Goal: Information Seeking & Learning: Learn about a topic

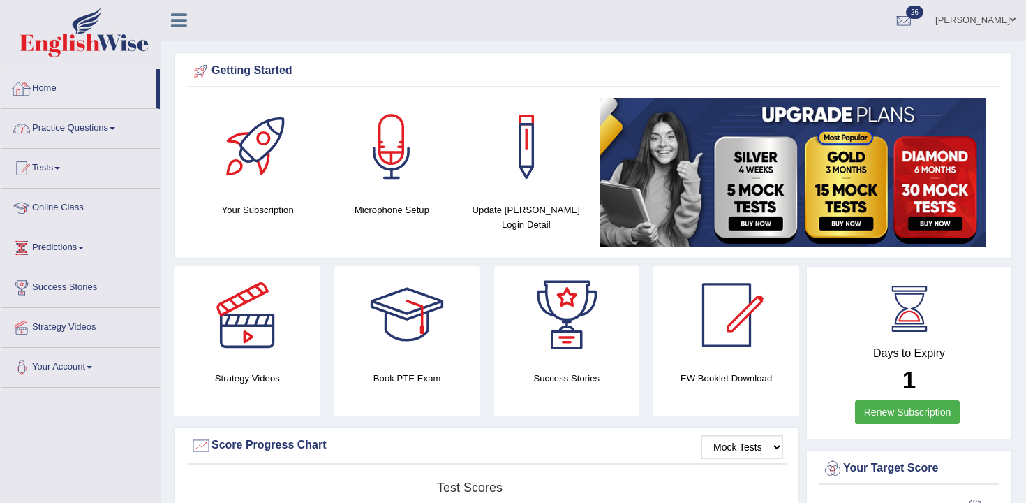
click at [85, 142] on link "Practice Questions" at bounding box center [80, 126] width 159 height 35
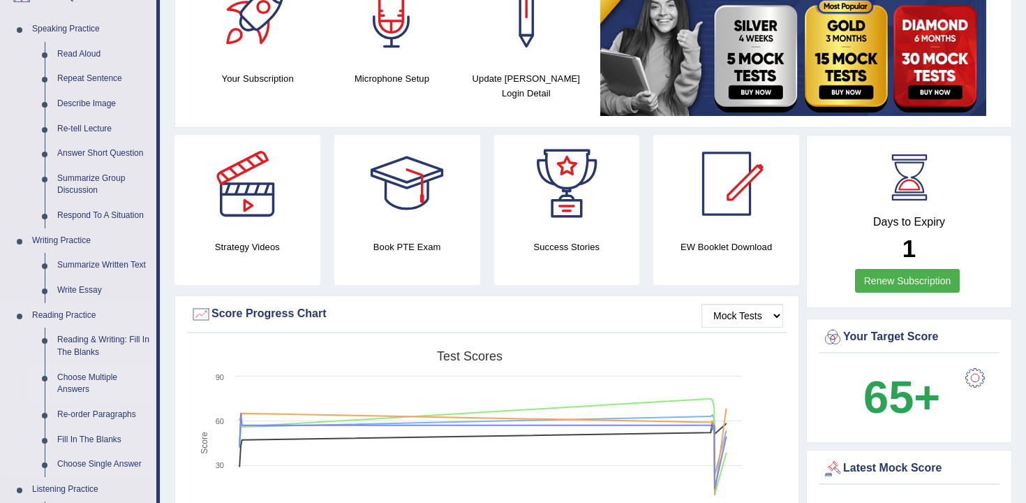
scroll to position [139, 0]
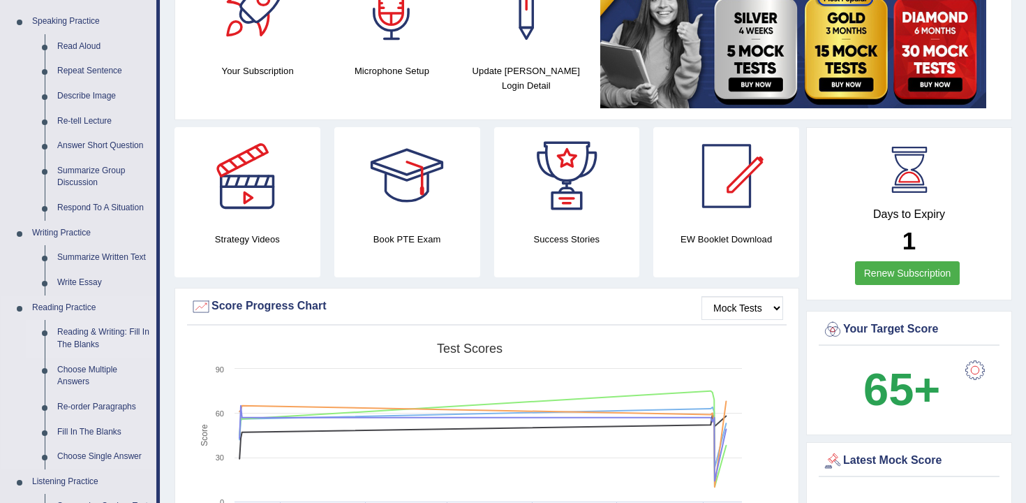
click at [115, 331] on link "Reading & Writing: Fill In The Blanks" at bounding box center [103, 338] width 105 height 37
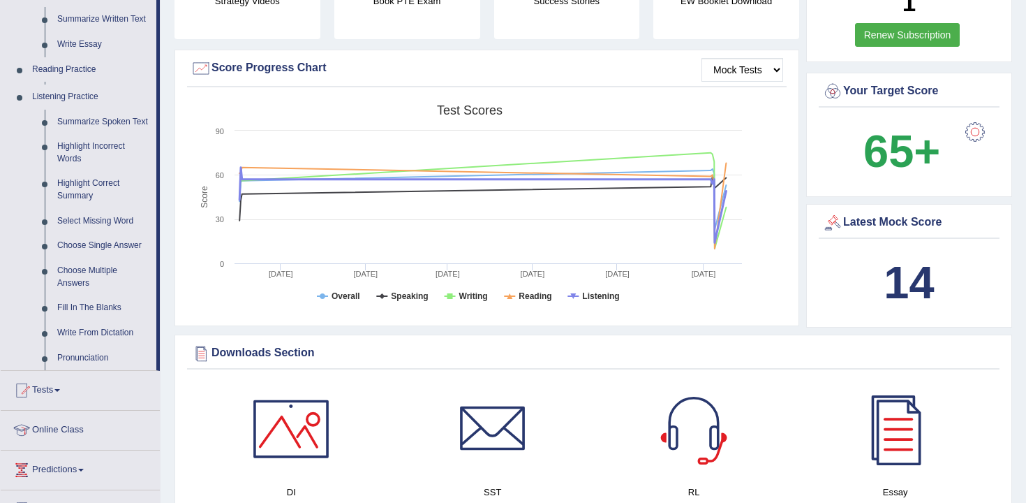
scroll to position [427, 0]
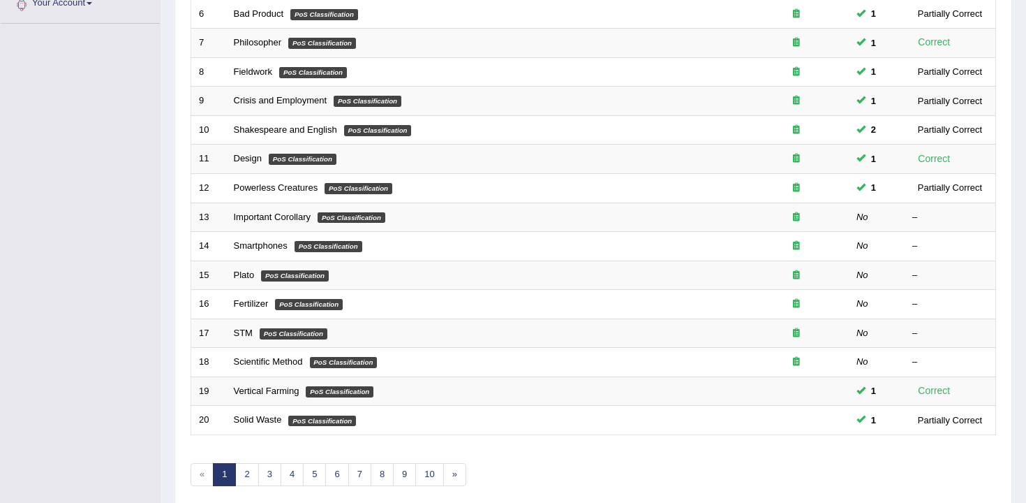
scroll to position [422, 0]
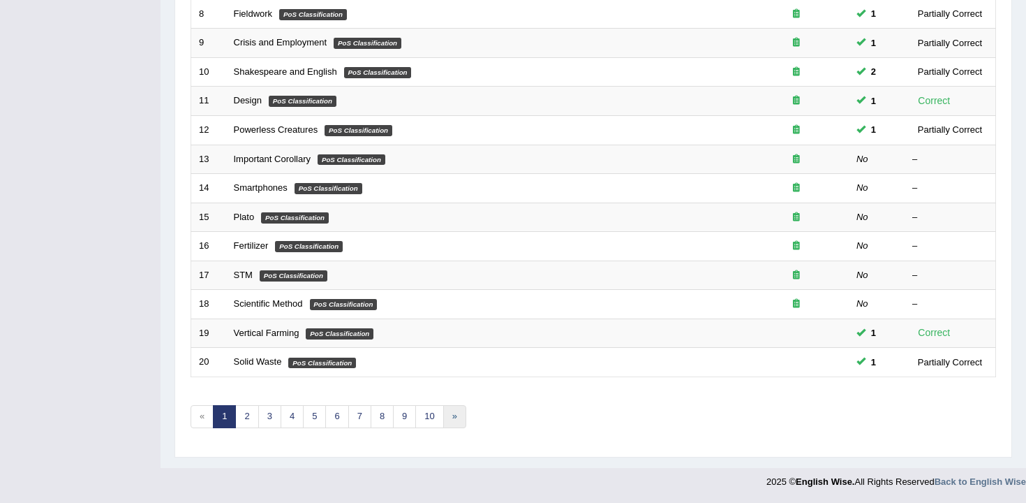
click at [446, 415] on link "»" at bounding box center [454, 416] width 23 height 23
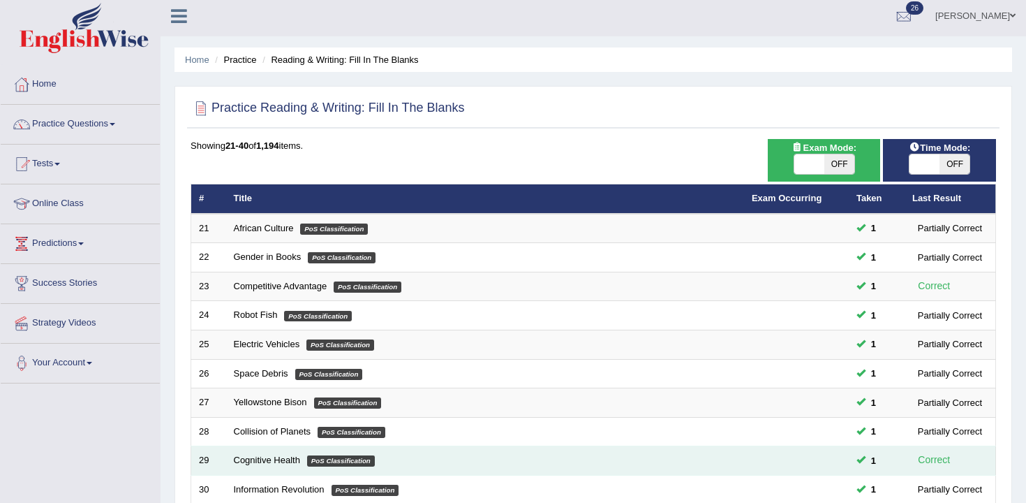
scroll to position [422, 0]
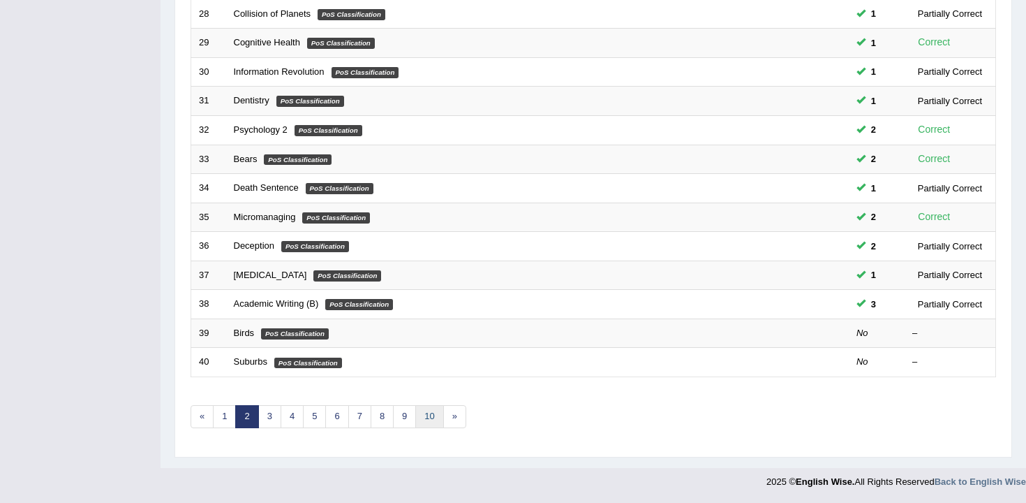
click at [424, 422] on link "10" at bounding box center [429, 416] width 28 height 23
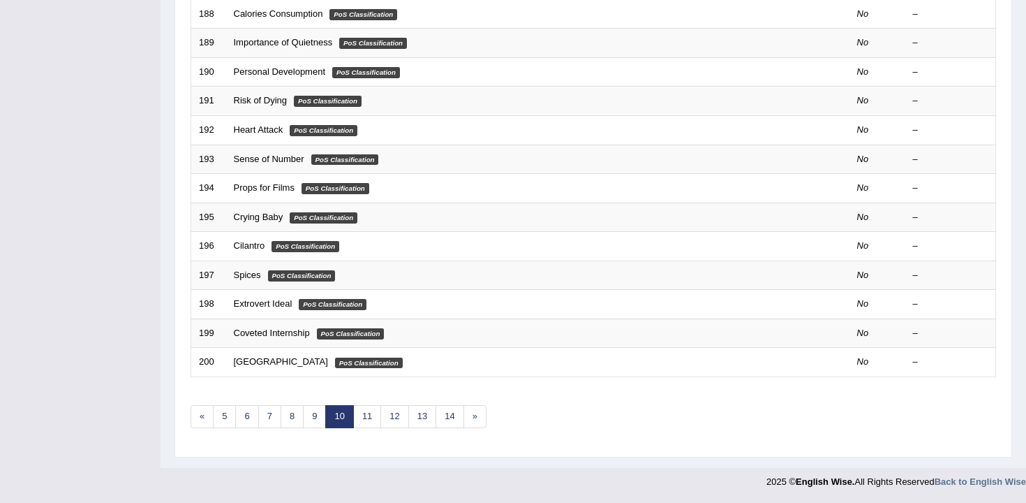
click at [449, 404] on div "Showing 181-200 of 1,194 items. # Title Exam Occurring Taken Last Result 181 Lo…" at bounding box center [593, 84] width 805 height 724
click at [449, 410] on link "14" at bounding box center [450, 416] width 28 height 23
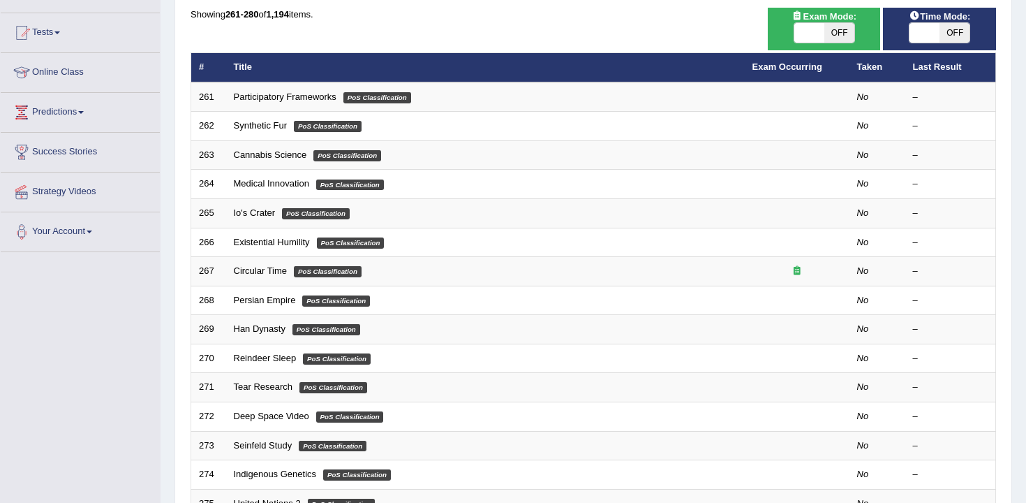
scroll to position [422, 0]
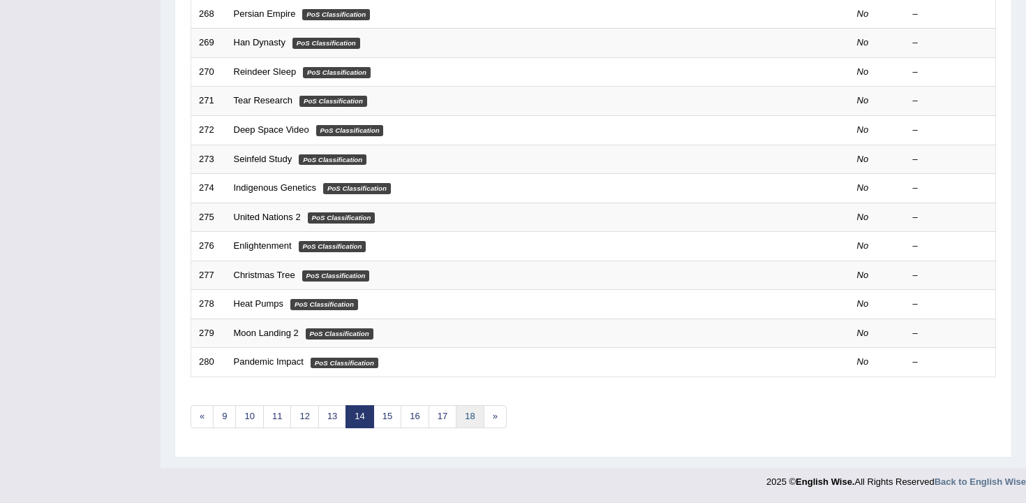
click at [465, 412] on link "18" at bounding box center [470, 416] width 28 height 23
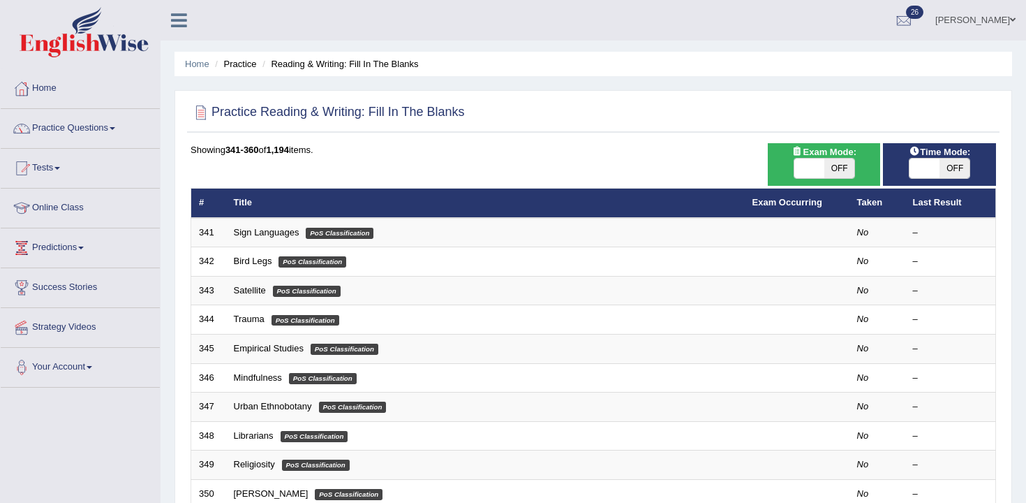
scroll to position [422, 0]
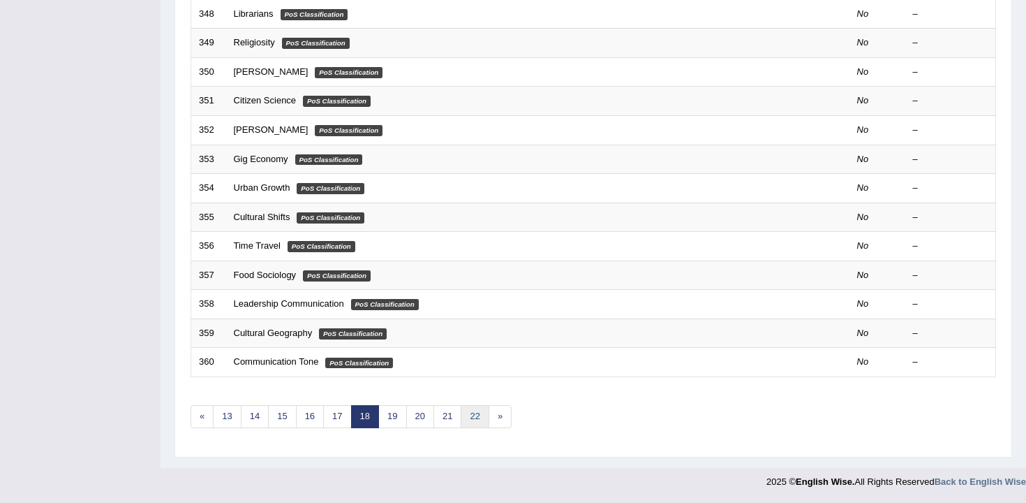
click at [474, 423] on link "22" at bounding box center [475, 416] width 28 height 23
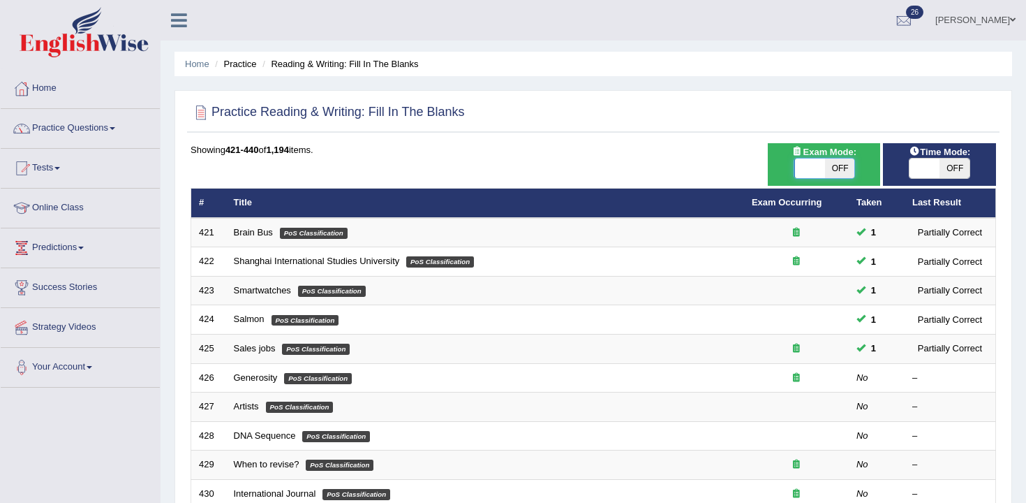
click at [819, 172] on span at bounding box center [810, 168] width 30 height 20
click at [833, 171] on span "OFF" at bounding box center [839, 168] width 30 height 20
checkbox input "true"
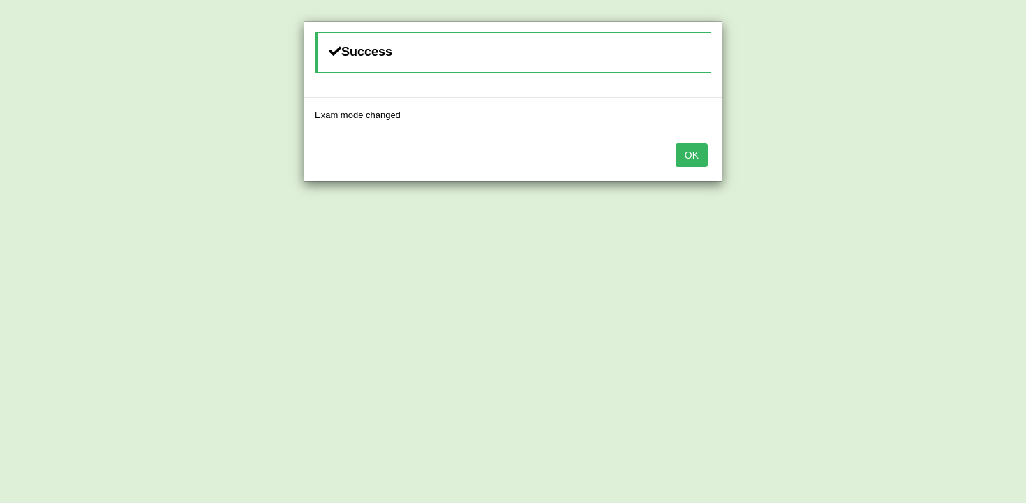
click at [688, 159] on button "OK" at bounding box center [692, 155] width 32 height 24
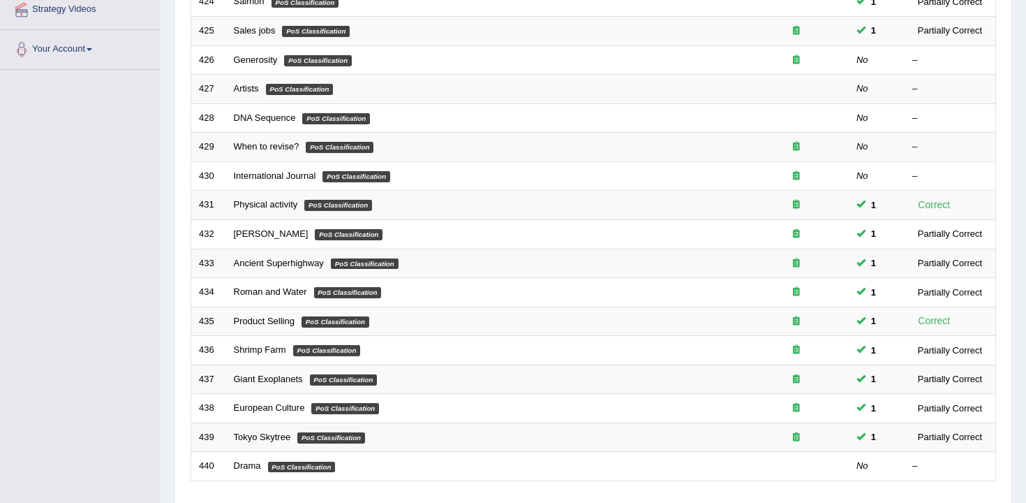
scroll to position [422, 0]
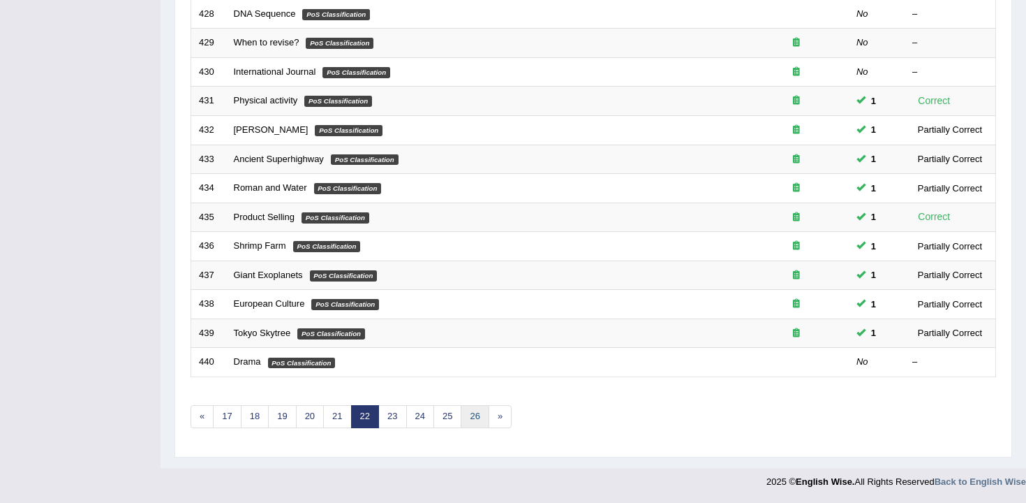
click at [465, 423] on link "26" at bounding box center [475, 416] width 28 height 23
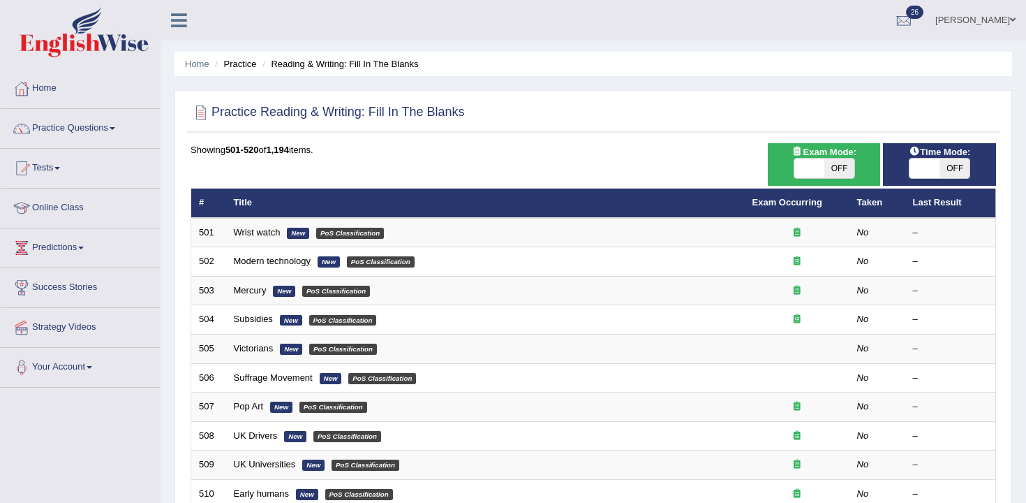
scroll to position [422, 0]
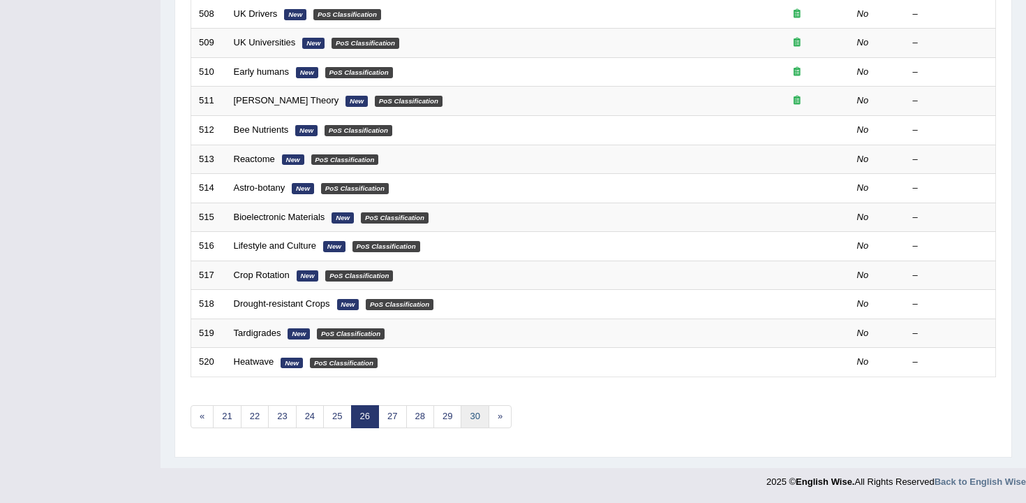
click at [468, 420] on link "30" at bounding box center [475, 416] width 28 height 23
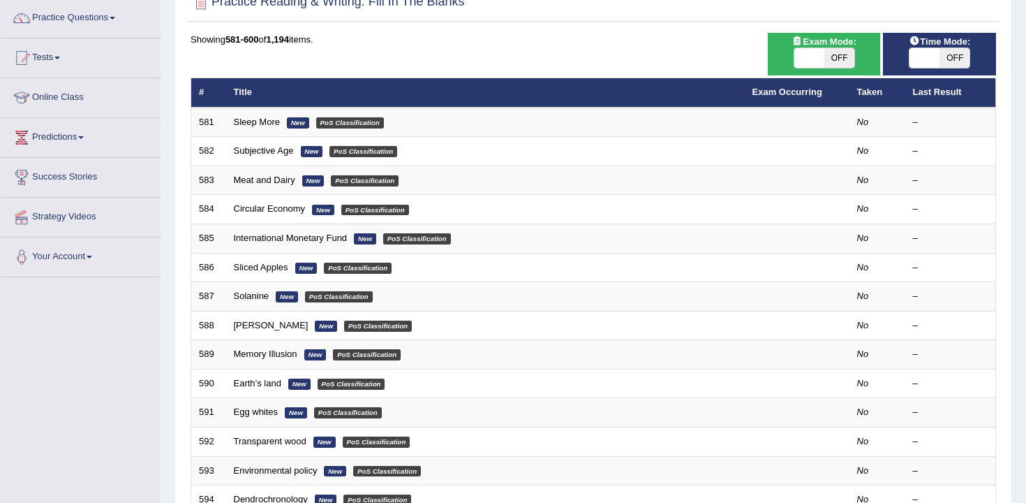
scroll to position [422, 0]
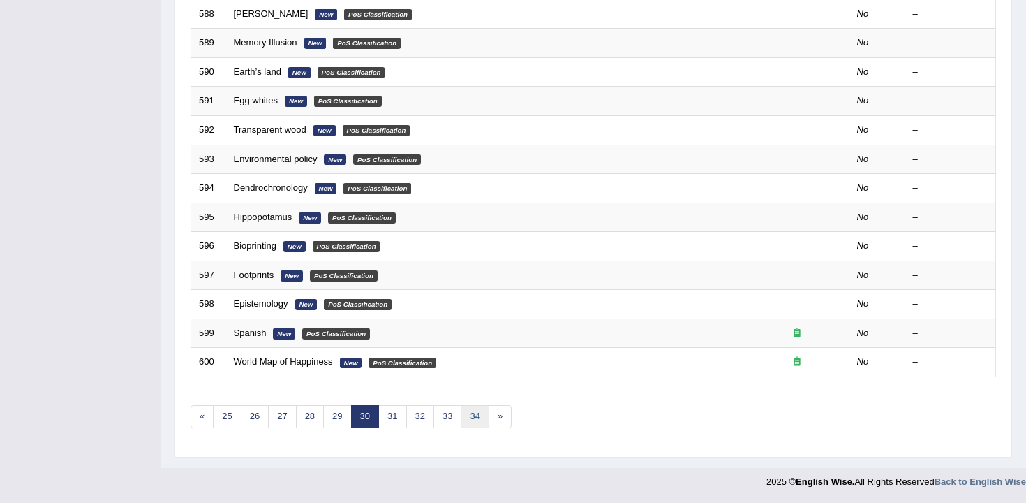
click at [473, 420] on link "34" at bounding box center [475, 416] width 28 height 23
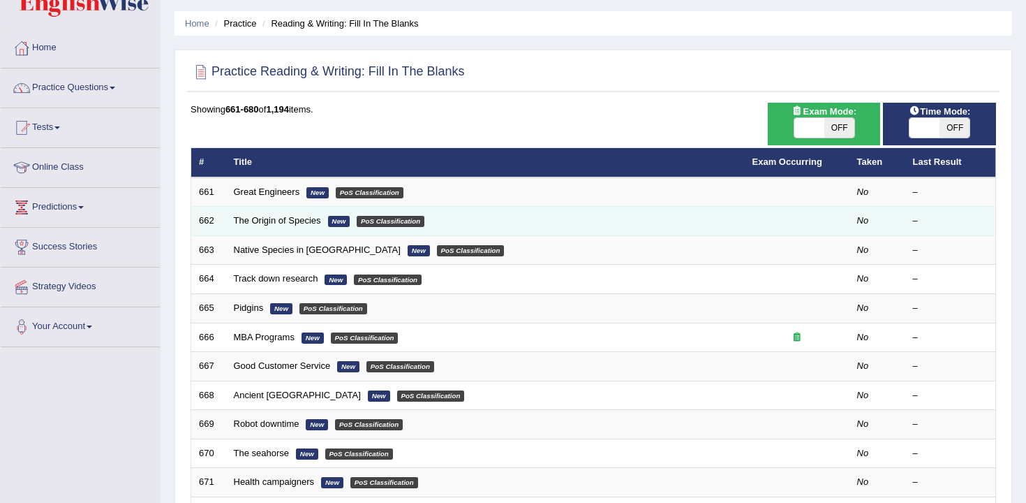
scroll to position [422, 0]
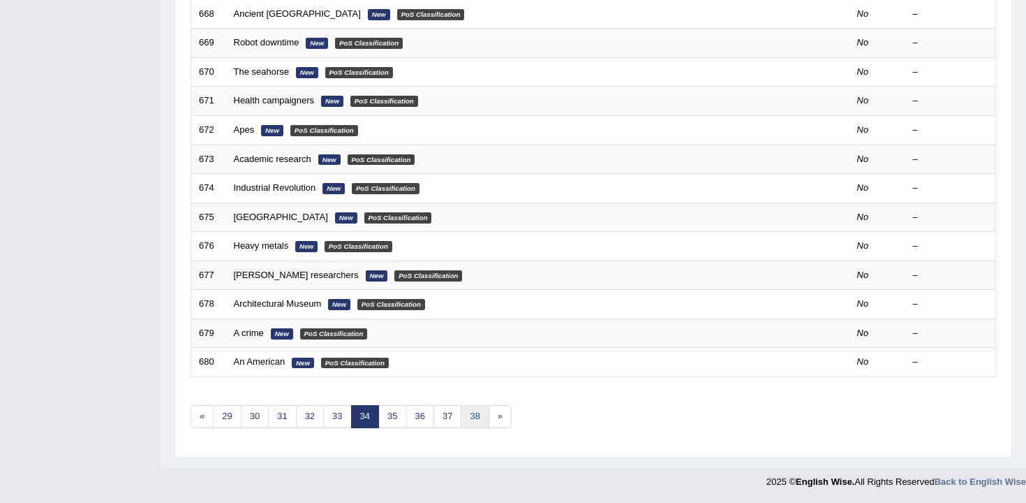
click at [477, 417] on link "38" at bounding box center [475, 416] width 28 height 23
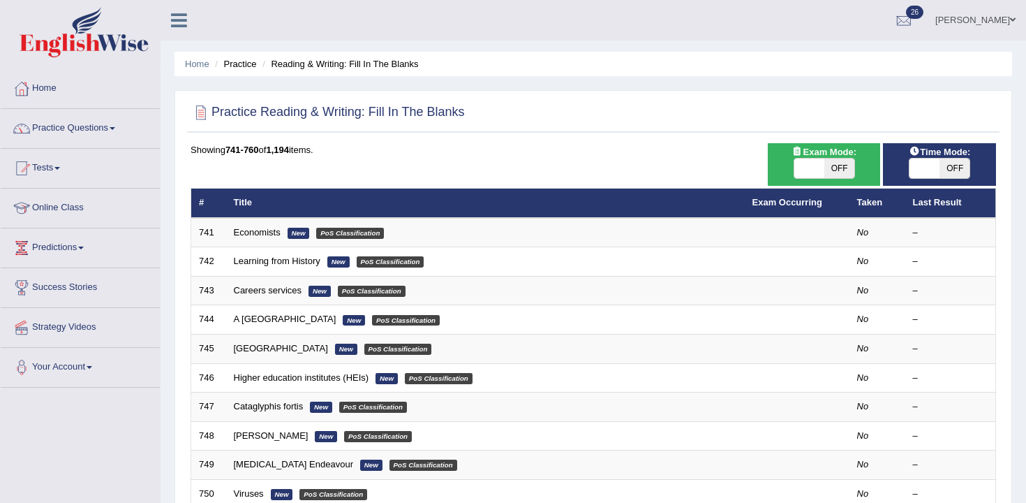
scroll to position [422, 0]
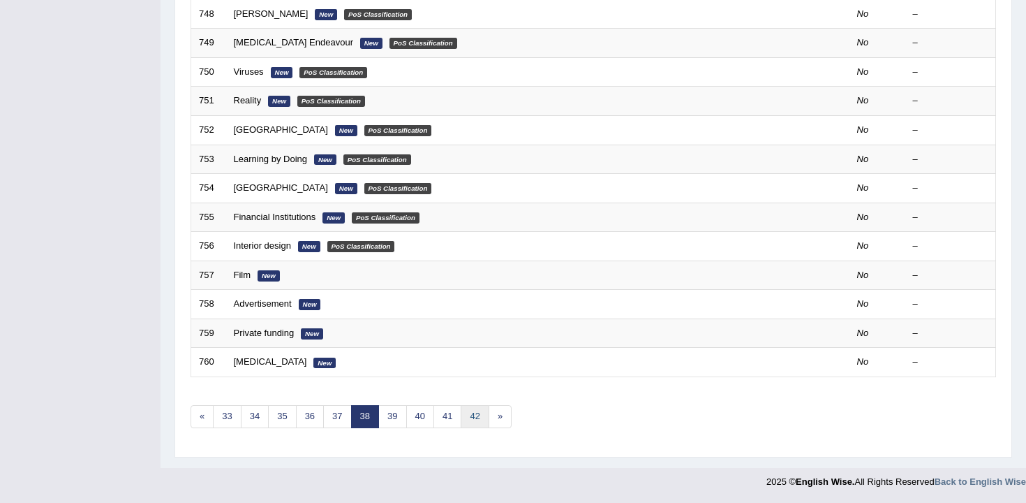
click at [465, 412] on link "42" at bounding box center [475, 416] width 28 height 23
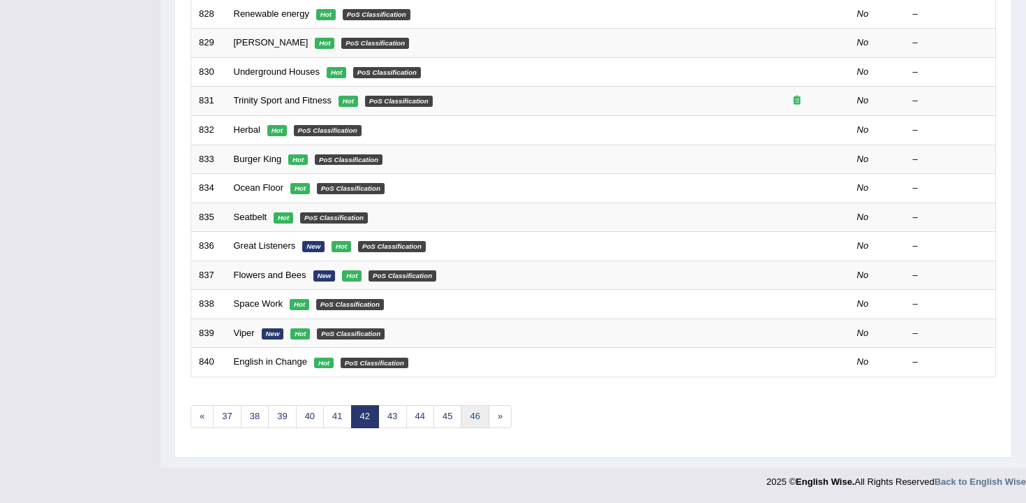
click at [482, 419] on link "46" at bounding box center [475, 416] width 28 height 23
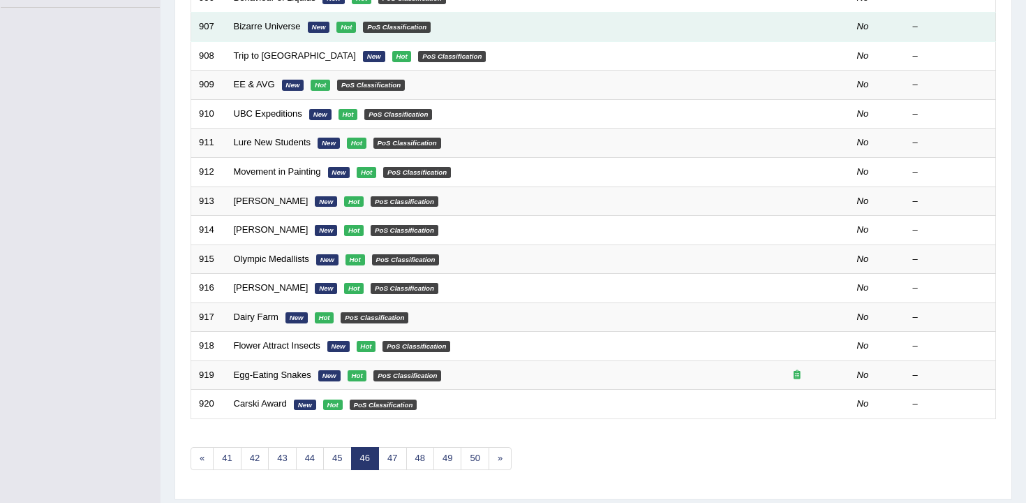
scroll to position [422, 0]
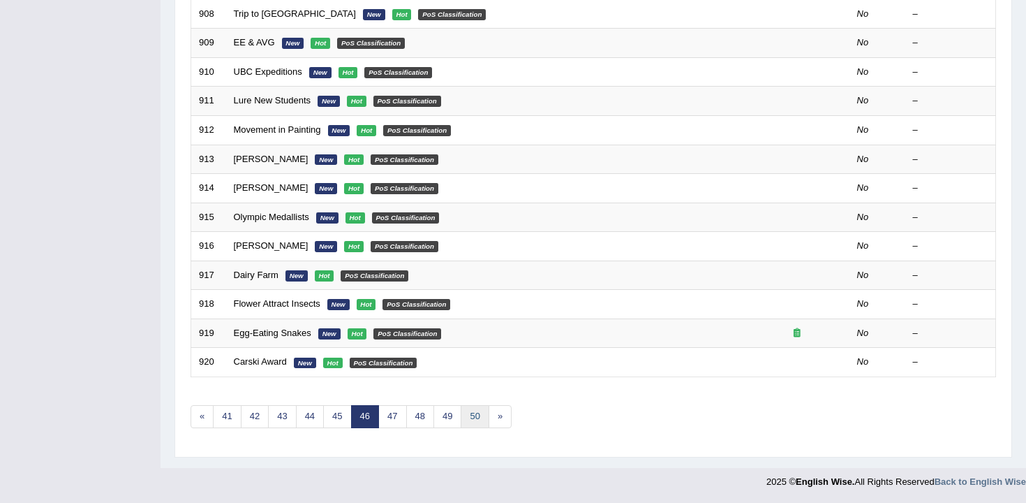
click at [475, 419] on link "50" at bounding box center [475, 416] width 28 height 23
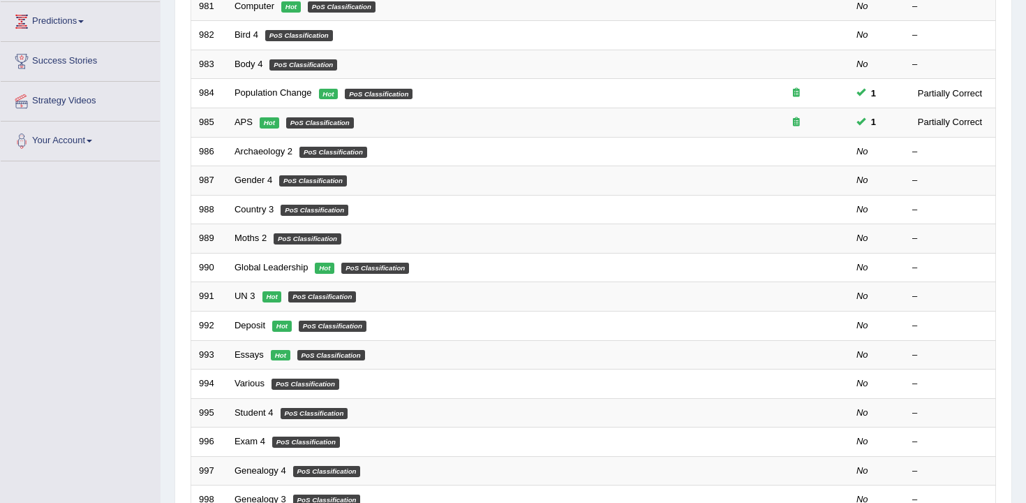
scroll to position [422, 0]
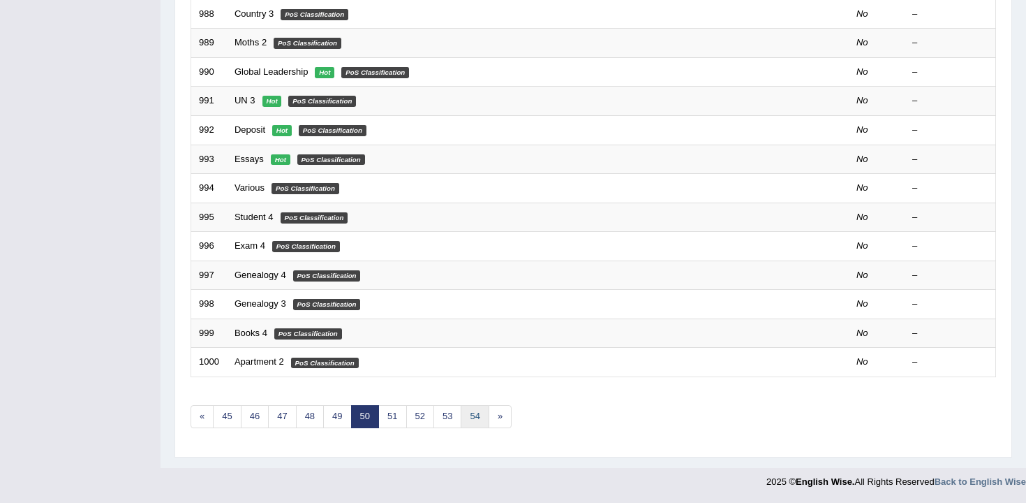
click at [480, 424] on link "54" at bounding box center [475, 416] width 28 height 23
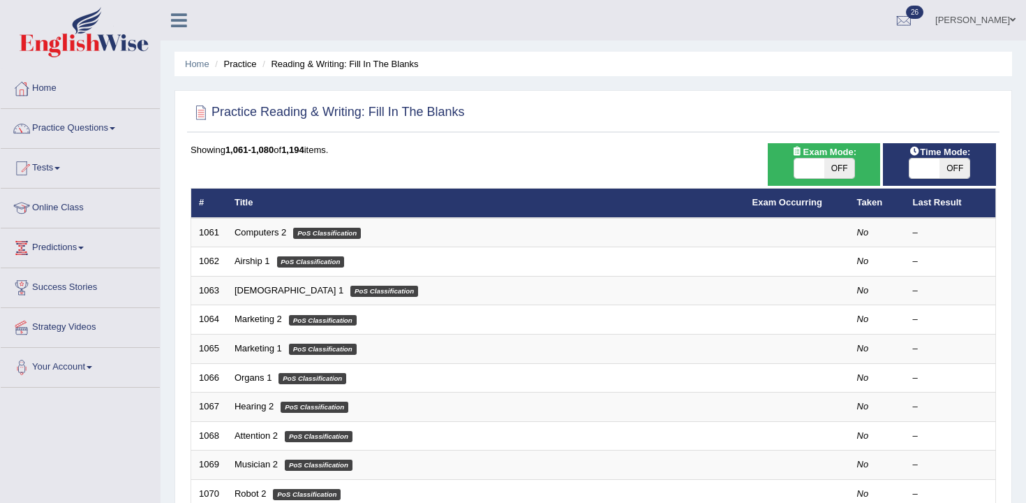
scroll to position [422, 0]
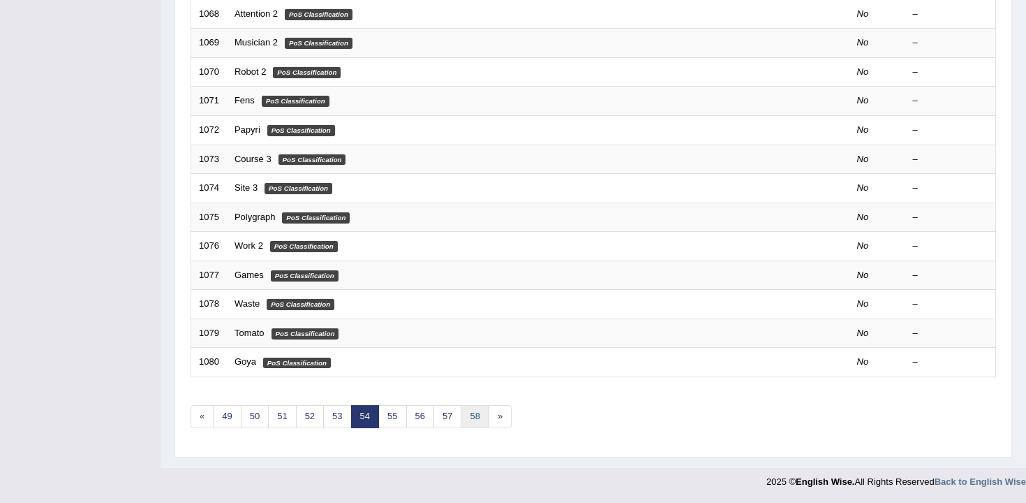
click at [470, 417] on link "58" at bounding box center [475, 416] width 28 height 23
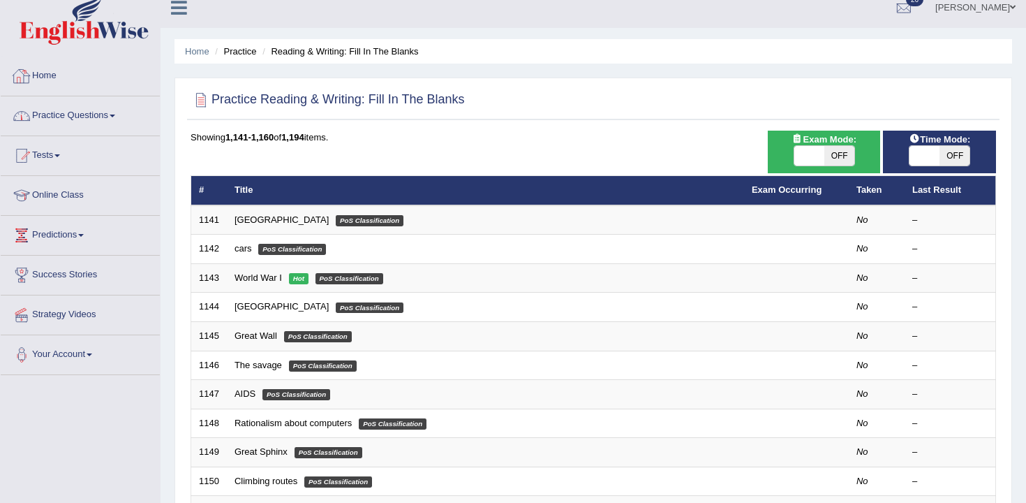
click at [105, 126] on link "Practice Questions" at bounding box center [80, 113] width 159 height 35
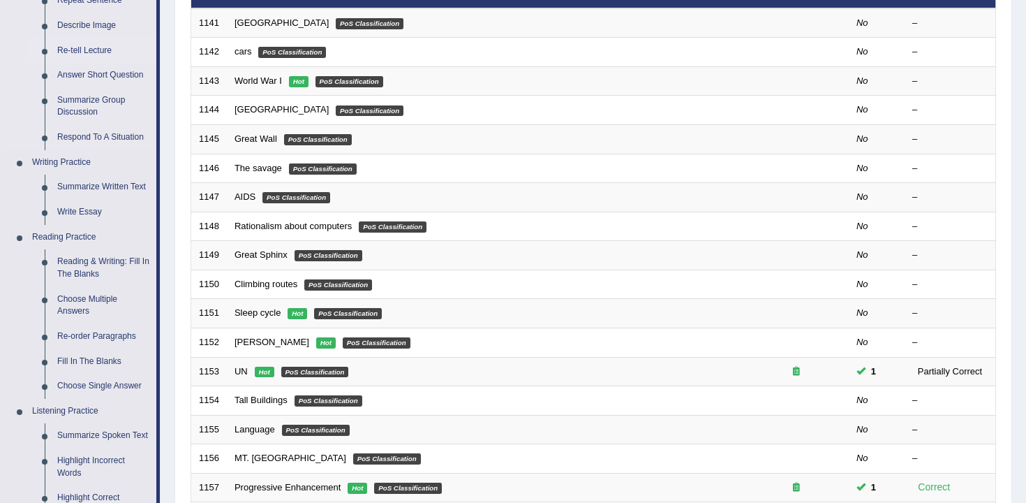
scroll to position [214, 0]
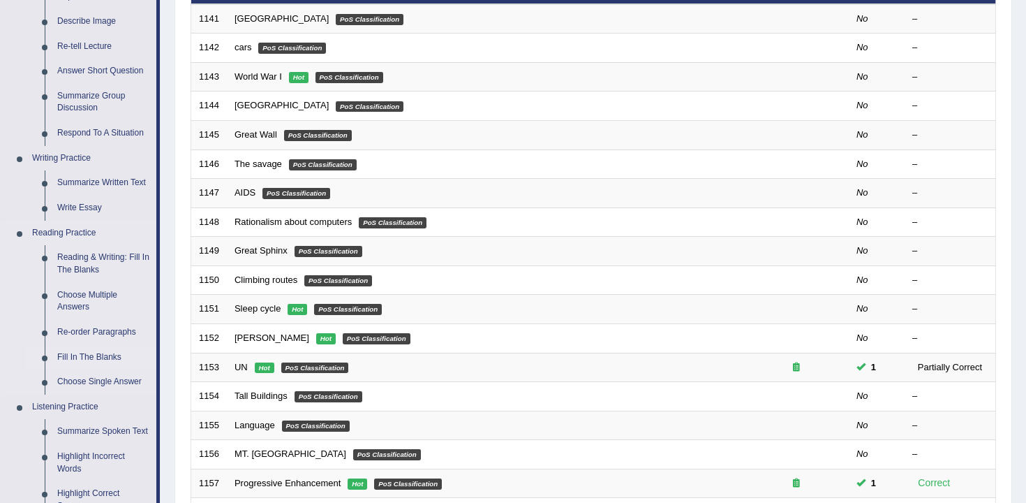
click at [99, 351] on link "Fill In The Blanks" at bounding box center [103, 357] width 105 height 25
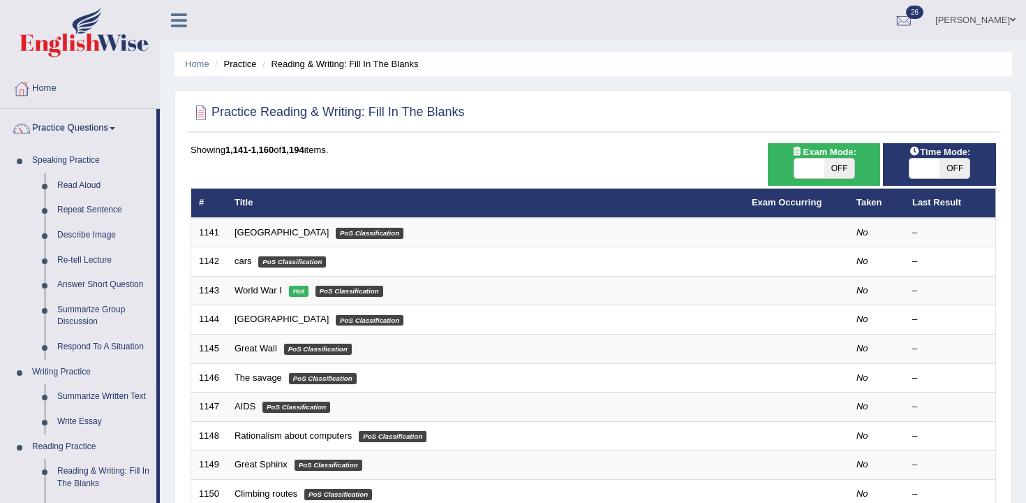
scroll to position [105, 0]
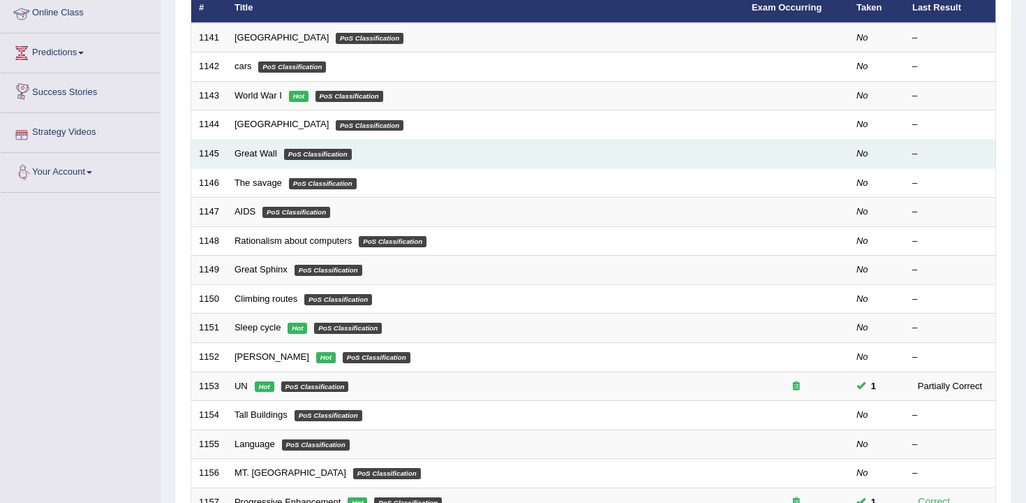
scroll to position [422, 0]
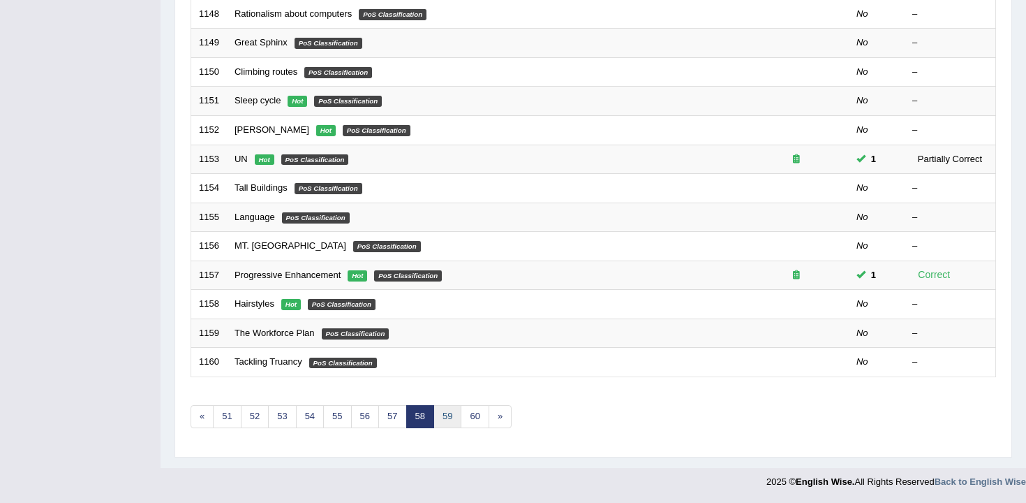
click at [449, 420] on link "59" at bounding box center [447, 416] width 28 height 23
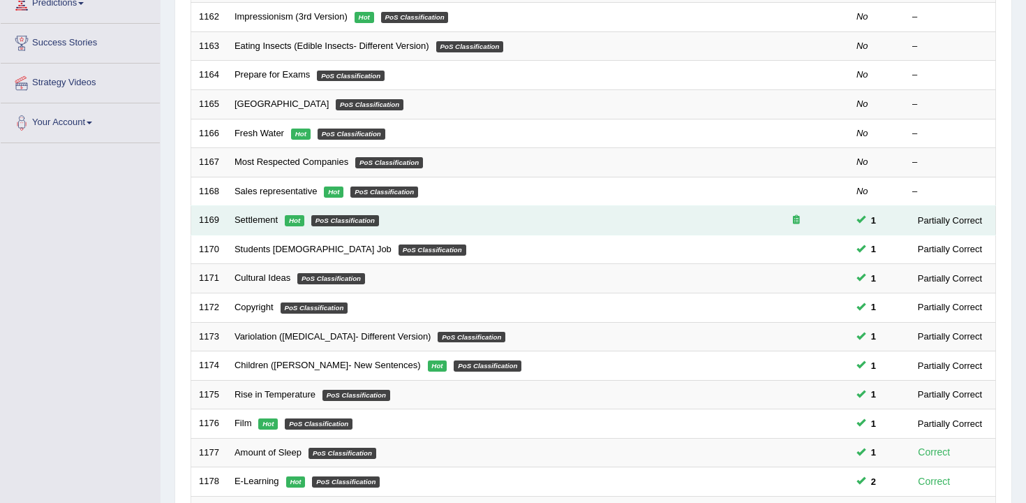
scroll to position [223, 0]
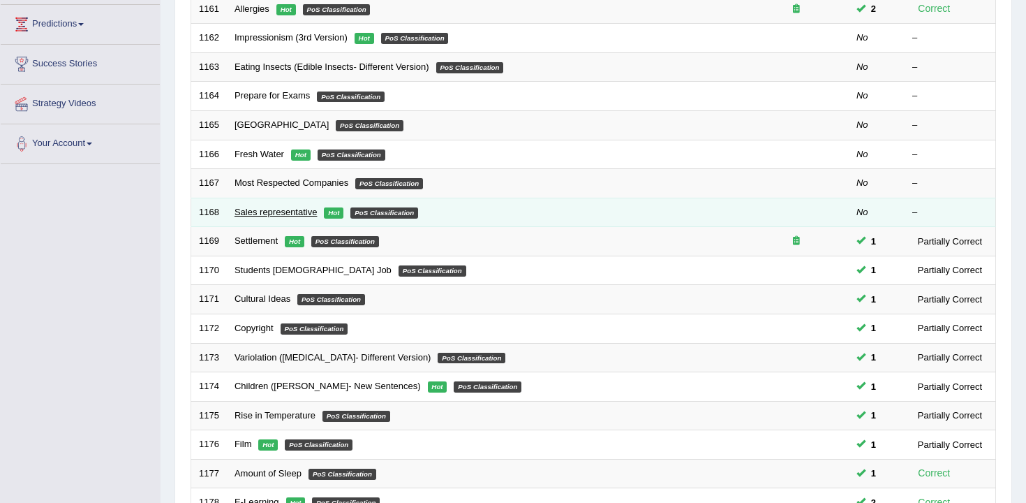
click at [299, 211] on link "Sales representative" at bounding box center [276, 212] width 83 height 10
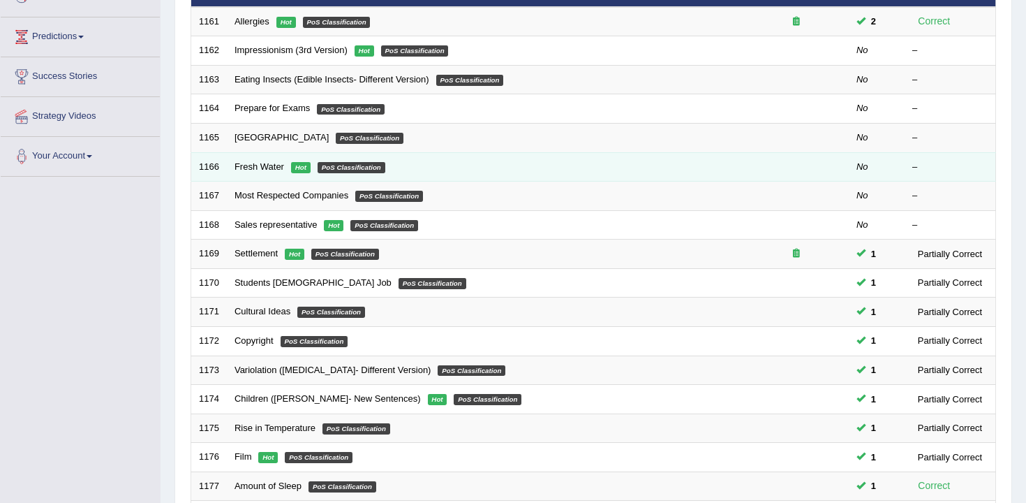
scroll to position [223, 0]
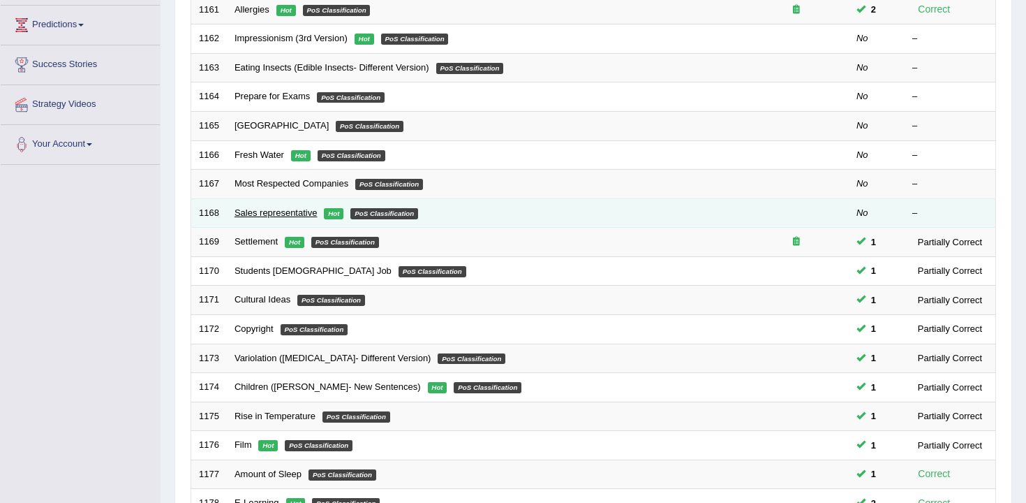
click at [296, 214] on link "Sales representative" at bounding box center [276, 212] width 83 height 10
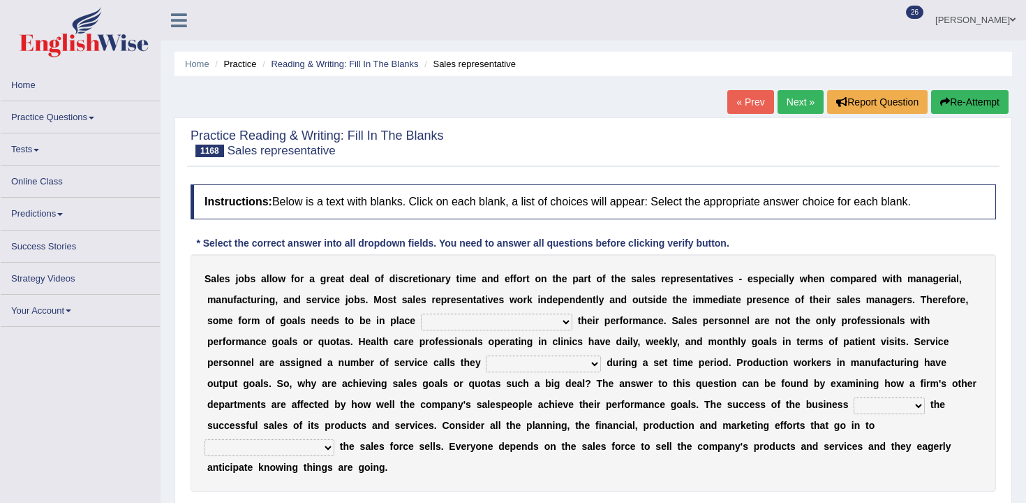
click at [521, 325] on select "as motive and guide should motivate and guide to help motivate and guide as hel…" at bounding box center [496, 321] width 151 height 17
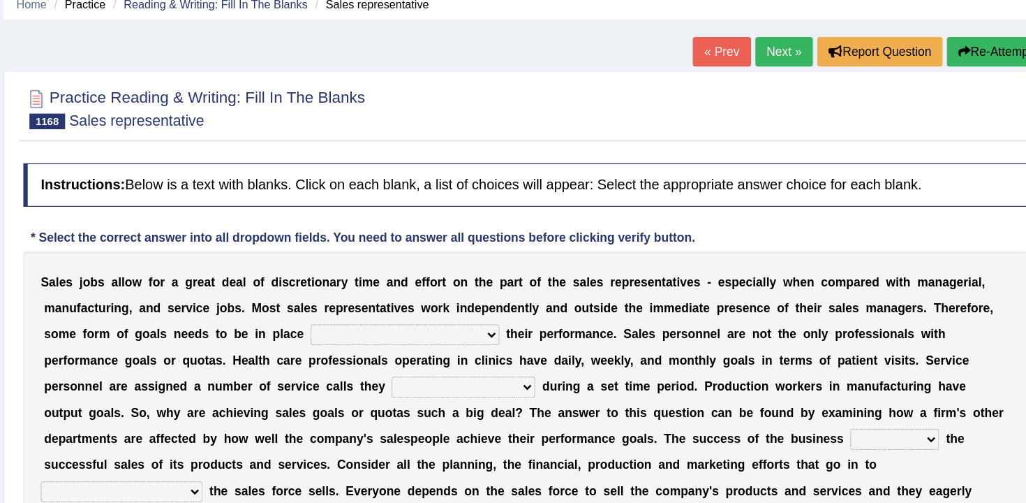
click at [493, 334] on select "as motive and guide should motivate and guide to help motivate and guide as hel…" at bounding box center [496, 328] width 151 height 17
select select "as motive and guide"
click at [421, 320] on select "as motive and guide should motivate and guide to help motivate and guide as hel…" at bounding box center [496, 328] width 151 height 17
click at [544, 327] on select "as motive and guide should motivate and guide to help motivate and guide as hel…" at bounding box center [496, 328] width 151 height 17
click at [421, 320] on select "as motive and guide should motivate and guide to help motivate and guide as hel…" at bounding box center [496, 328] width 151 height 17
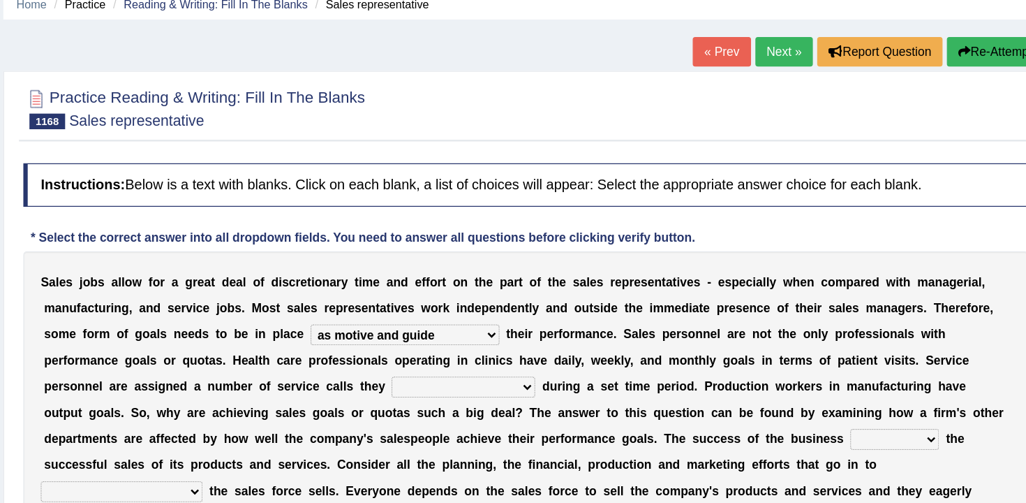
click at [531, 369] on select "can perform must perform often are performed might be performing" at bounding box center [543, 370] width 115 height 17
click at [557, 378] on select "can perform must perform often are performed might be performing" at bounding box center [543, 370] width 115 height 17
click at [486, 362] on select "can perform must perform often are performed might be performing" at bounding box center [543, 370] width 115 height 17
click at [568, 372] on select "can perform must perform often are performed might be performing" at bounding box center [543, 370] width 115 height 17
select select "can perform"
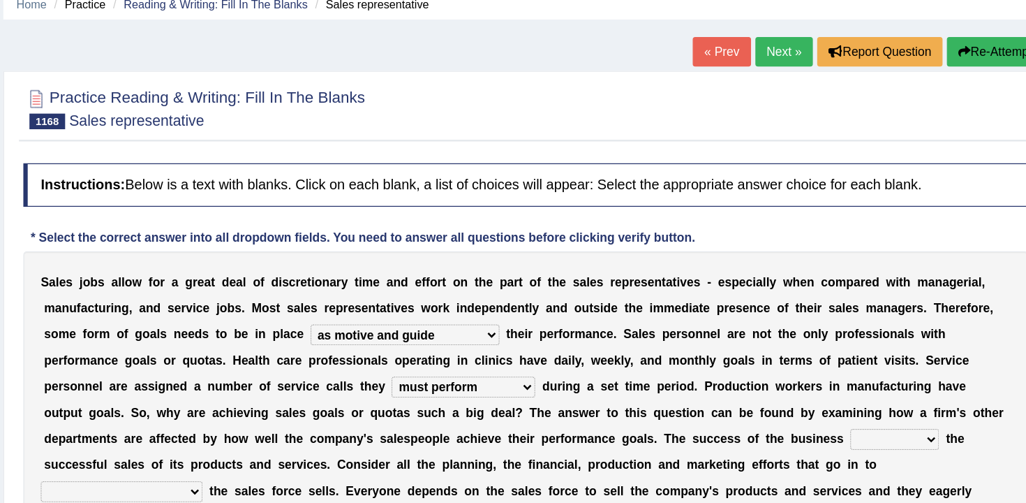
click at [486, 362] on select "can perform must perform often are performed might be performing" at bounding box center [543, 370] width 115 height 17
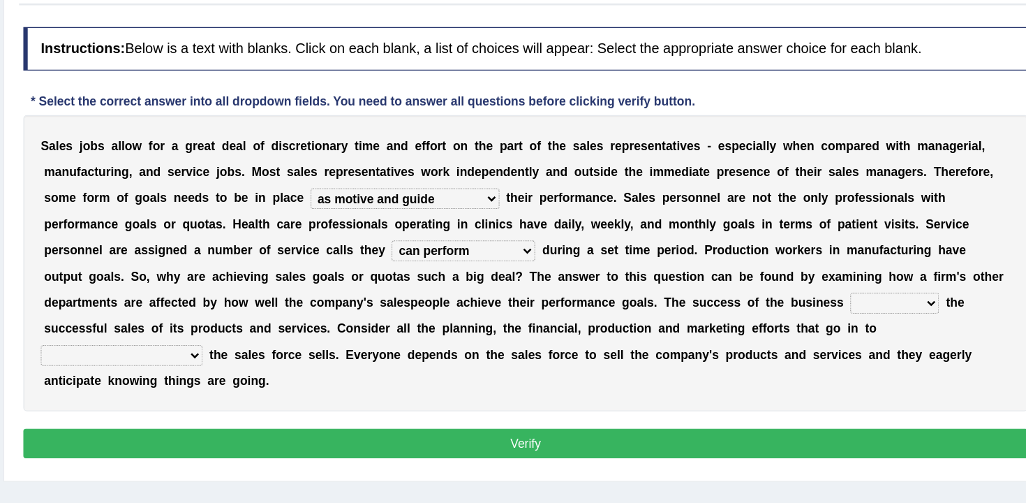
scroll to position [98, 0]
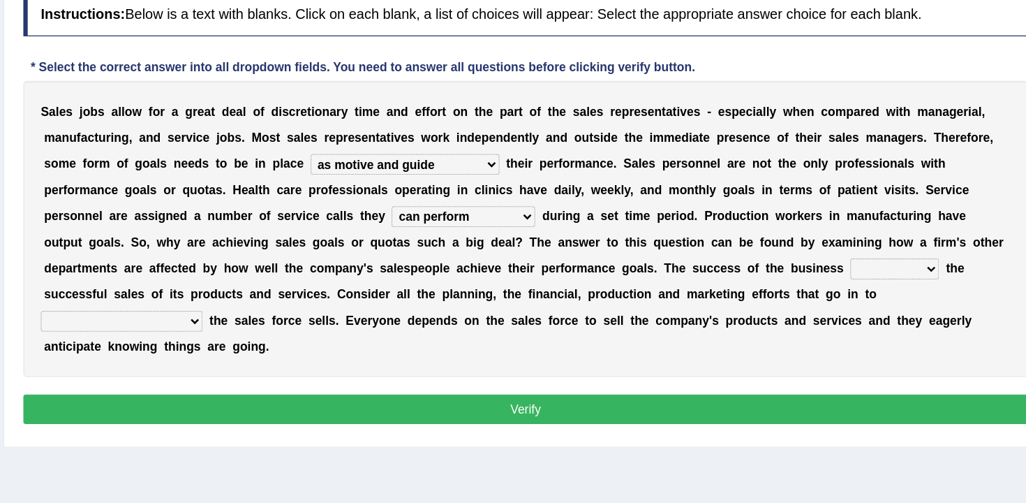
click at [270, 359] on select "describing how producing what constructing how much analyzing where" at bounding box center [269, 356] width 130 height 17
click at [896, 315] on select "hinges on is set at lasts until look ahead" at bounding box center [889, 314] width 71 height 17
click at [879, 322] on select "hinges on is set at lasts until look ahead" at bounding box center [889, 314] width 71 height 17
select select "hinges on"
click at [854, 306] on select "hinges on is set at lasts until look ahead" at bounding box center [889, 314] width 71 height 17
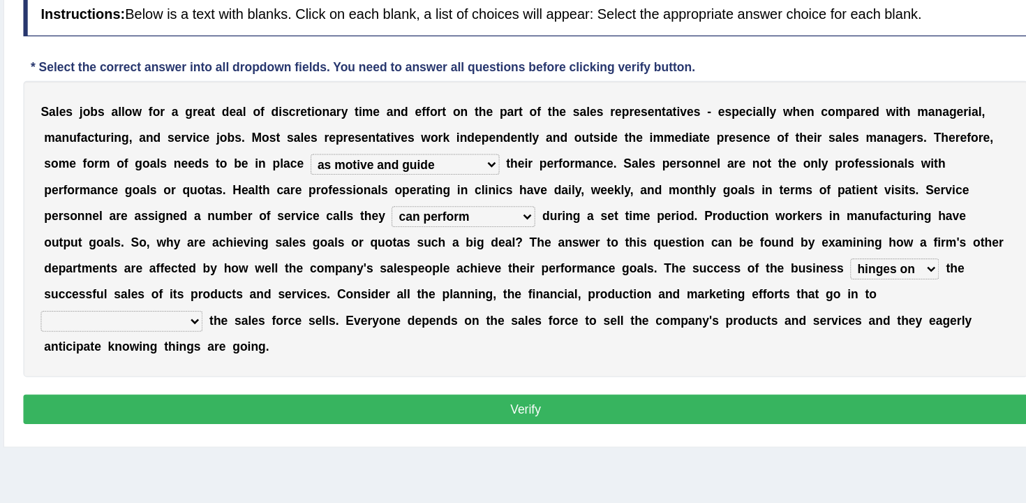
click at [290, 362] on select "describing how producing what constructing how much analyzing where" at bounding box center [269, 356] width 130 height 17
click at [910, 312] on select "hinges on is set at lasts until look ahead" at bounding box center [889, 314] width 71 height 17
click at [283, 354] on select "describing how producing what constructing how much analyzing where" at bounding box center [269, 356] width 130 height 17
click at [204, 348] on select "describing how producing what constructing how much analyzing where" at bounding box center [269, 356] width 130 height 17
click at [306, 361] on select "describing how producing what constructing how much analyzing where" at bounding box center [269, 356] width 130 height 17
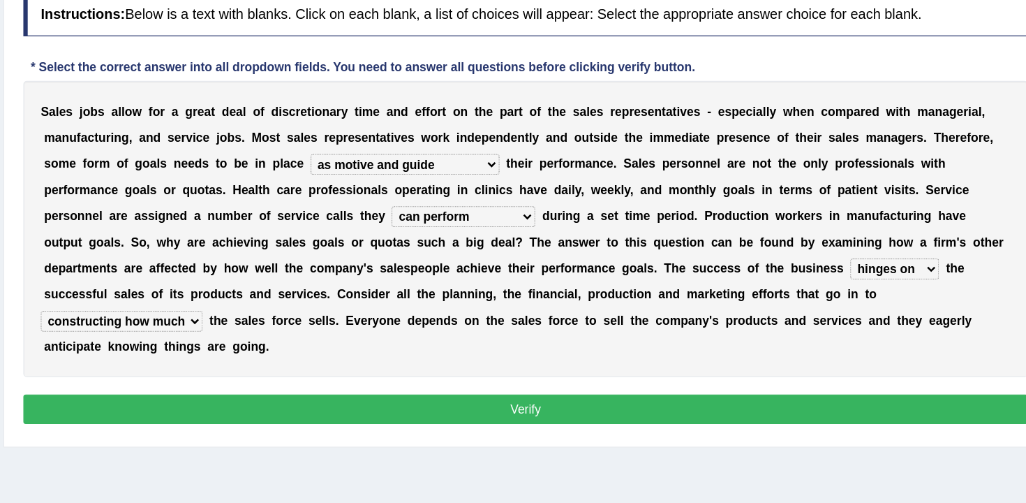
select select "analyzing where"
click at [204, 348] on select "describing how producing what constructing how much analyzing where" at bounding box center [269, 356] width 130 height 17
click at [341, 436] on button "Verify" at bounding box center [593, 427] width 805 height 24
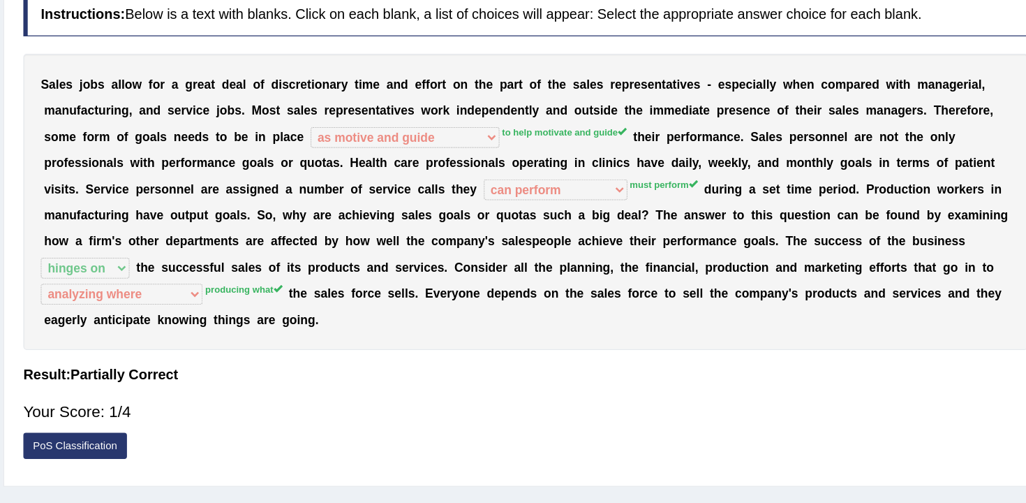
scroll to position [0, 0]
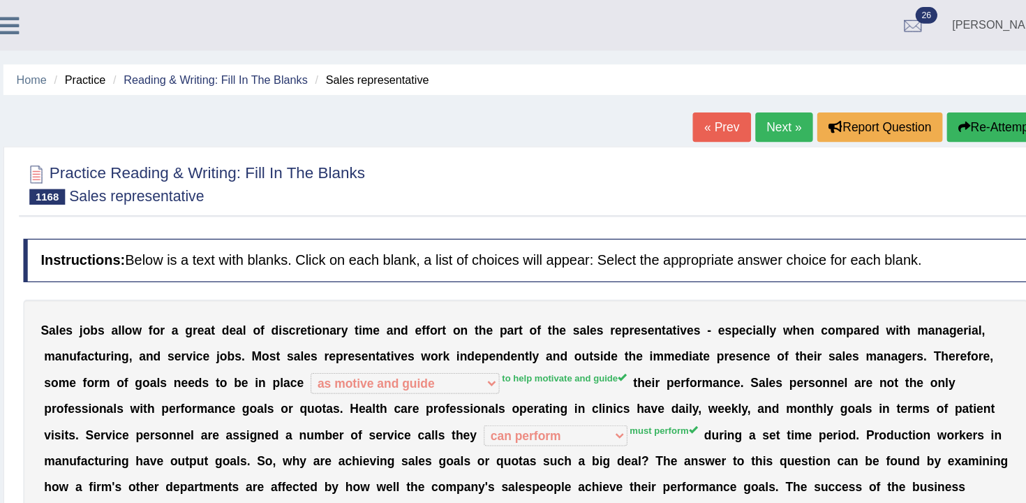
click at [959, 105] on button "Re-Attempt" at bounding box center [969, 102] width 77 height 24
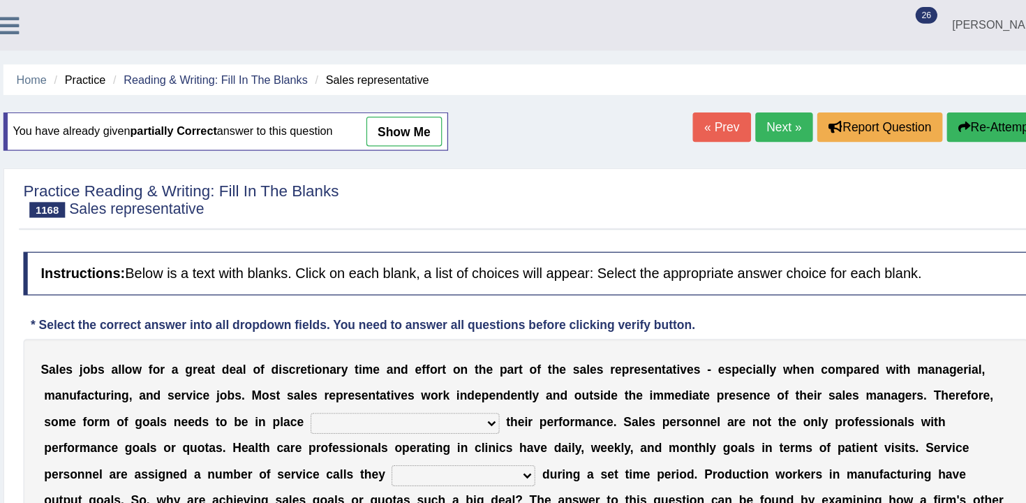
click at [469, 336] on select "as motive and guide should motivate and guide to help motivate and guide as hel…" at bounding box center [496, 339] width 151 height 17
select select "to help motivate and guide"
click at [421, 331] on select "as motive and guide should motivate and guide to help motivate and guide as hel…" at bounding box center [496, 339] width 151 height 17
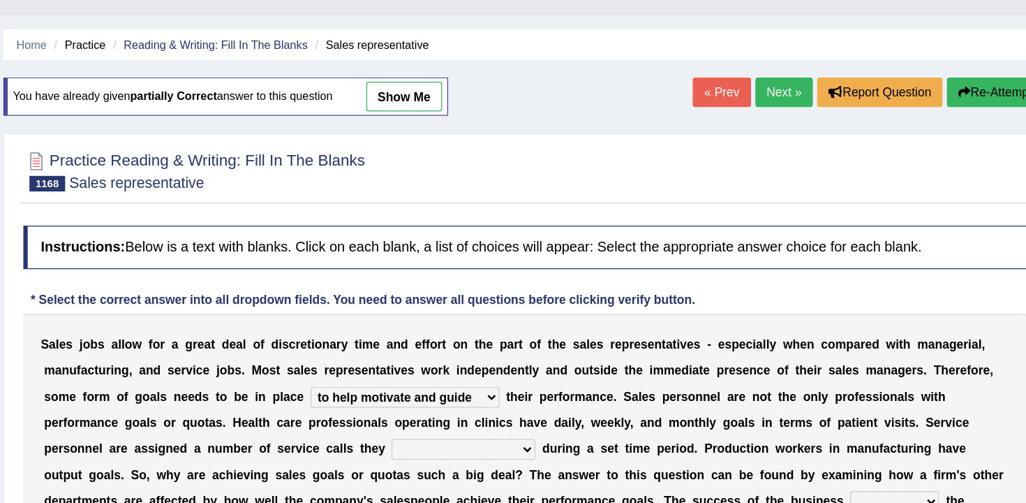
click at [530, 389] on select "can perform must perform often are performed might be performing" at bounding box center [543, 388] width 115 height 17
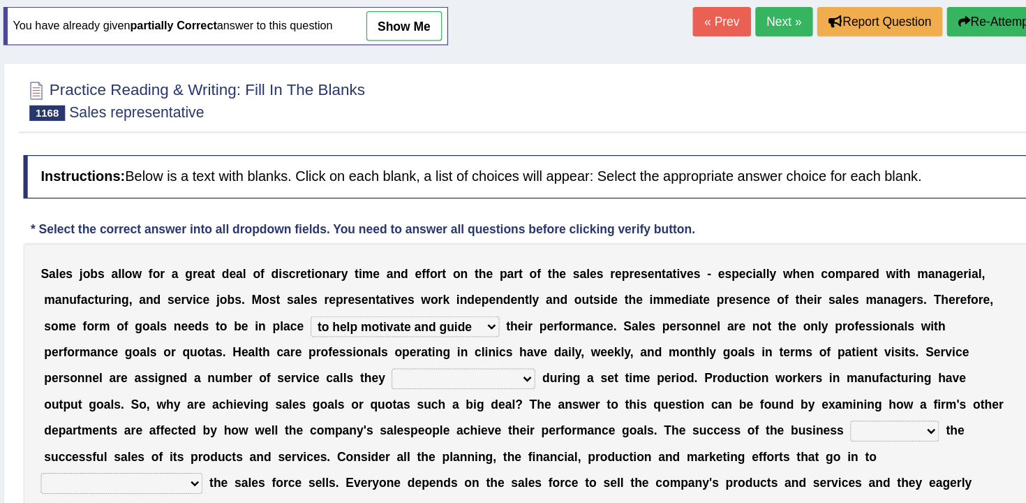
click at [562, 395] on select "can perform must perform often are performed might be performing" at bounding box center [543, 388] width 115 height 17
select select "must perform"
click at [486, 380] on select "can perform must perform often are performed might be performing" at bounding box center [543, 388] width 115 height 17
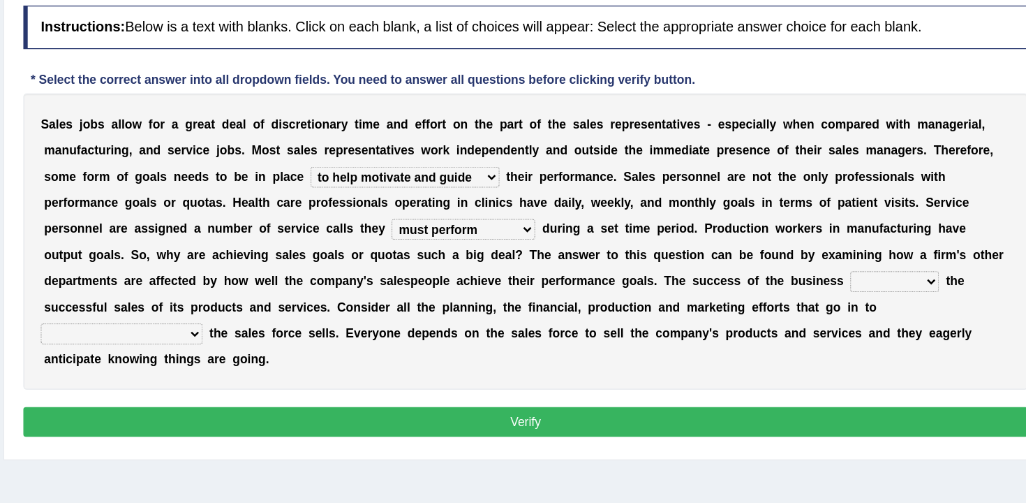
scroll to position [113, 0]
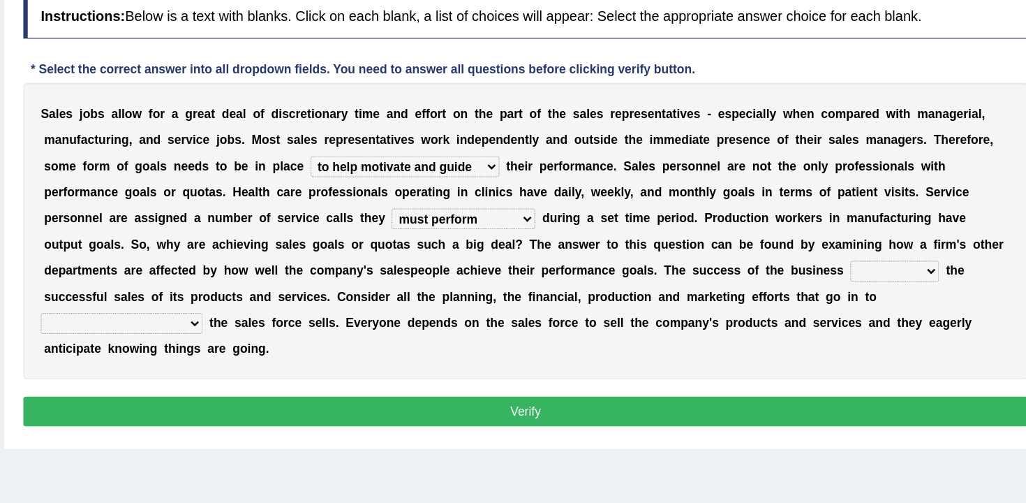
click at [906, 325] on select "hinges on is set at lasts until look ahead" at bounding box center [889, 316] width 71 height 17
select select "hinges on"
click at [854, 308] on select "hinges on is set at lasts until look ahead" at bounding box center [889, 316] width 71 height 17
click at [294, 356] on select "describing how producing what constructing how much analyzing where" at bounding box center [269, 358] width 130 height 17
select select "describing how"
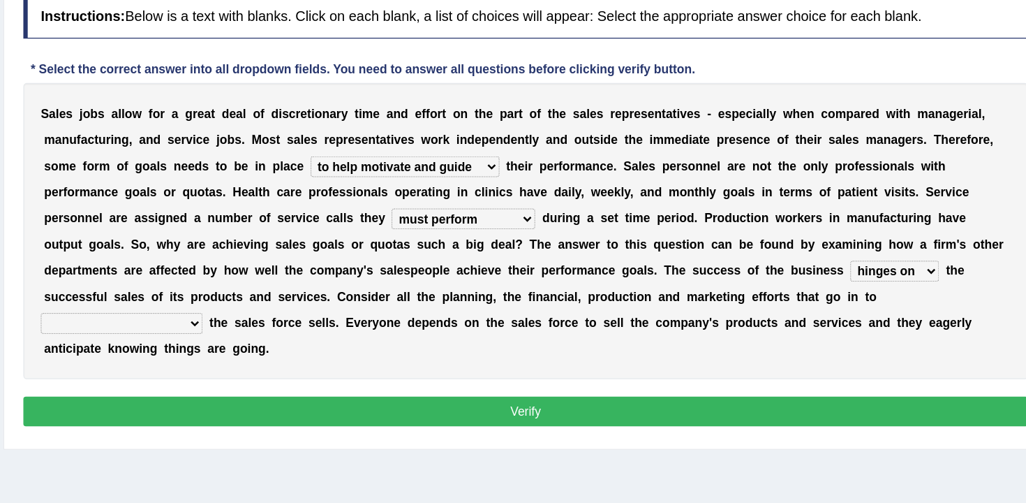
click at [204, 350] on select "describing how producing what constructing how much analyzing where" at bounding box center [269, 358] width 130 height 17
click at [352, 422] on button "Verify" at bounding box center [593, 429] width 805 height 24
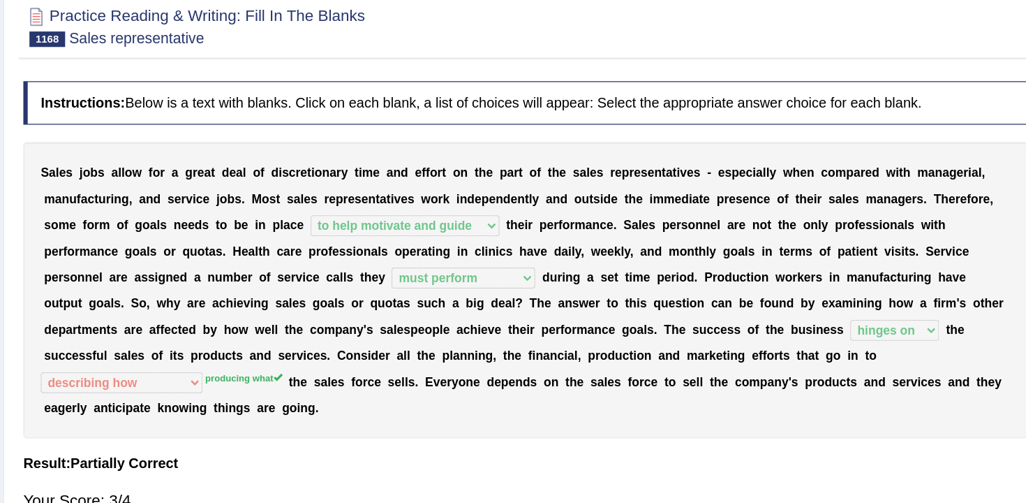
scroll to position [0, 0]
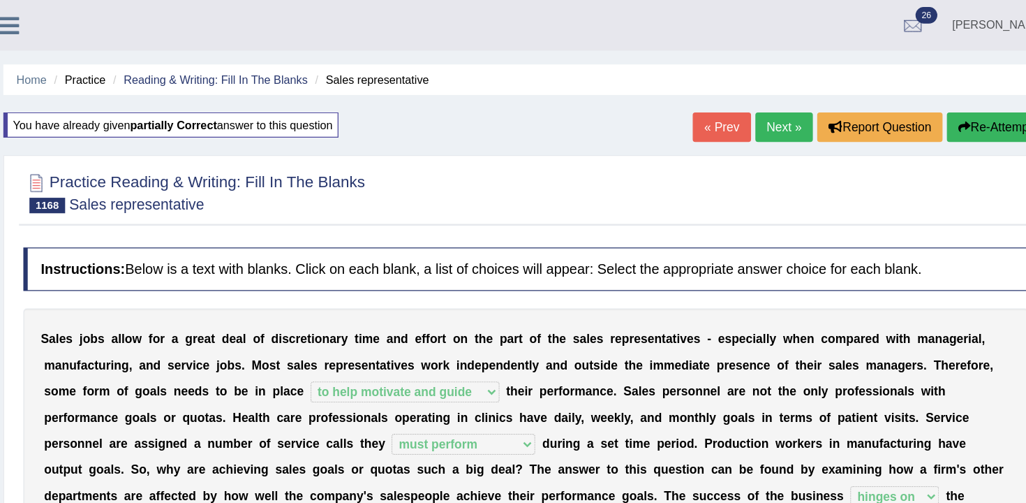
click at [745, 110] on link "« Prev" at bounding box center [750, 102] width 46 height 24
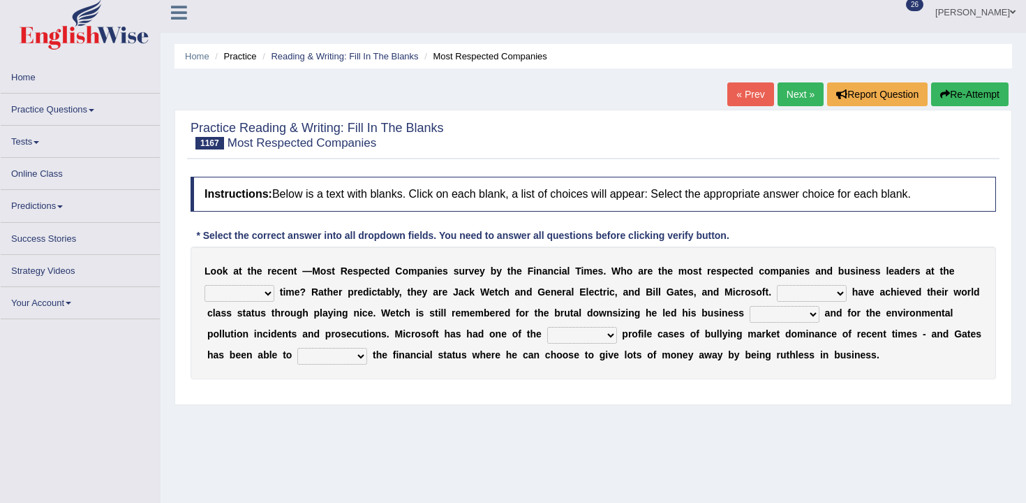
scroll to position [13, 0]
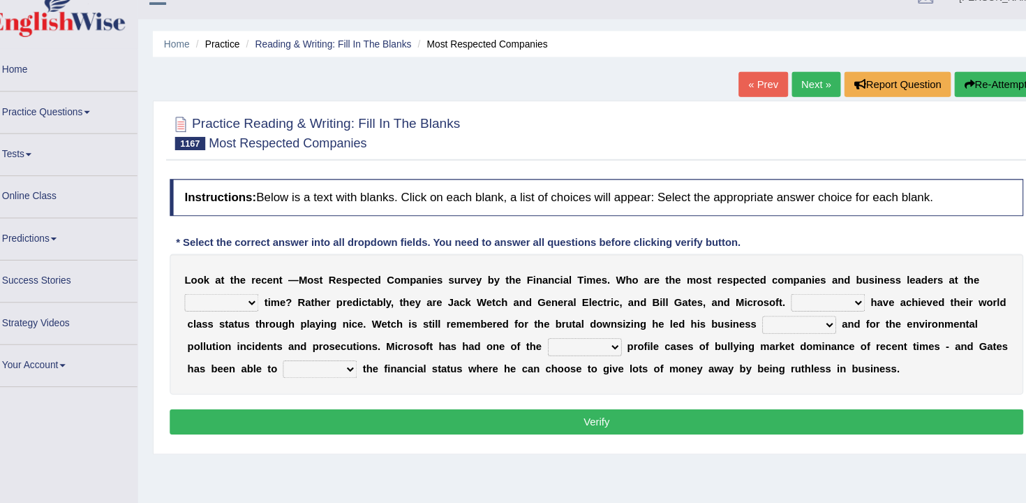
click at [235, 299] on select "current same right" at bounding box center [239, 294] width 70 height 17
select select "same"
click at [204, 286] on select "current same right" at bounding box center [239, 294] width 70 height 17
click at [802, 288] on select "Both Neither All" at bounding box center [812, 294] width 70 height 17
click at [794, 293] on select "Both Neither All" at bounding box center [812, 294] width 70 height 17
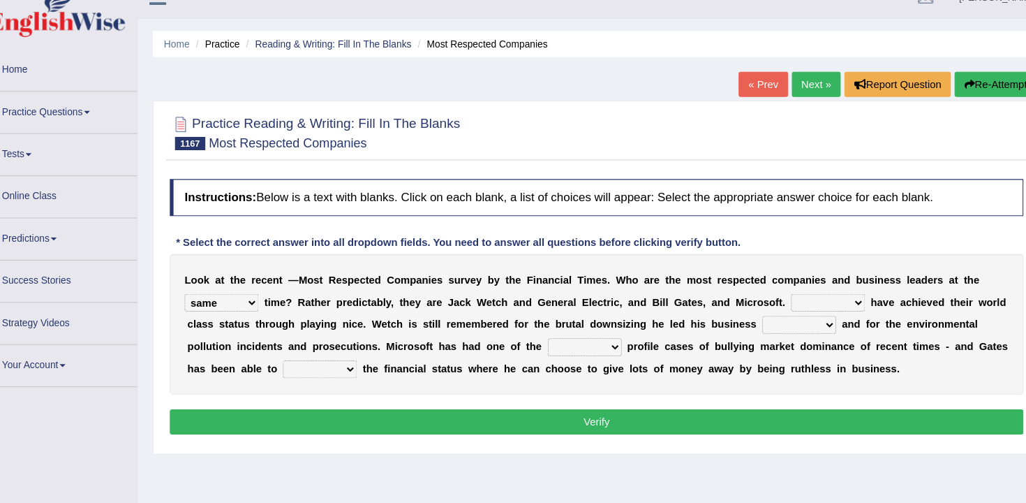
click at [810, 282] on div "L o o k a t t h e r e c e n t — M o s t R e s p e c t e d C o m p a n i e s s u…" at bounding box center [593, 314] width 805 height 133
click at [808, 290] on select "Both Neither All" at bounding box center [812, 294] width 70 height 17
select select "All"
click at [777, 286] on select "Both Neither All" at bounding box center [812, 294] width 70 height 17
click at [751, 312] on select "out from through" at bounding box center [785, 315] width 70 height 17
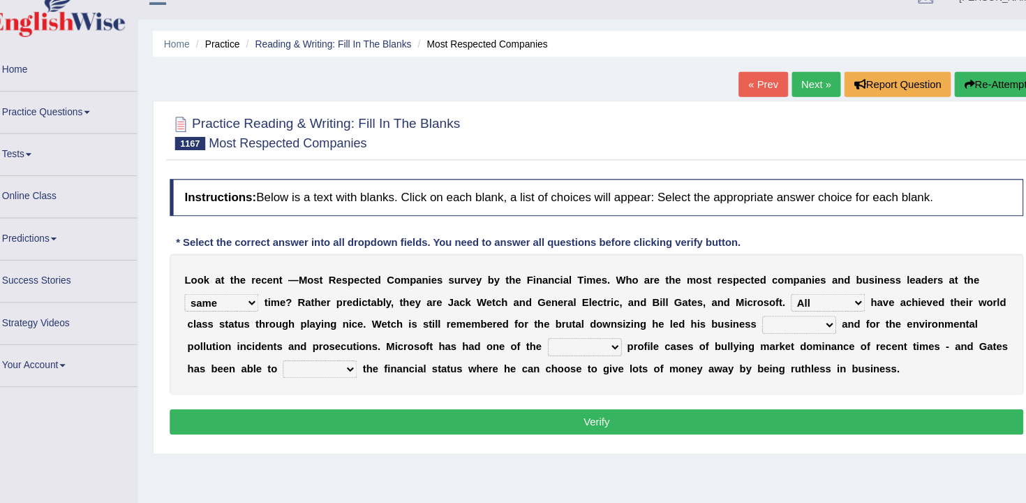
click at [776, 315] on select "out from through" at bounding box center [785, 315] width 70 height 17
click at [790, 308] on select "out from through" at bounding box center [785, 315] width 70 height 17
select select "through"
click at [750, 307] on select "out from through" at bounding box center [785, 315] width 70 height 17
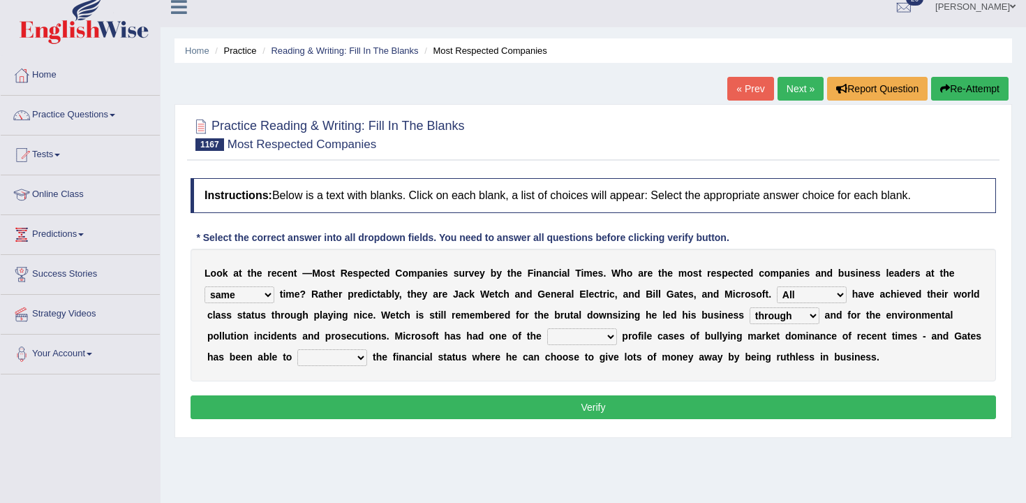
click at [592, 341] on select "highest most finest" at bounding box center [582, 336] width 70 height 17
click at [547, 328] on select "highest most finest" at bounding box center [582, 336] width 70 height 17
click at [593, 340] on select "highest most finest" at bounding box center [582, 336] width 70 height 17
select select "highest"
click at [547, 328] on select "highest most finest" at bounding box center [582, 336] width 70 height 17
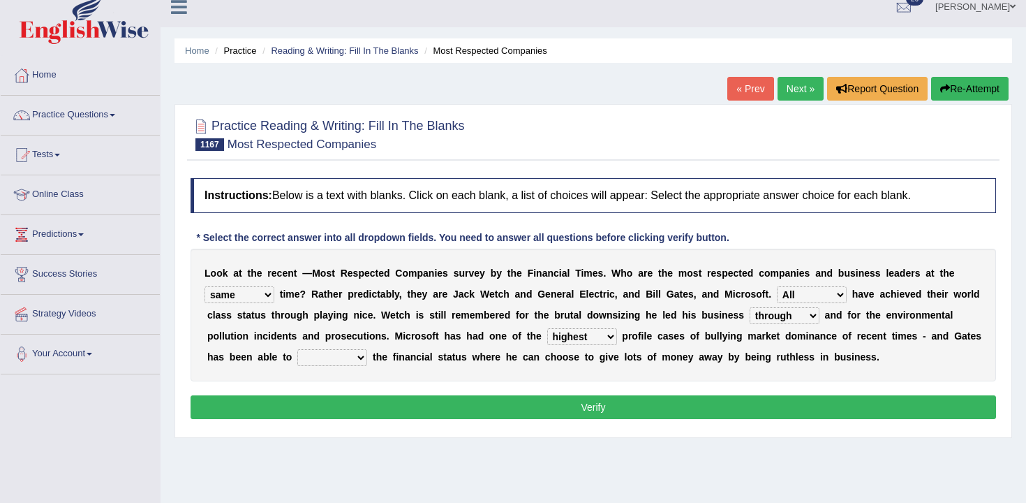
click at [315, 350] on select "improve receive achieve" at bounding box center [332, 357] width 70 height 17
click at [323, 358] on select "improve receive achieve" at bounding box center [332, 357] width 70 height 17
select select "improve"
click at [297, 349] on select "improve receive achieve" at bounding box center [332, 357] width 70 height 17
click at [385, 402] on button "Verify" at bounding box center [593, 407] width 805 height 24
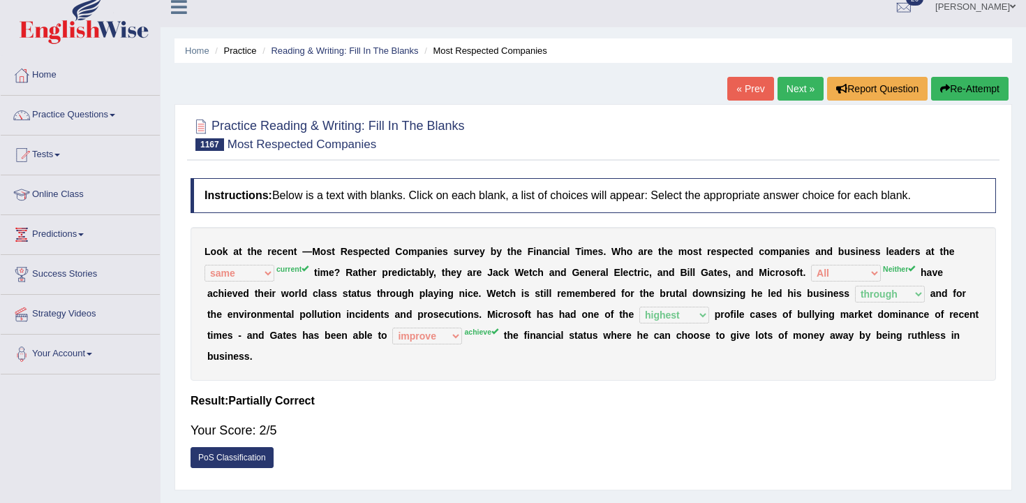
click at [978, 95] on button "Re-Attempt" at bounding box center [969, 89] width 77 height 24
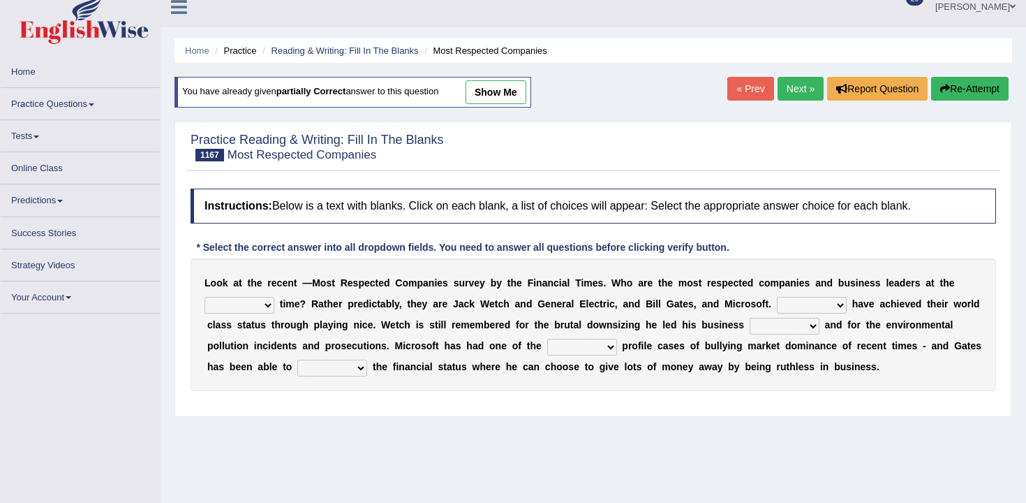
click at [242, 306] on select "current same right" at bounding box center [239, 305] width 70 height 17
select select "current"
click at [204, 297] on select "current same right" at bounding box center [239, 305] width 70 height 17
click at [780, 308] on select "Both Neither All" at bounding box center [812, 305] width 70 height 17
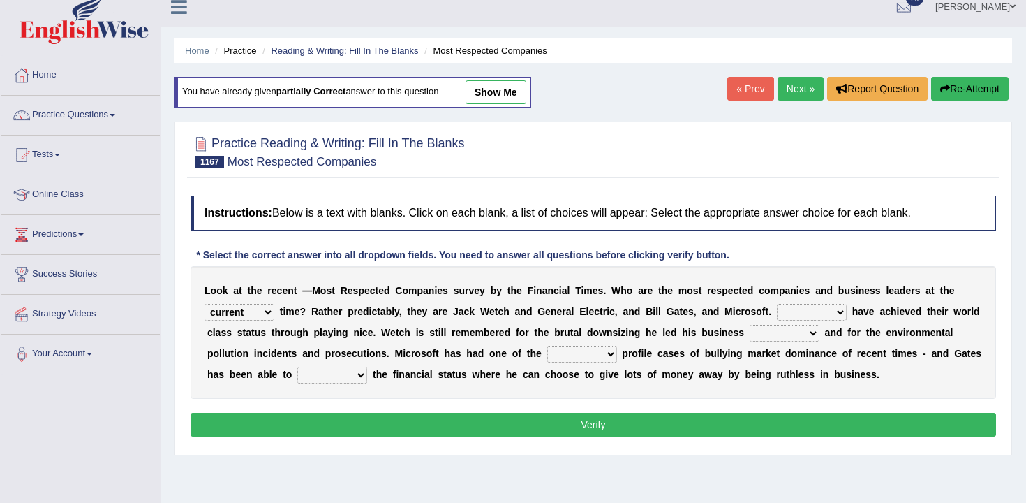
select select "Both"
click at [777, 304] on select "Both Neither All" at bounding box center [812, 312] width 70 height 17
click at [812, 319] on select "Both Neither All" at bounding box center [812, 312] width 70 height 17
click at [777, 304] on select "Both Neither All" at bounding box center [812, 312] width 70 height 17
click at [791, 339] on select "out from through" at bounding box center [785, 333] width 70 height 17
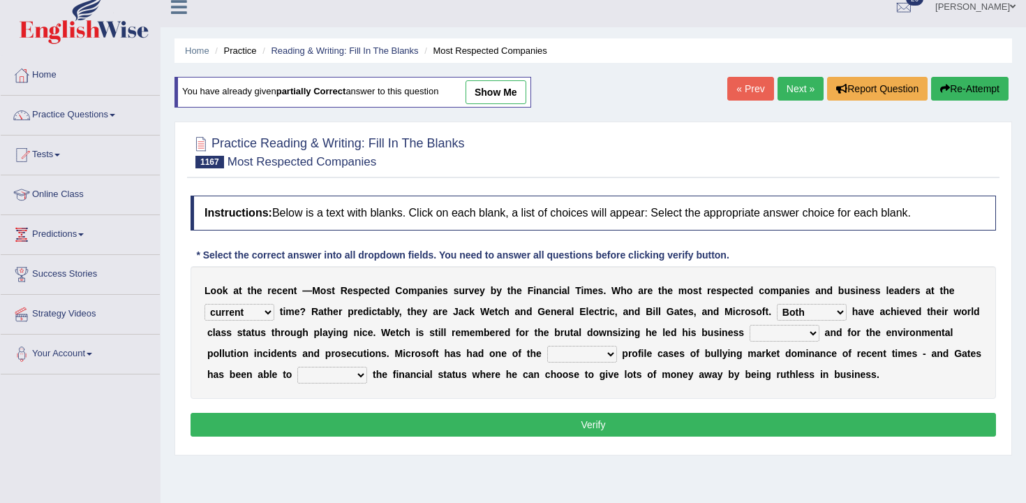
select select "through"
click at [750, 325] on select "out from through" at bounding box center [785, 333] width 70 height 17
click at [591, 350] on select "highest most finest" at bounding box center [582, 353] width 70 height 17
select select "highest"
click at [547, 345] on select "highest most finest" at bounding box center [582, 353] width 70 height 17
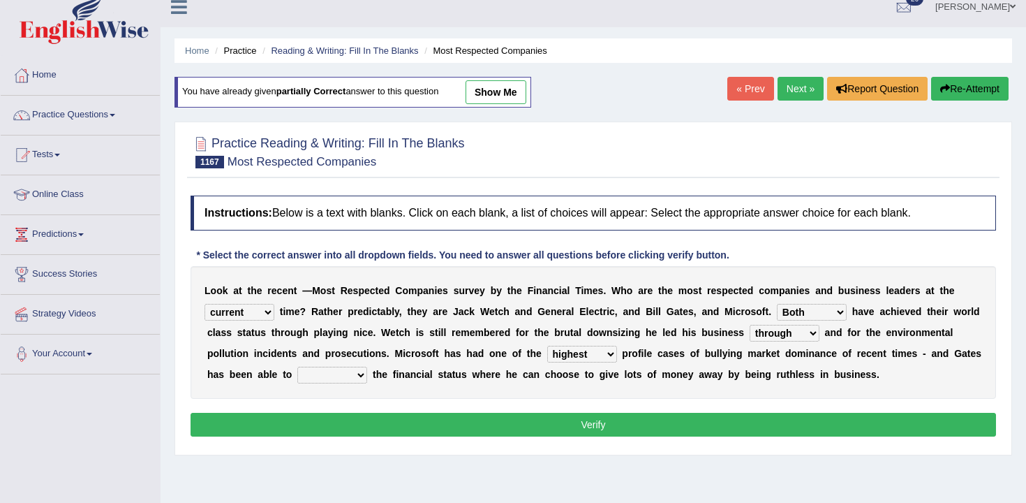
click at [347, 364] on div "L o o k a t t h e r e c e n t — M o s t R e s p e c t e d C o m p a n i e s s u…" at bounding box center [593, 332] width 805 height 133
click at [334, 381] on select "improve receive achieve" at bounding box center [332, 374] width 70 height 17
click at [297, 366] on select "improve receive achieve" at bounding box center [332, 374] width 70 height 17
click at [357, 367] on select "improve receive achieve" at bounding box center [332, 374] width 70 height 17
select select "achieve"
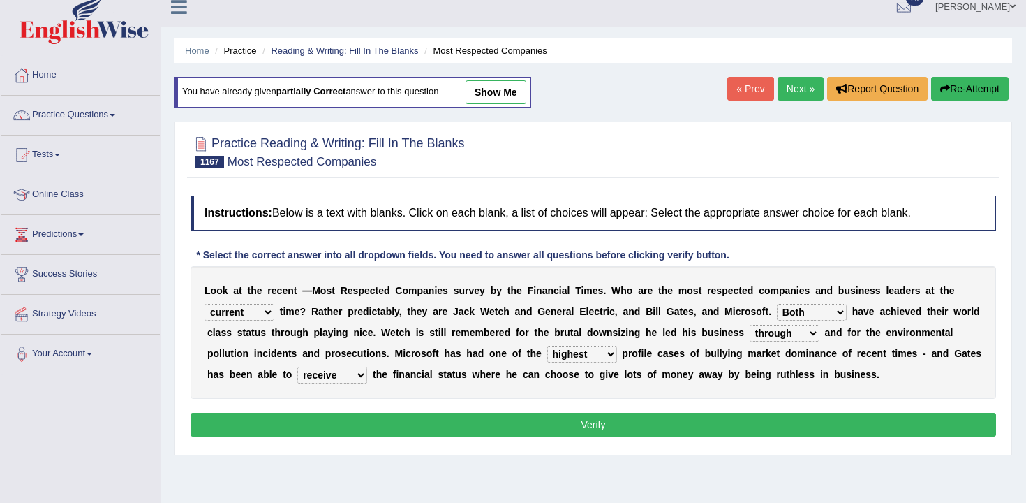
click at [297, 366] on select "improve receive achieve" at bounding box center [332, 374] width 70 height 17
click at [382, 417] on button "Verify" at bounding box center [593, 424] width 805 height 24
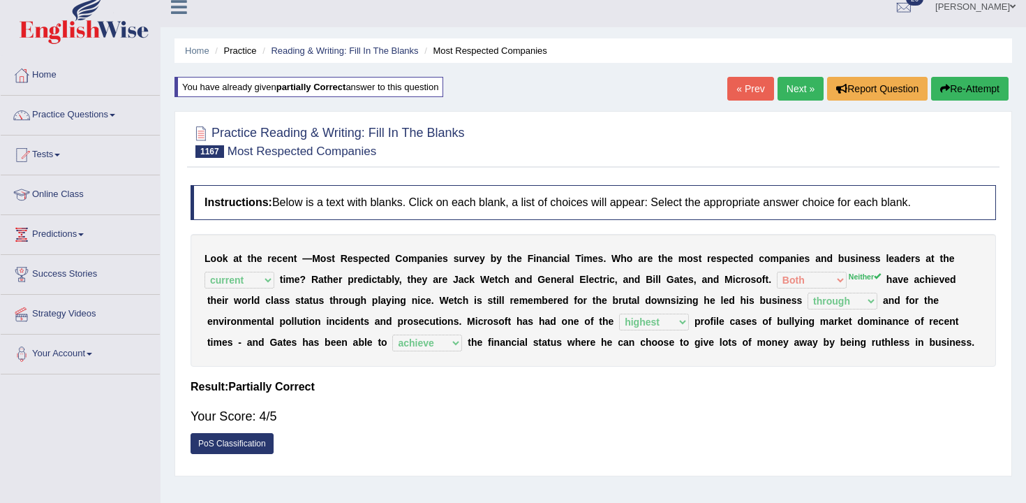
click at [735, 86] on link "« Prev" at bounding box center [750, 89] width 46 height 24
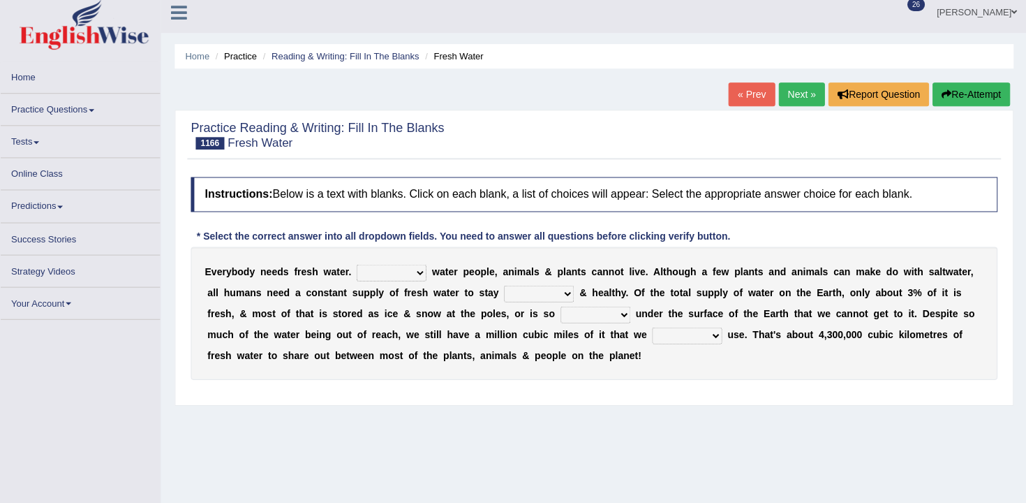
scroll to position [8, 0]
click at [419, 277] on select "Beside Outside Without Under" at bounding box center [391, 272] width 70 height 17
click at [356, 264] on select "Beside Outside Without Under" at bounding box center [391, 272] width 70 height 17
click at [382, 267] on select "Beside Outside Without Under" at bounding box center [391, 272] width 70 height 17
select select "Without"
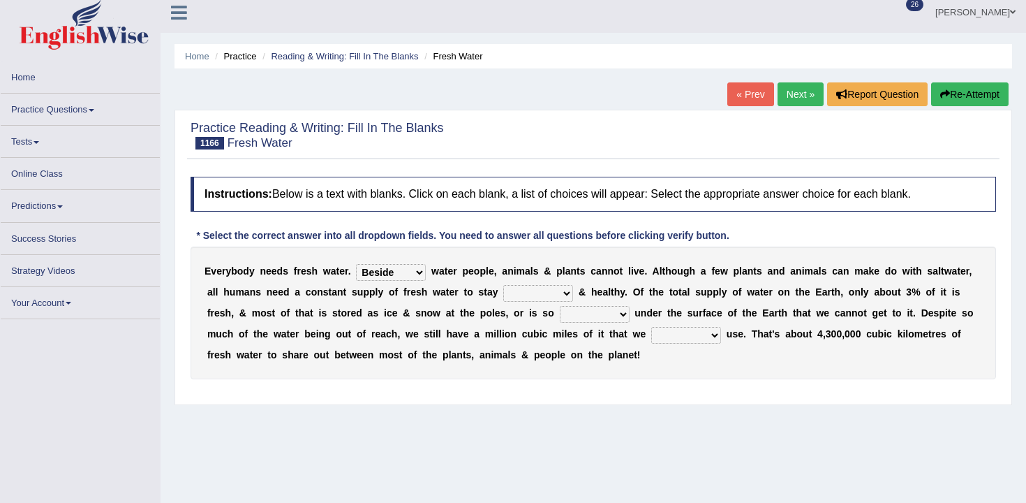
click at [356, 264] on select "Beside Outside Without Under" at bounding box center [391, 272] width 70 height 17
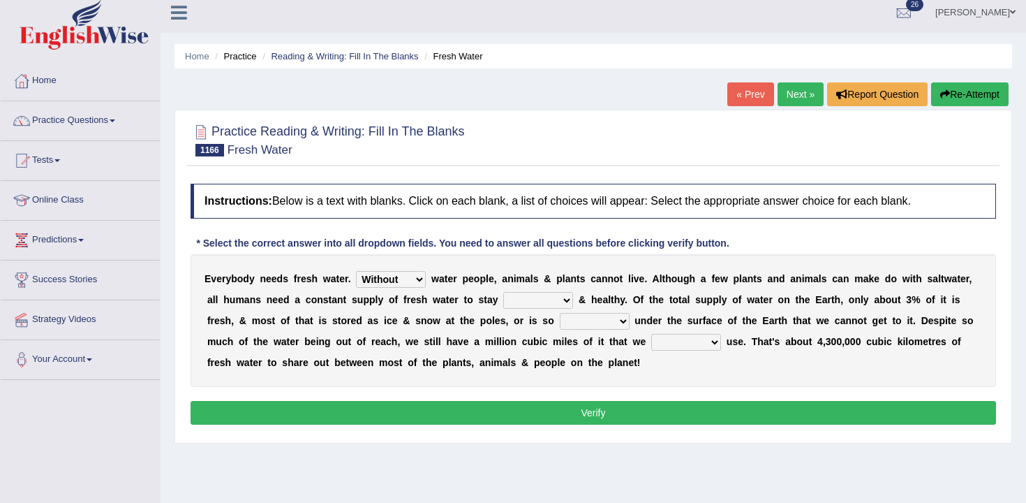
click at [530, 291] on div "E v e r y b o d y n e e d s f r e s h w a t e r . Beside Outside Without Under …" at bounding box center [593, 320] width 805 height 133
click at [540, 305] on select "fit good well happy" at bounding box center [538, 300] width 70 height 17
select select "fit"
click at [503, 292] on select "fit good well happy" at bounding box center [538, 300] width 70 height 17
click at [577, 320] on select "much long dirty deep" at bounding box center [595, 321] width 70 height 17
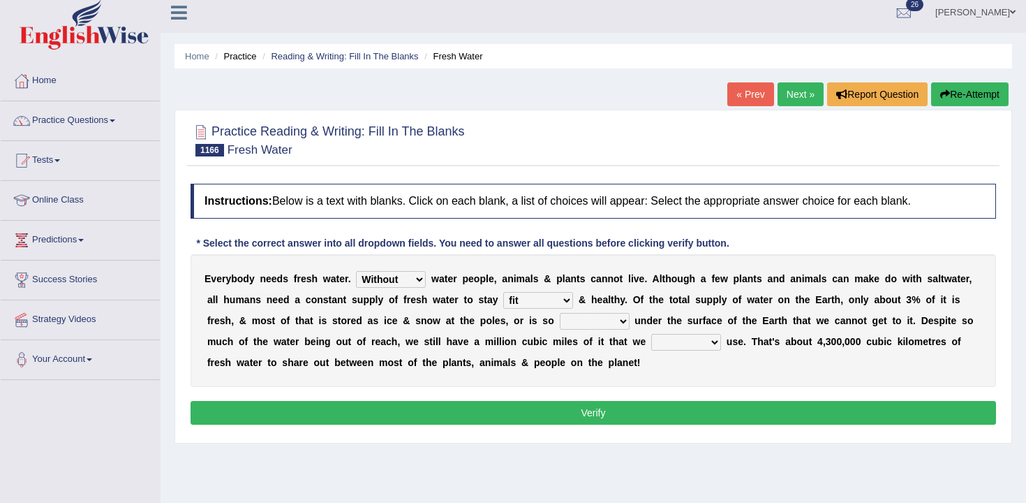
select select "deep"
click at [560, 313] on select "much long dirty deep" at bounding box center [595, 321] width 70 height 17
click at [611, 307] on div "E v e r y b o d y n e e d s f r e s h w a t e r . Beside Outside Without Under …" at bounding box center [593, 320] width 805 height 133
click at [656, 339] on select "can might may will" at bounding box center [686, 342] width 70 height 17
click at [687, 347] on select "can might may will" at bounding box center [686, 342] width 70 height 17
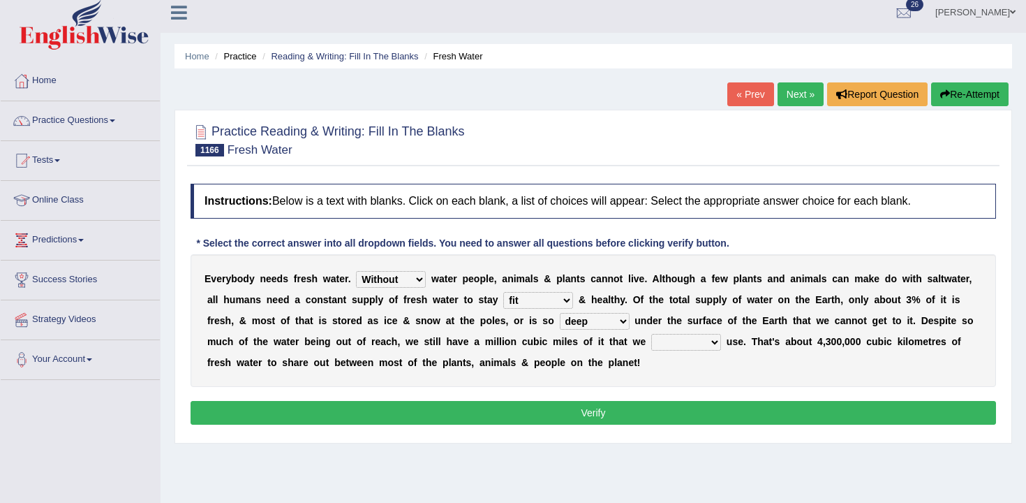
click at [660, 333] on div "E v e r y b o d y n e e d s f r e s h w a t e r . Beside Outside Without Under …" at bounding box center [593, 320] width 805 height 133
click at [671, 339] on select "can might may will" at bounding box center [686, 342] width 70 height 17
select select "can"
click at [652, 334] on select "can might may will" at bounding box center [686, 342] width 70 height 17
click at [708, 424] on div "Instructions: Below is a text with blanks. Click on each blank, a list of choic…" at bounding box center [593, 306] width 812 height 259
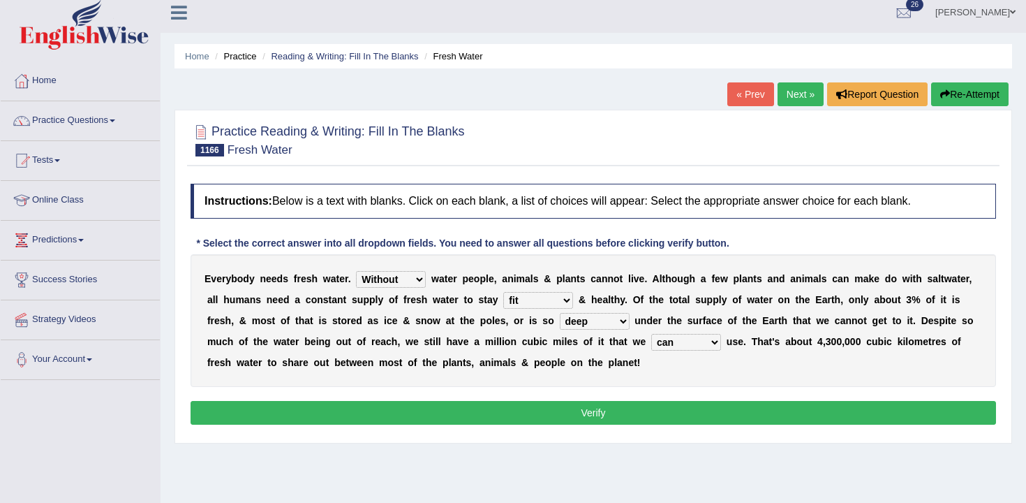
click at [722, 413] on button "Verify" at bounding box center [593, 413] width 805 height 24
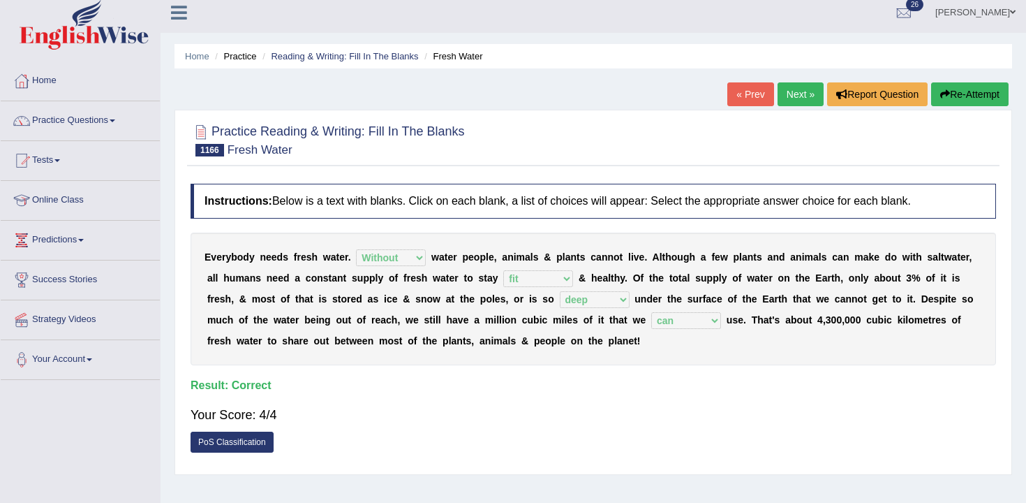
click at [732, 89] on link "« Prev" at bounding box center [750, 94] width 46 height 24
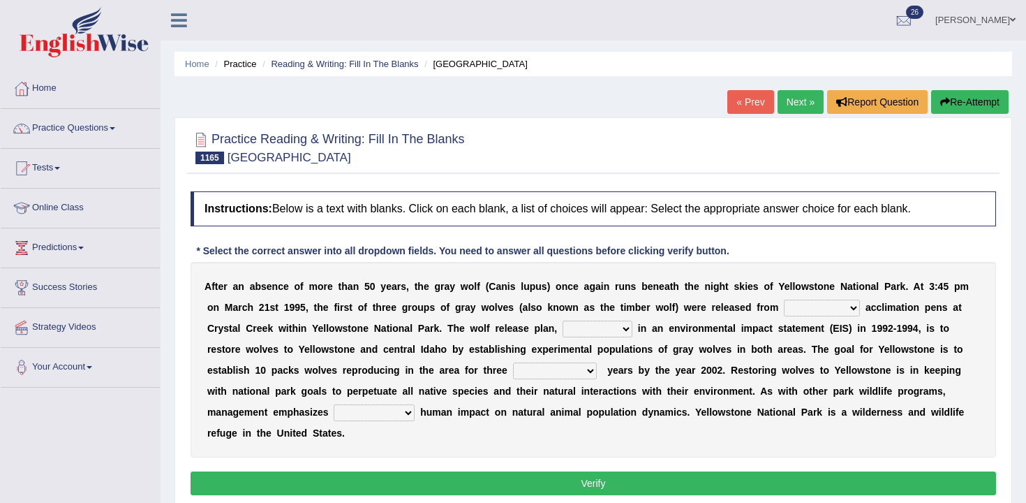
click at [812, 313] on select "fenced restricted contained confounded" at bounding box center [822, 307] width 76 height 17
click at [809, 300] on select "fenced restricted contained confounded" at bounding box center [822, 307] width 76 height 17
click at [826, 308] on select "fenced restricted contained confounded" at bounding box center [822, 307] width 76 height 17
click at [833, 315] on select "fenced restricted contained confounded" at bounding box center [822, 307] width 76 height 17
click at [291, 0] on html "Toggle navigation Home Practice Questions Speaking Practice Read Aloud Repeat S…" at bounding box center [513, 251] width 1026 height 503
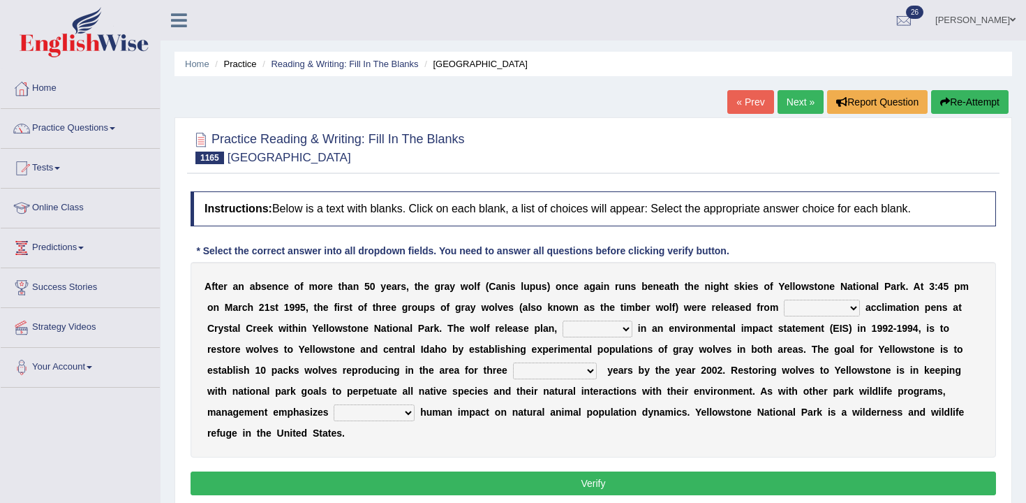
click at [803, 313] on select "fenced restricted contained confounded" at bounding box center [822, 307] width 76 height 17
select select "fenced"
click at [784, 299] on select "fenced restricted contained confounded" at bounding box center [822, 307] width 76 height 17
click at [824, 312] on select "fenced restricted contained confounded" at bounding box center [822, 307] width 76 height 17
click at [605, 335] on select "involved calculated evaluated concealed" at bounding box center [598, 328] width 70 height 17
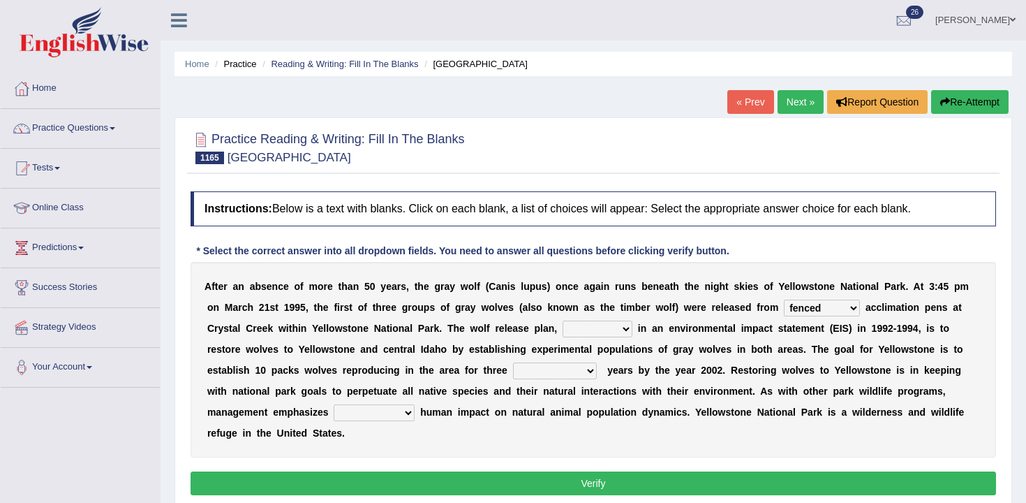
click at [615, 327] on select "involved calculated evaluated concealed" at bounding box center [598, 328] width 70 height 17
click at [835, 318] on div "A f t e r a n a b s e n c e o f m o r e t h a n 5 0 y e a r s , t h e g r a y w…" at bounding box center [593, 359] width 805 height 195
click at [831, 315] on select "fenced restricted contained confounded" at bounding box center [822, 307] width 76 height 17
click at [784, 299] on select "fenced restricted contained confounded" at bounding box center [822, 307] width 76 height 17
click at [592, 329] on select "involved calculated evaluated concealed" at bounding box center [598, 328] width 70 height 17
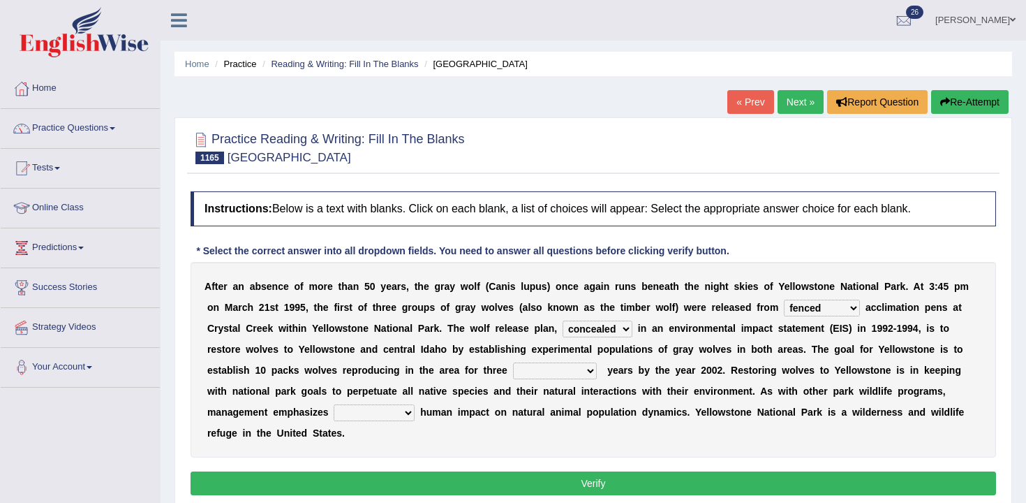
click at [563, 320] on select "involved calculated evaluated concealed" at bounding box center [598, 328] width 70 height 17
click at [618, 326] on select "involved calculated evaluated concealed" at bounding box center [598, 328] width 70 height 17
select select "evaluated"
click at [563, 320] on select "involved calculated evaluated concealed" at bounding box center [598, 328] width 70 height 17
click at [570, 371] on select "following chronological consecutive alternate" at bounding box center [555, 370] width 84 height 17
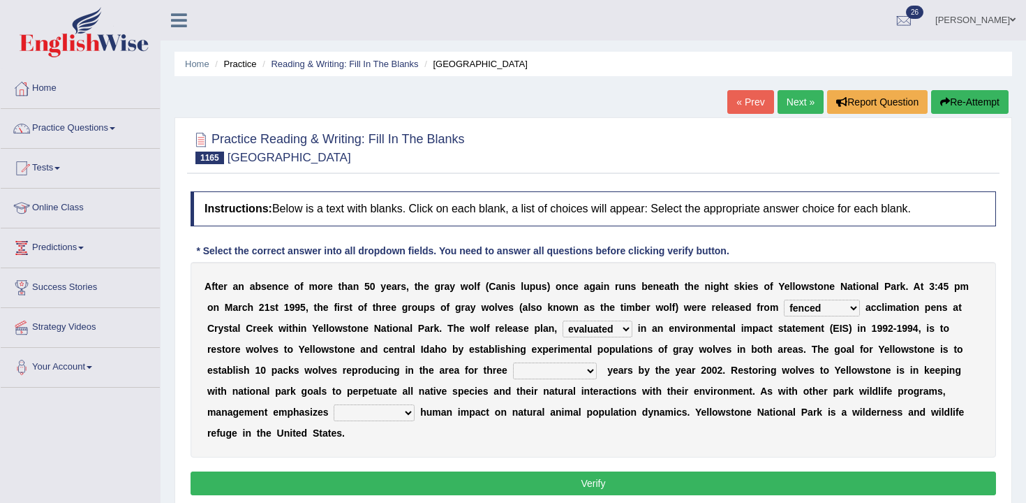
select select "consecutive"
click at [513, 362] on select "following chronological consecutive alternate" at bounding box center [555, 370] width 84 height 17
click at [556, 375] on select "following chronological consecutive alternate" at bounding box center [555, 370] width 84 height 17
click at [513, 362] on select "following chronological consecutive alternate" at bounding box center [555, 370] width 84 height 17
click at [365, 412] on select "exaggerating introducing appreciating minimizing" at bounding box center [374, 412] width 81 height 17
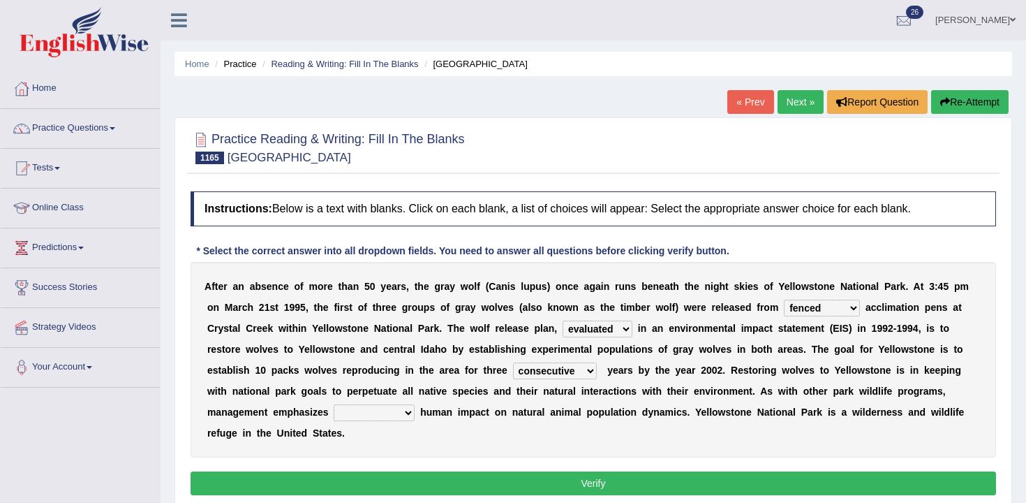
click at [352, 410] on select "exaggerating introducing appreciating minimizing" at bounding box center [374, 412] width 81 height 17
select select "minimizing"
click at [334, 404] on select "exaggerating introducing appreciating minimizing" at bounding box center [374, 412] width 81 height 17
click at [396, 412] on select "exaggerating introducing appreciating minimizing" at bounding box center [374, 412] width 81 height 17
click at [334, 404] on select "exaggerating introducing appreciating minimizing" at bounding box center [374, 412] width 81 height 17
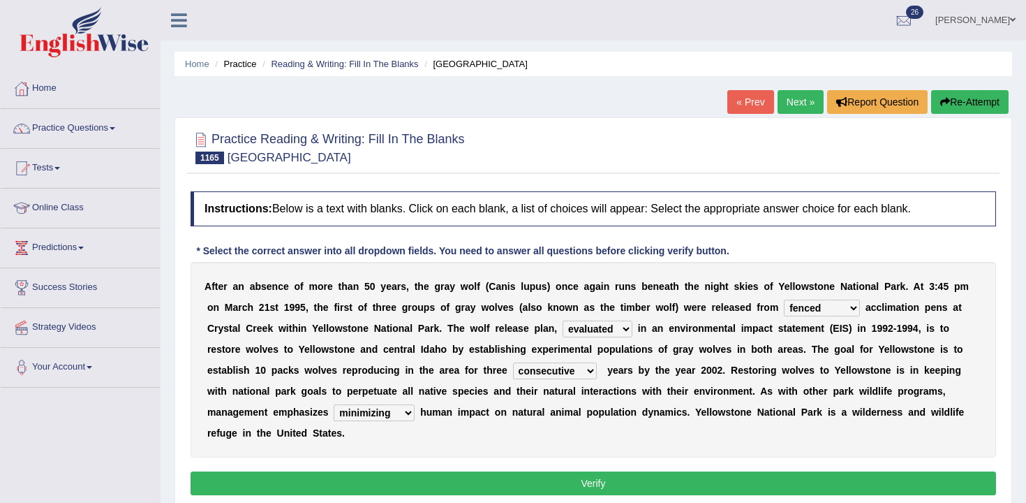
click at [390, 415] on select "exaggerating introducing appreciating minimizing" at bounding box center [374, 412] width 81 height 17
click at [440, 486] on button "Verify" at bounding box center [593, 483] width 805 height 24
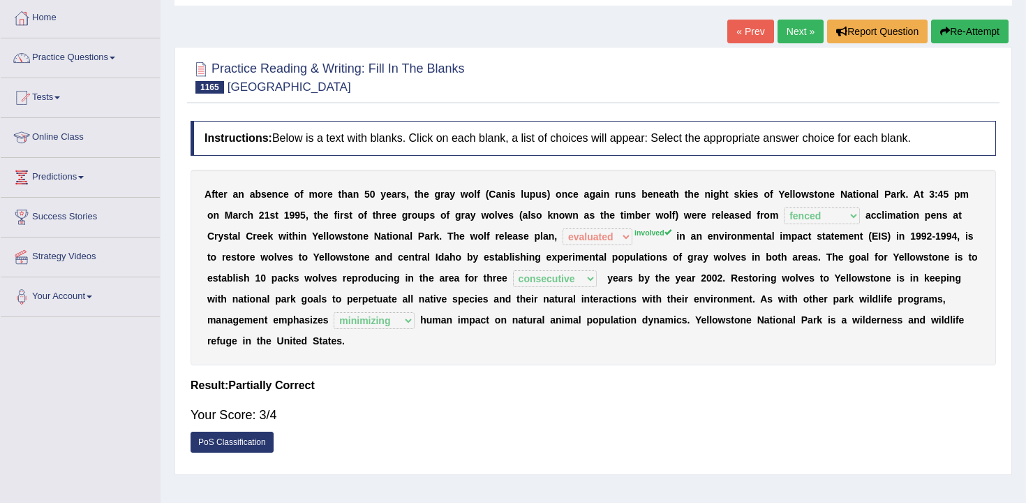
scroll to position [75, 0]
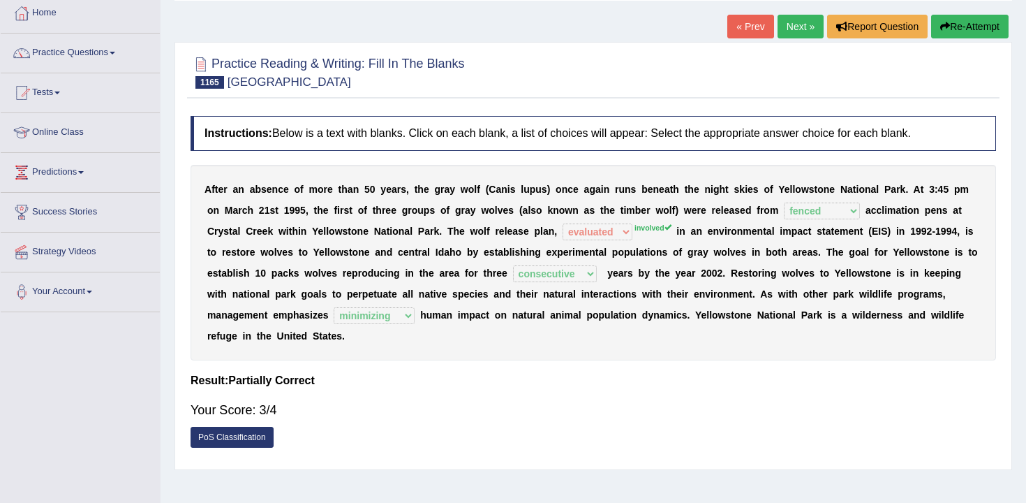
click at [737, 33] on link "« Prev" at bounding box center [750, 27] width 46 height 24
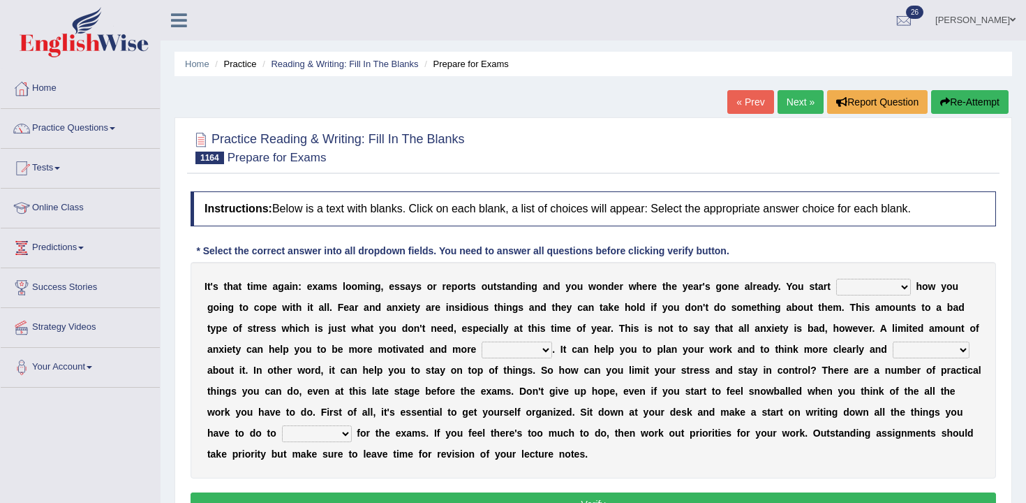
click at [856, 286] on select "deciding wondering hoping discovering" at bounding box center [873, 286] width 75 height 17
click at [847, 288] on select "deciding wondering hoping discovering" at bounding box center [873, 286] width 75 height 17
select select "wondering"
click at [836, 278] on select "deciding wondering hoping discovering" at bounding box center [873, 286] width 75 height 17
click at [847, 283] on select "deciding wondering hoping discovering" at bounding box center [873, 286] width 75 height 17
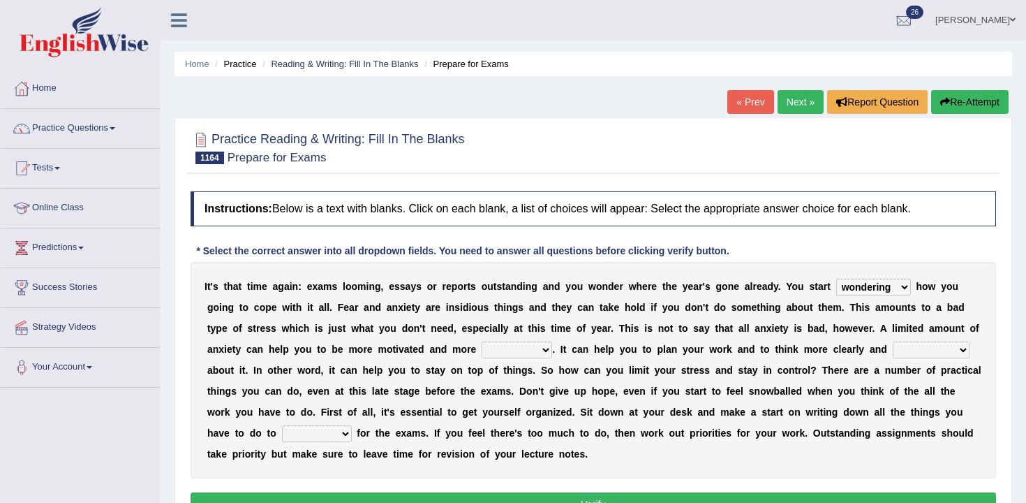
click at [866, 299] on div "I t ' s t h a t t i m e a g a i n : e x a m s l o o m i n g , e s s a y s o r r…" at bounding box center [593, 370] width 805 height 216
click at [861, 291] on select "deciding wondering hoping discovering" at bounding box center [873, 286] width 75 height 17
click at [517, 351] on select "intelligent excitable relaxed purposeful" at bounding box center [517, 349] width 70 height 17
click at [507, 349] on select "intelligent excitable relaxed purposeful" at bounding box center [517, 349] width 70 height 17
click at [534, 349] on select "intelligent excitable relaxed purposeful" at bounding box center [517, 349] width 70 height 17
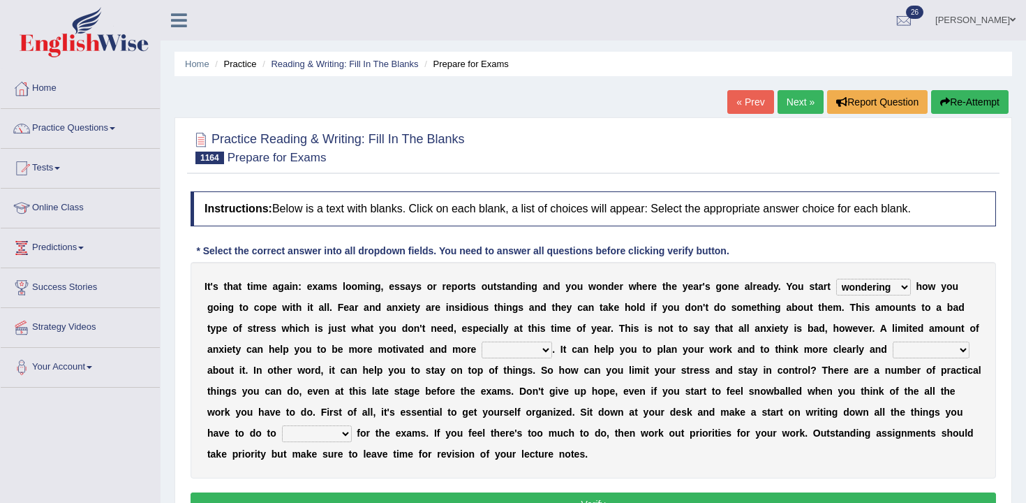
click at [482, 341] on select "intelligent excitable relaxed purposeful" at bounding box center [517, 349] width 70 height 17
click at [515, 358] on div "I t ' s t h a t t i m e a g a i n : e x a m s l o o m i n g , e s s a y s o r r…" at bounding box center [593, 370] width 805 height 216
click at [512, 356] on select "intelligent excitable relaxed purposeful" at bounding box center [517, 349] width 70 height 17
click at [482, 341] on select "intelligent excitable relaxed purposeful" at bounding box center [517, 349] width 70 height 17
click at [505, 351] on select "intelligent excitable relaxed purposeful" at bounding box center [517, 349] width 70 height 17
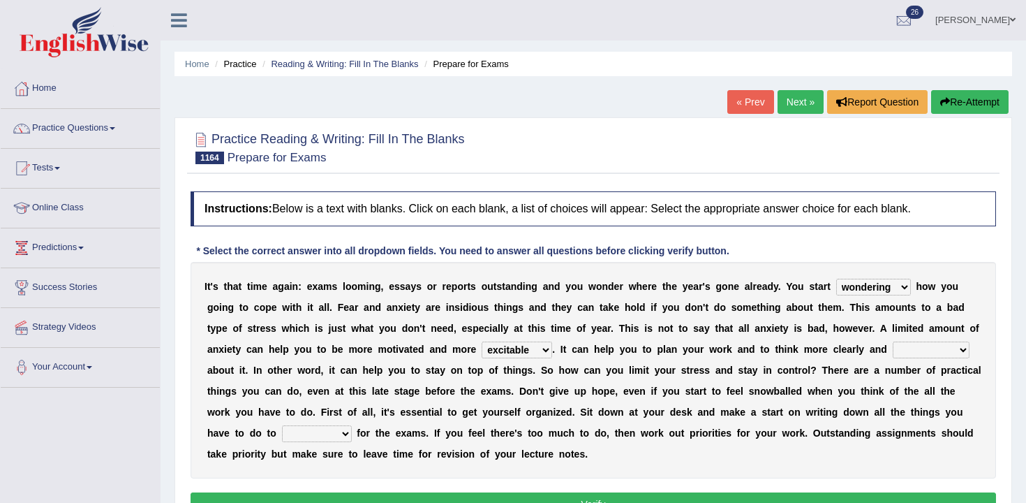
click at [482, 341] on select "intelligent excitable relaxed purposeful" at bounding box center [517, 349] width 70 height 17
click at [521, 354] on select "intelligent excitable relaxed purposeful" at bounding box center [517, 349] width 70 height 17
click at [932, 357] on select "logically continually thoroughly consistently" at bounding box center [931, 349] width 77 height 17
click at [530, 344] on select "intelligent excitable relaxed purposeful" at bounding box center [517, 349] width 70 height 17
select select "intelligent"
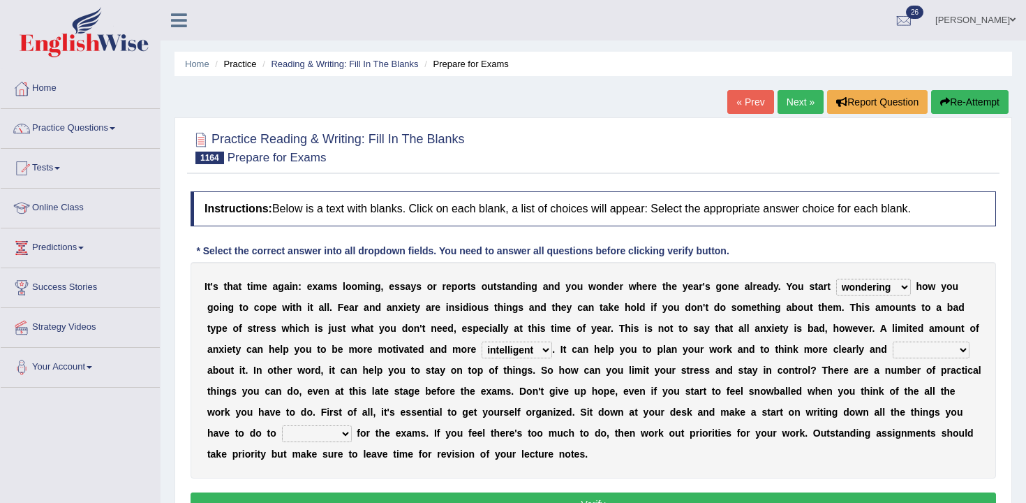
click at [482, 341] on select "intelligent excitable relaxed purposeful" at bounding box center [517, 349] width 70 height 17
click at [928, 359] on div "I t ' s t h a t t i m e a g a i n : e x a m s l o o m i n g , e s s a y s o r r…" at bounding box center [593, 370] width 805 height 216
click at [923, 352] on select "logically continually thoroughly consistently" at bounding box center [931, 349] width 77 height 17
select select "logically"
click at [893, 341] on select "logically continually thoroughly consistently" at bounding box center [931, 349] width 77 height 17
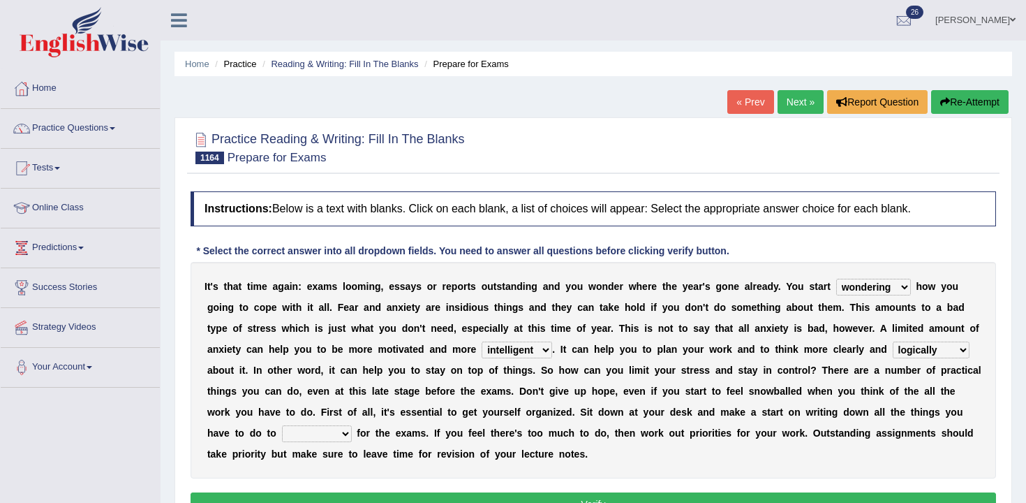
click at [309, 435] on select "provide arrange prepare order" at bounding box center [317, 433] width 70 height 17
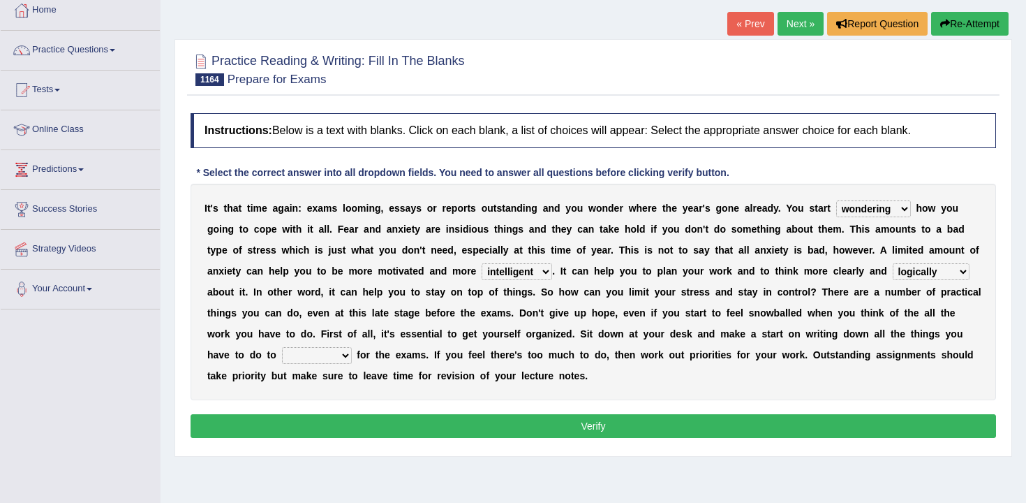
scroll to position [79, 0]
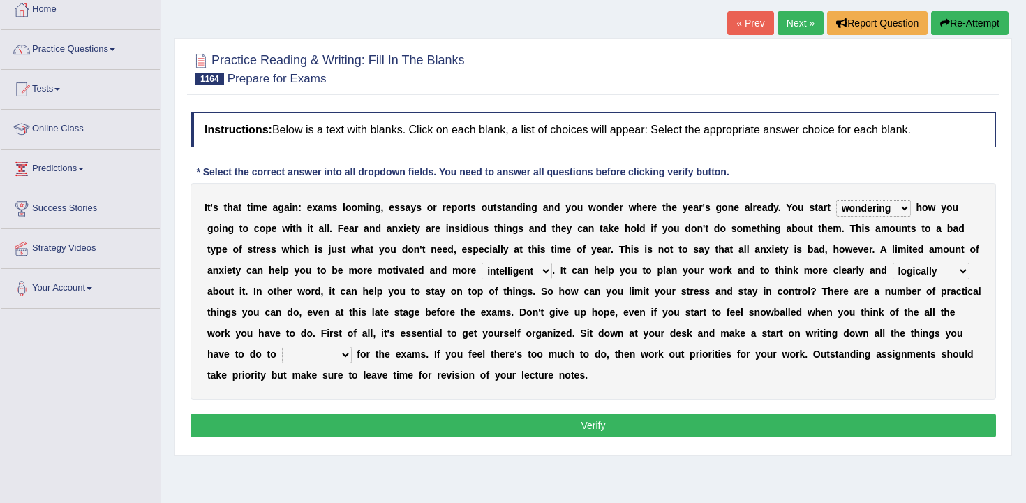
click at [322, 354] on select "provide arrange prepare order" at bounding box center [317, 354] width 70 height 17
click at [282, 346] on select "provide arrange prepare order" at bounding box center [317, 354] width 70 height 17
click at [323, 362] on select "provide arrange prepare order" at bounding box center [317, 354] width 70 height 17
select select "prepare"
click at [282, 346] on select "provide arrange prepare order" at bounding box center [317, 354] width 70 height 17
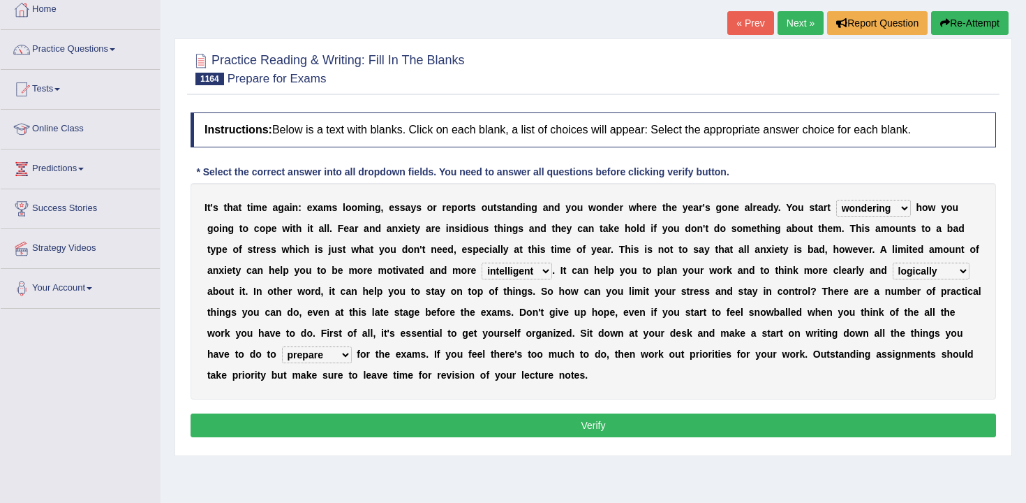
click at [391, 437] on div "Instructions: Below is a text with blanks. Click on each blank, a list of choic…" at bounding box center [593, 276] width 812 height 343
click at [397, 424] on button "Verify" at bounding box center [593, 425] width 805 height 24
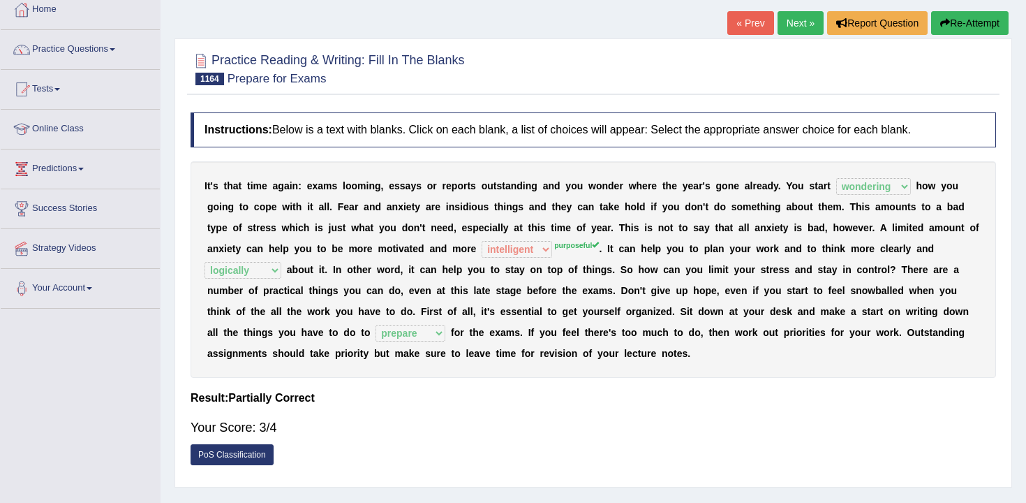
click at [967, 29] on button "Re-Attempt" at bounding box center [969, 23] width 77 height 24
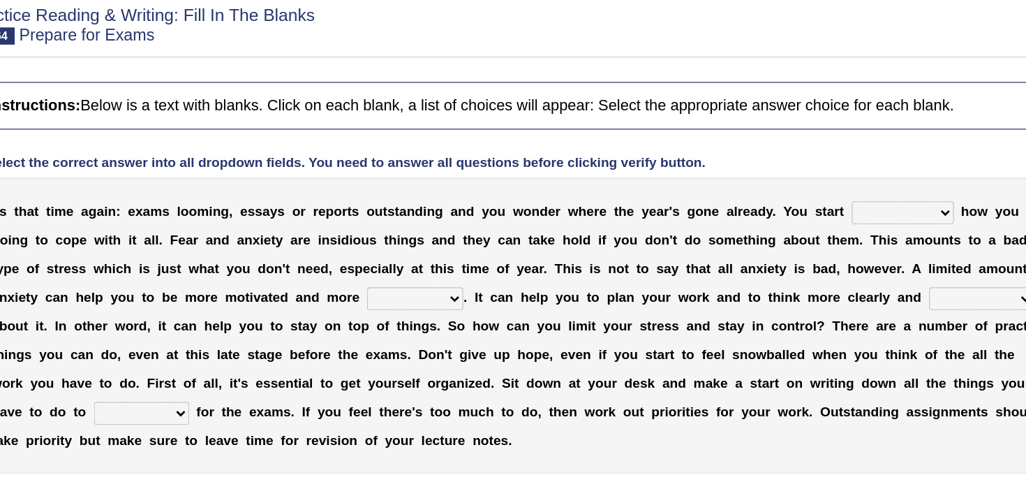
scroll to position [27, 0]
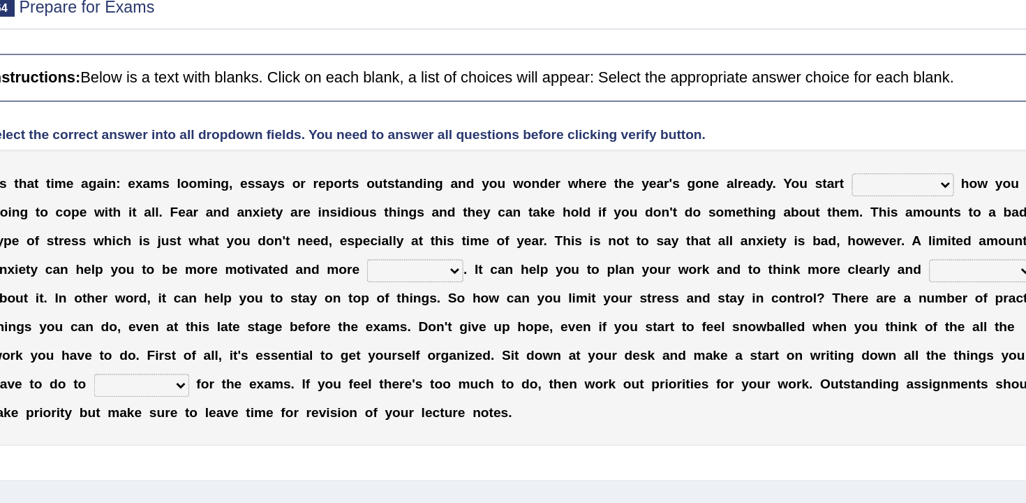
click at [535, 344] on div "I t ' s t h a t t i m e a g a i n : e x a m s l o o m i n g , e s s a y s o r r…" at bounding box center [593, 352] width 805 height 216
click at [537, 339] on select "intelligent excitable relaxed purposeful" at bounding box center [517, 333] width 70 height 17
select select "purposeful"
click at [482, 325] on select "intelligent excitable relaxed purposeful" at bounding box center [517, 333] width 70 height 17
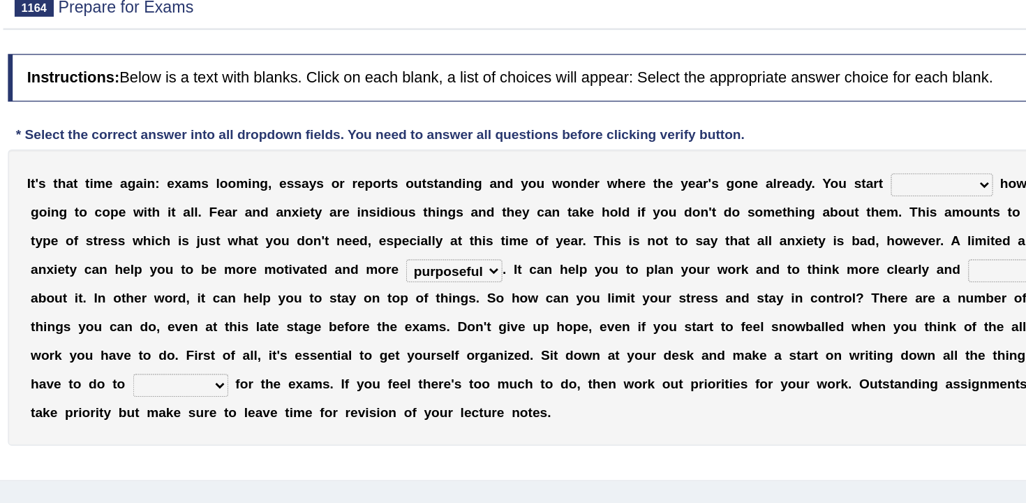
scroll to position [27, 0]
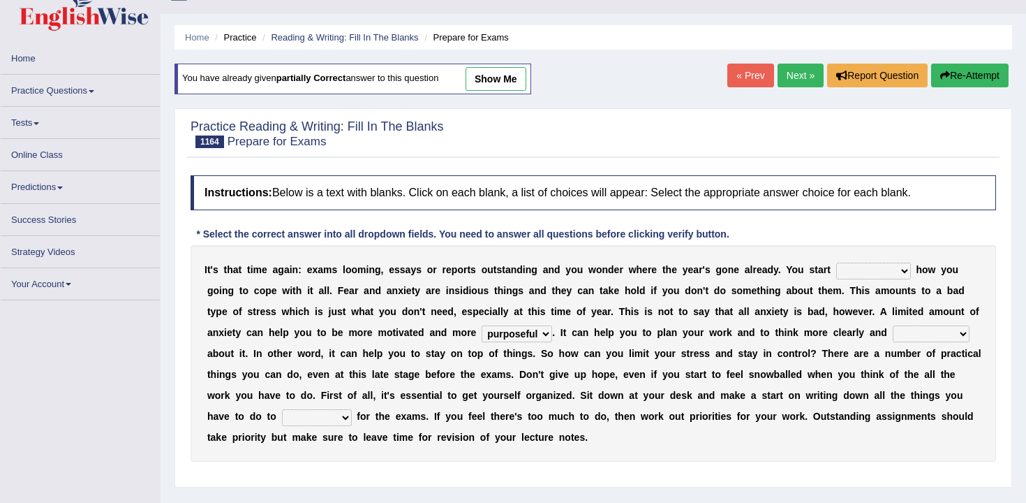
click at [736, 76] on link "« Prev" at bounding box center [750, 76] width 46 height 24
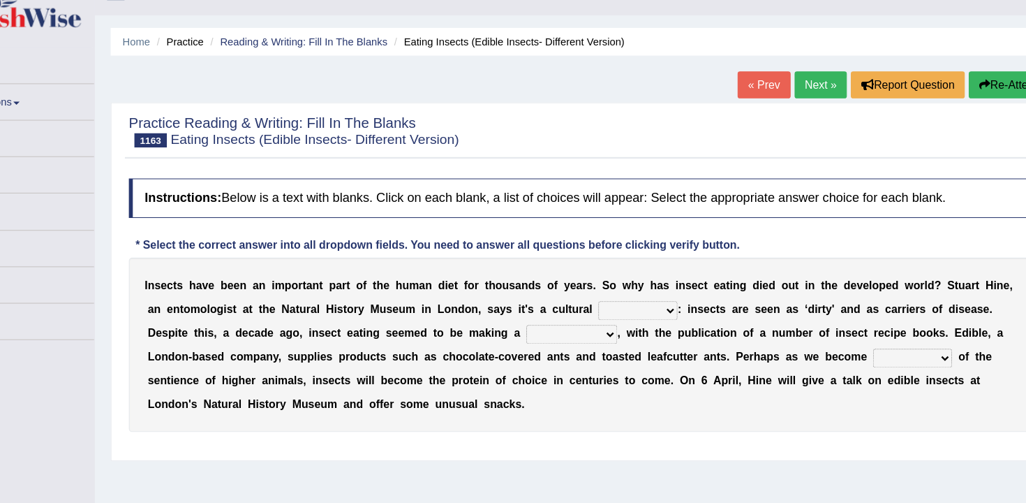
click at [622, 306] on select "thing item instance element" at bounding box center [639, 300] width 70 height 17
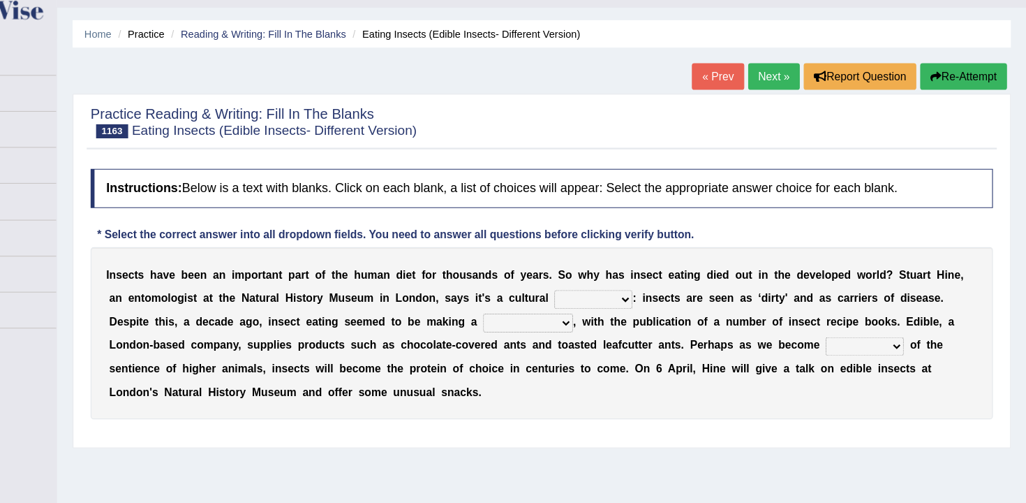
click at [646, 308] on select "thing item instance element" at bounding box center [639, 300] width 70 height 17
select select "instance"
click at [604, 292] on select "thing item instance element" at bounding box center [639, 300] width 70 height 17
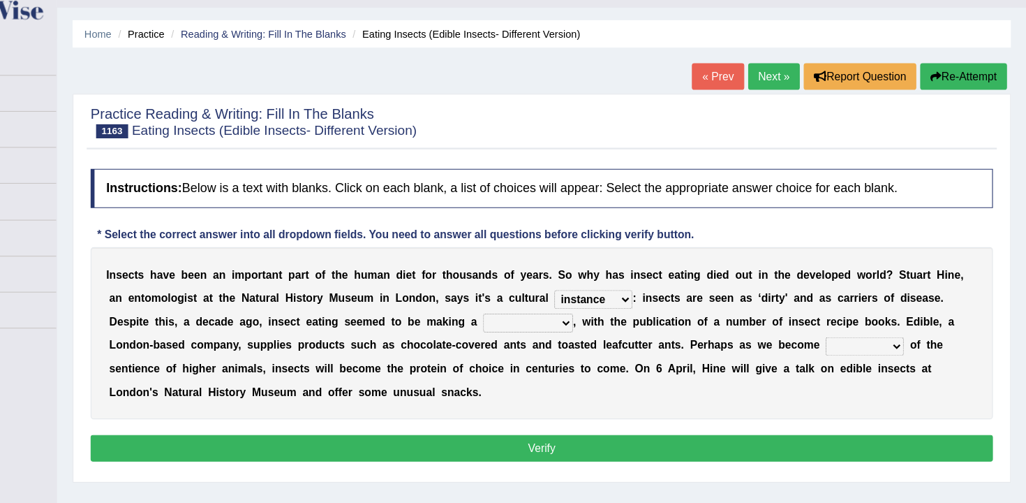
click at [592, 330] on select "comeback repetition reaction reproduction" at bounding box center [581, 321] width 80 height 17
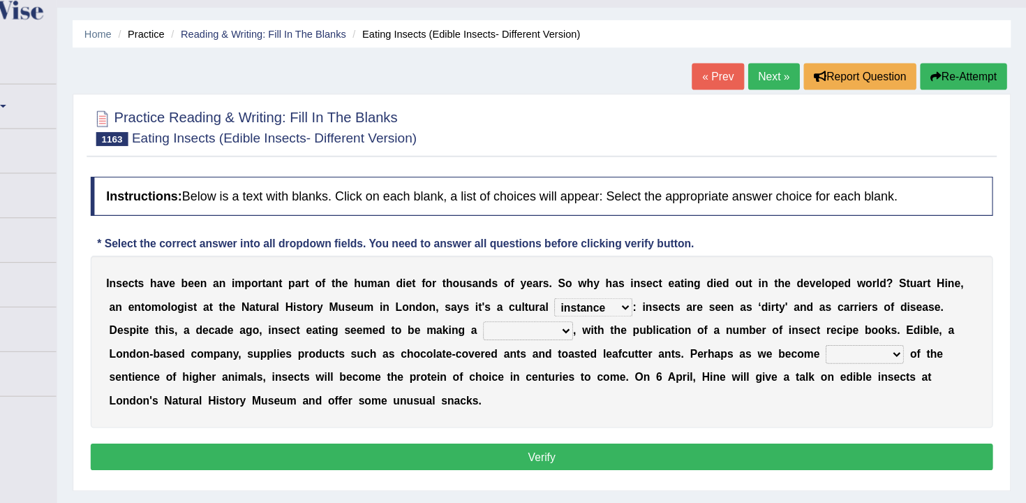
click at [568, 329] on select "comeback repetition reaction reproduction" at bounding box center [581, 328] width 80 height 17
click at [608, 334] on select "comeback repetition reaction reproduction" at bounding box center [581, 328] width 80 height 17
click at [595, 331] on select "comeback repetition reaction reproduction" at bounding box center [581, 328] width 80 height 17
select select "comeback"
click at [543, 320] on select "comeback repetition reaction reproduction" at bounding box center [581, 328] width 80 height 17
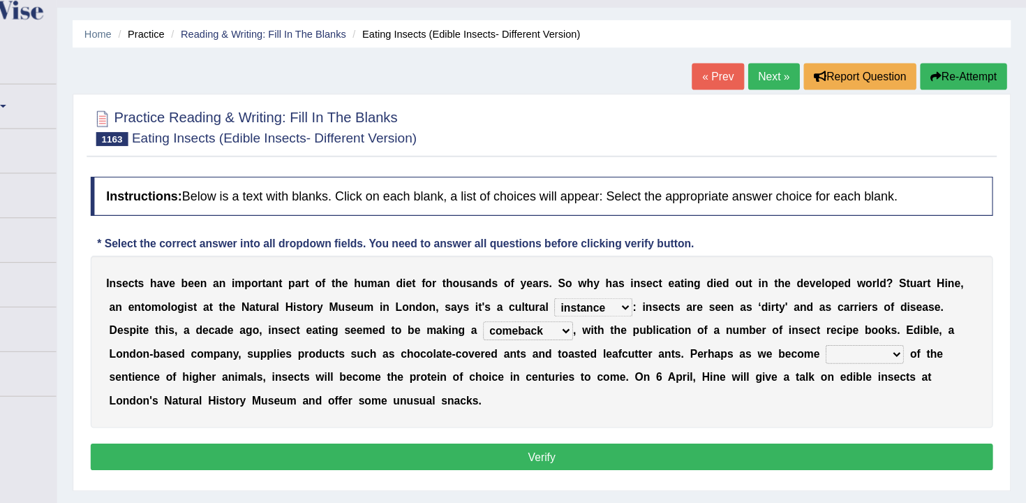
click at [590, 334] on select "comeback repetition reaction reproduction" at bounding box center [581, 328] width 80 height 17
click at [543, 320] on select "comeback repetition reaction reproduction" at bounding box center [581, 328] width 80 height 17
click at [890, 348] on select "observant aware cautious sensitive" at bounding box center [882, 349] width 70 height 17
click at [891, 348] on select "observant aware cautious sensitive" at bounding box center [882, 349] width 70 height 17
click at [911, 353] on select "observant aware cautious sensitive" at bounding box center [882, 349] width 70 height 17
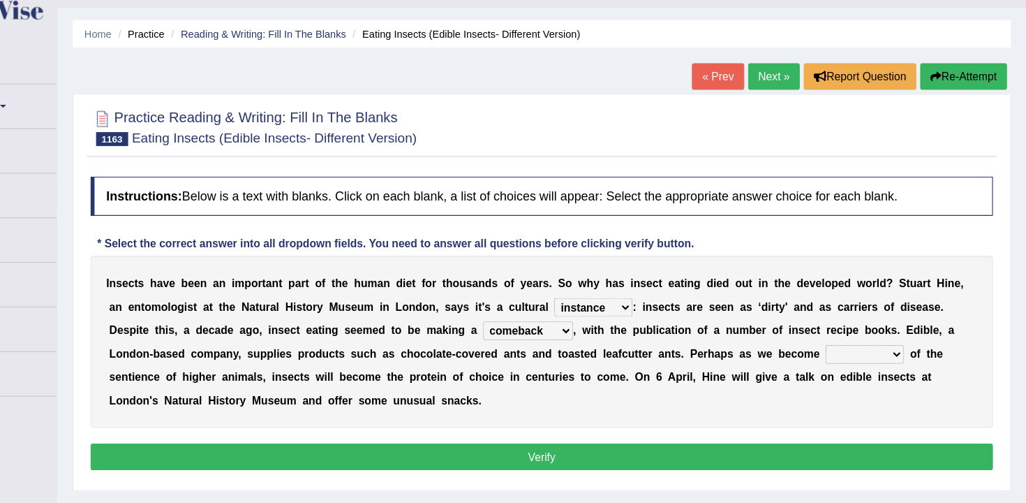
select select "observant"
click at [849, 341] on select "observant aware cautious sensitive" at bounding box center [882, 349] width 70 height 17
click at [873, 355] on select "observant aware cautious sensitive" at bounding box center [882, 349] width 70 height 17
click at [854, 438] on button "Verify" at bounding box center [593, 441] width 805 height 24
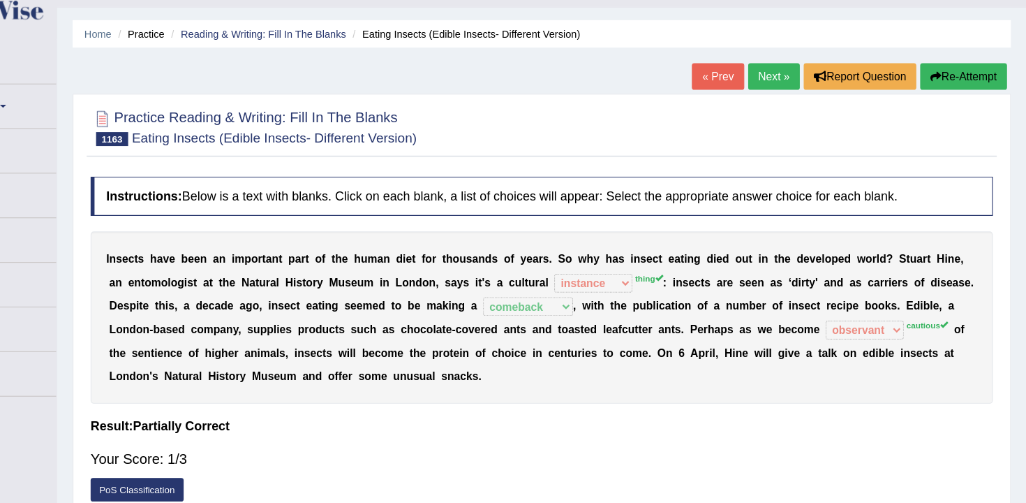
click at [790, 108] on link "Next »" at bounding box center [801, 102] width 46 height 24
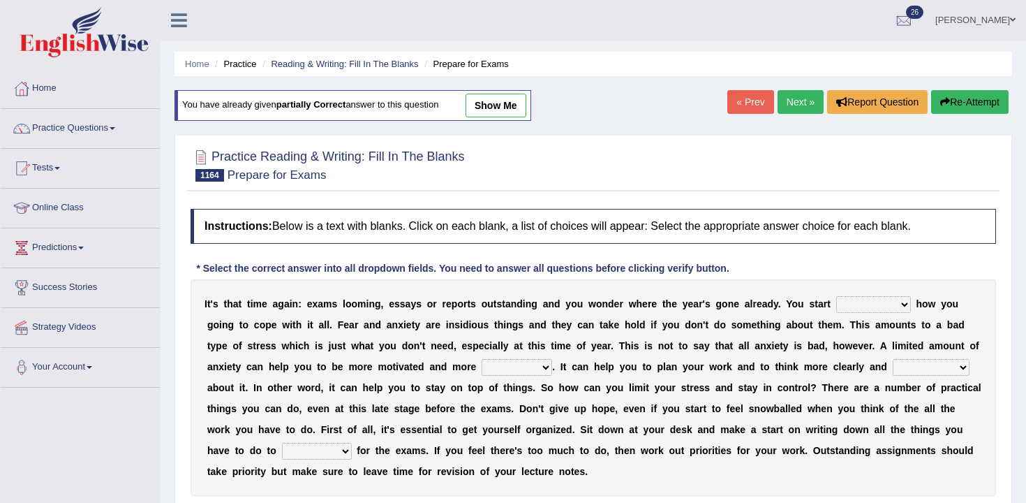
click at [756, 102] on link "« Prev" at bounding box center [750, 102] width 46 height 24
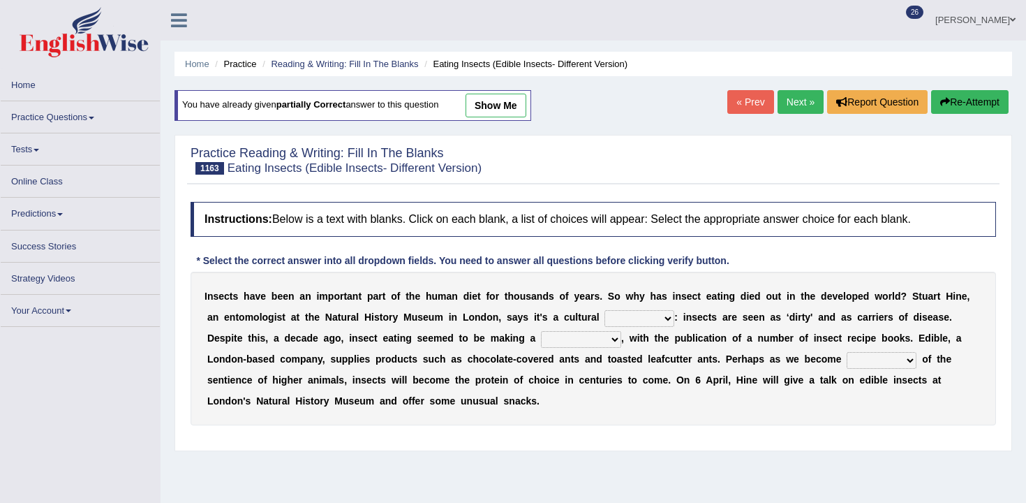
click at [601, 347] on select "comeback repetition reaction reproduction" at bounding box center [581, 339] width 80 height 17
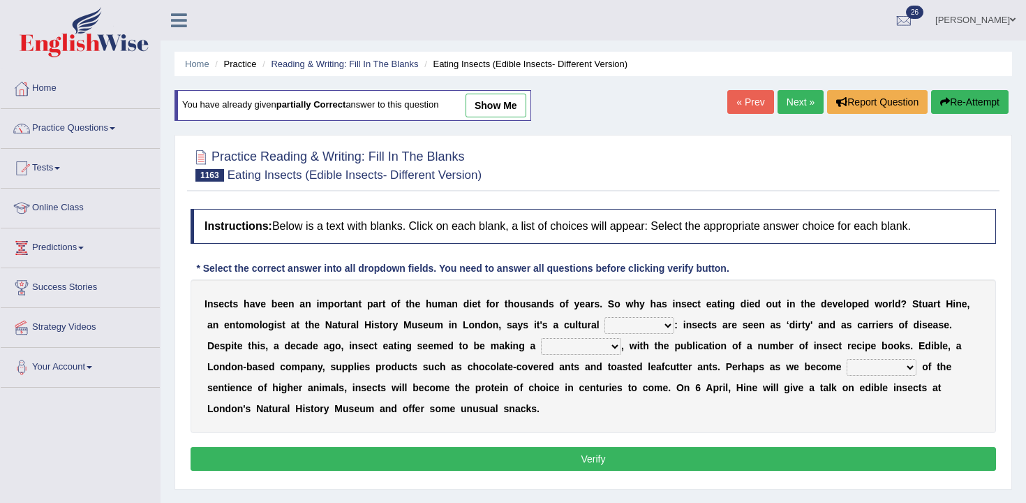
select select "comeback"
click at [543, 338] on select "comeback repetition reaction reproduction" at bounding box center [581, 346] width 80 height 17
click at [656, 336] on div "I n s e c t s h a v e b e e n a n i m p o r t a n t p a r t o f t h e h u m a n…" at bounding box center [593, 356] width 805 height 154
click at [657, 332] on select "thing item instance element" at bounding box center [639, 325] width 70 height 17
select select "thing"
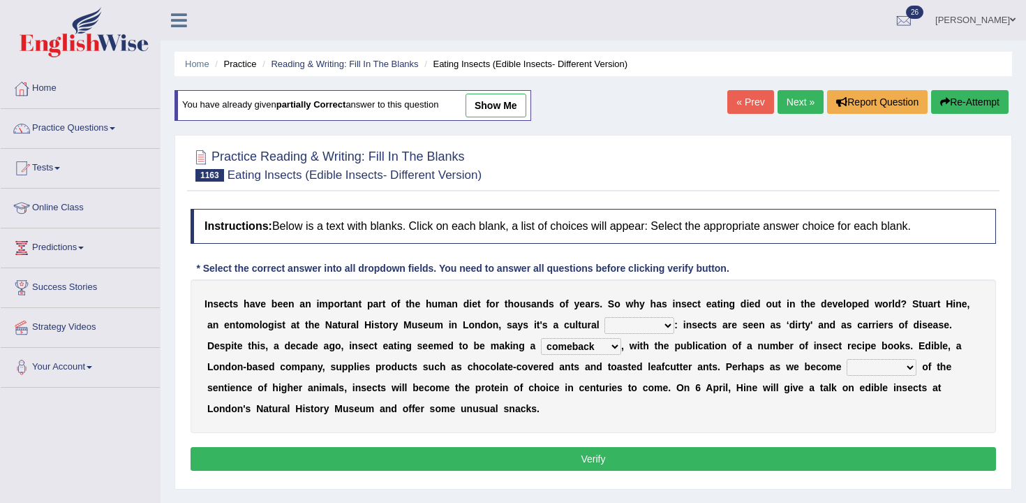
click at [604, 317] on select "thing item instance element" at bounding box center [639, 325] width 70 height 17
click at [898, 373] on select "observant aware cautious sensitive" at bounding box center [882, 367] width 70 height 17
select select "cautious"
click at [849, 359] on select "observant aware cautious sensitive" at bounding box center [882, 367] width 70 height 17
click at [864, 470] on p "Verify" at bounding box center [593, 459] width 805 height 24
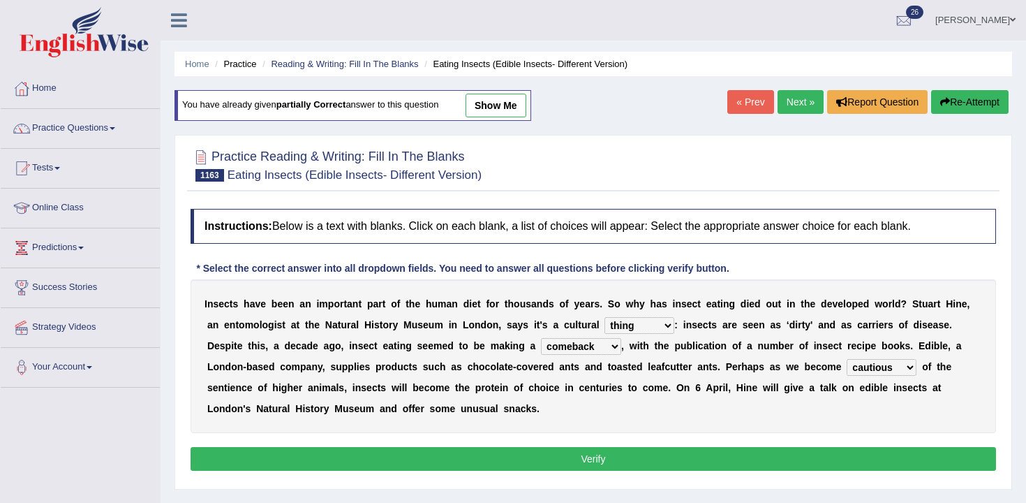
click at [878, 460] on button "Verify" at bounding box center [593, 459] width 805 height 24
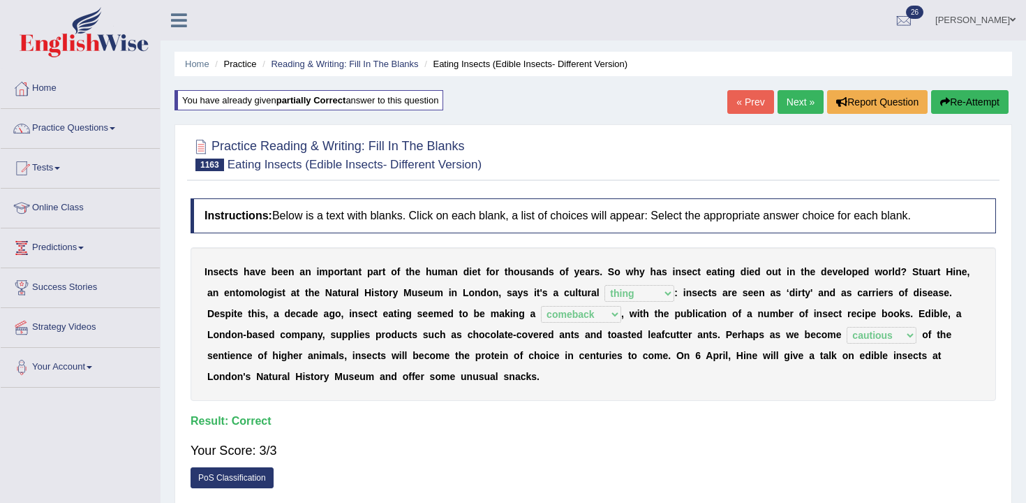
click at [706, 88] on div "Home Practice Reading & Writing: Fill In The Blanks Eating Insects (Edible Inse…" at bounding box center [593, 349] width 865 height 698
click at [733, 91] on link "« Prev" at bounding box center [750, 102] width 46 height 24
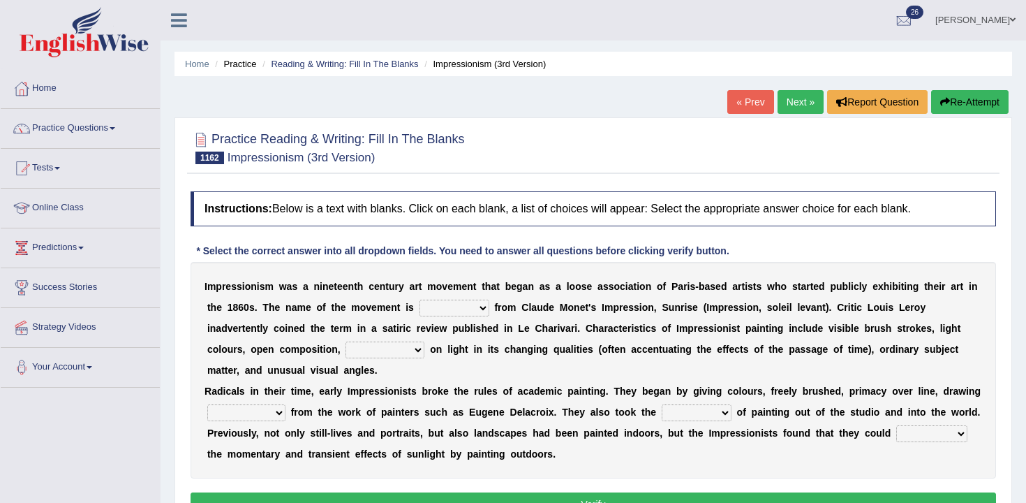
click at [479, 315] on select "derivation dervative derive derived" at bounding box center [454, 307] width 70 height 17
select select "derived"
click at [419, 299] on select "derivation dervative derive derived" at bounding box center [454, 307] width 70 height 17
click at [425, 343] on b at bounding box center [427, 348] width 6 height 11
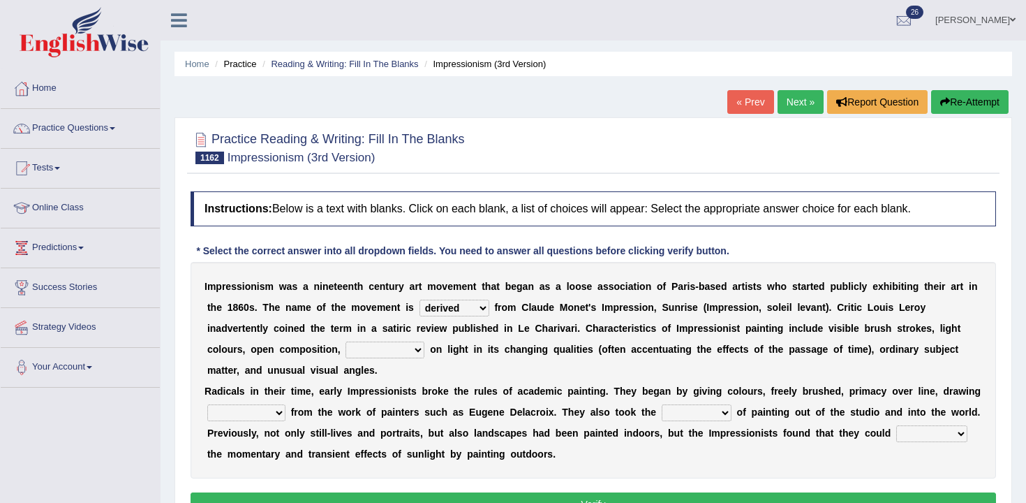
click at [403, 346] on select "emphasis emphasize emphatic emphatically" at bounding box center [384, 349] width 79 height 17
select select "emphasize"
click at [345, 341] on select "emphasis emphasize emphatic emphatically" at bounding box center [384, 349] width 79 height 17
click at [403, 351] on select "emphasis emphasize emphatic emphatically" at bounding box center [384, 349] width 79 height 17
click at [388, 350] on select "emphasis emphasize emphatic emphatically" at bounding box center [384, 349] width 79 height 17
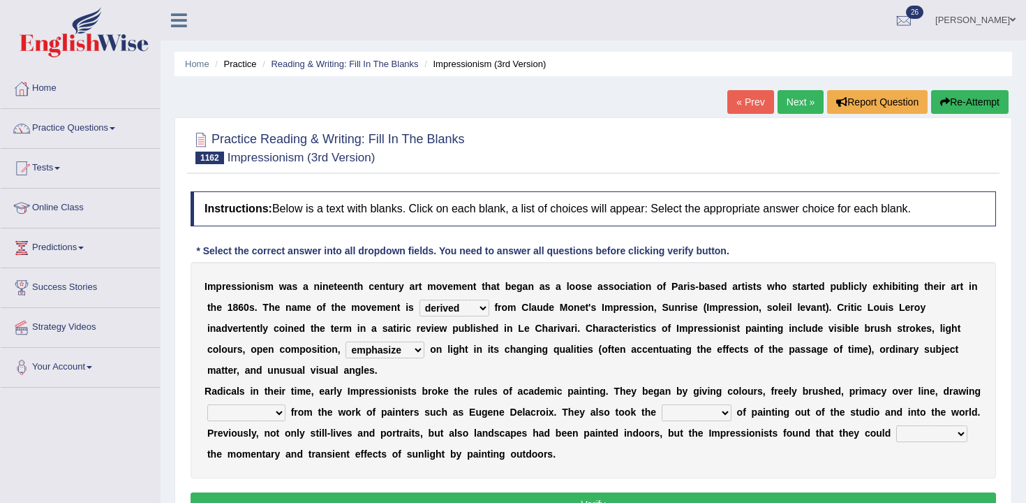
click at [345, 341] on select "emphasis emphasize emphatic emphatically" at bounding box center [384, 349] width 79 height 17
click at [269, 401] on div "I m p r e s s i o n i s m w a s a n i n e t e e n t h c e n t u r y a r t m o v…" at bounding box center [593, 370] width 805 height 216
click at [268, 417] on select "inspiration inspirational inspire inspiring" at bounding box center [246, 412] width 78 height 17
select select "inspiration"
click at [207, 404] on select "inspiration inspirational inspire inspiring" at bounding box center [246, 412] width 78 height 17
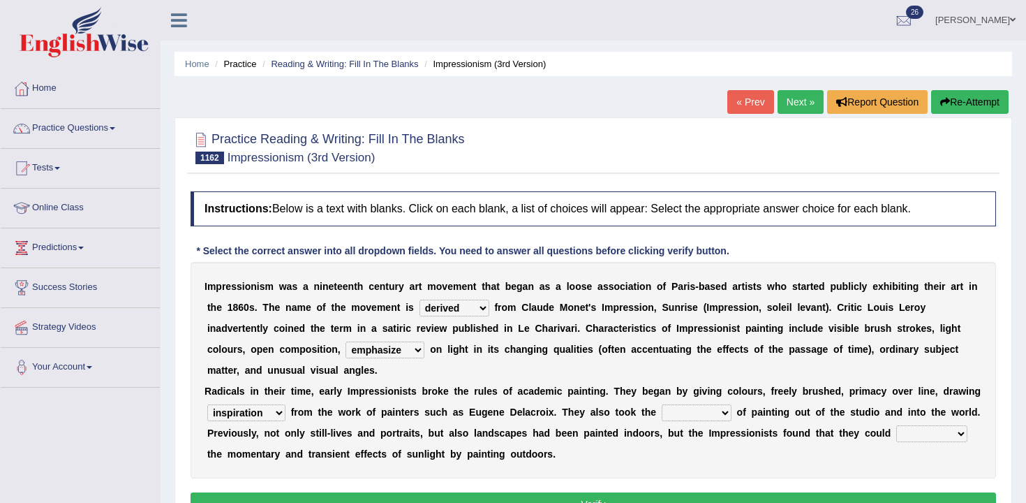
click at [700, 398] on div "I m p r e s s i o n i s m w a s a n i n e t e e n t h c e n t u r y a r t m o v…" at bounding box center [593, 370] width 805 height 216
click at [690, 405] on select "act acting active actor" at bounding box center [697, 412] width 70 height 17
click at [693, 402] on div "I m p r e s s i o n i s m w a s a n i n e t e e n t h c e n t u r y a r t m o v…" at bounding box center [593, 370] width 805 height 216
click at [699, 410] on select "act acting active actor" at bounding box center [697, 412] width 70 height 17
select select "actor"
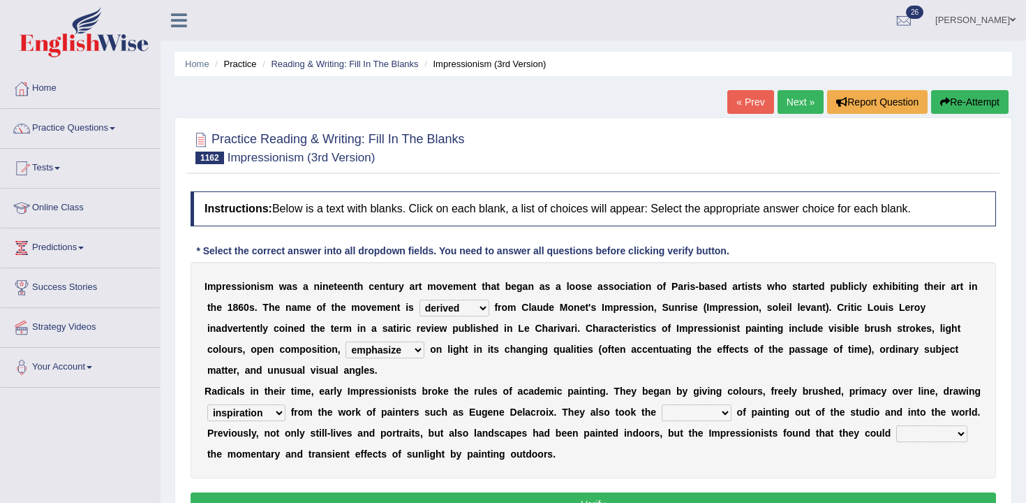
click at [662, 404] on select "act acting active actor" at bounding box center [697, 412] width 70 height 17
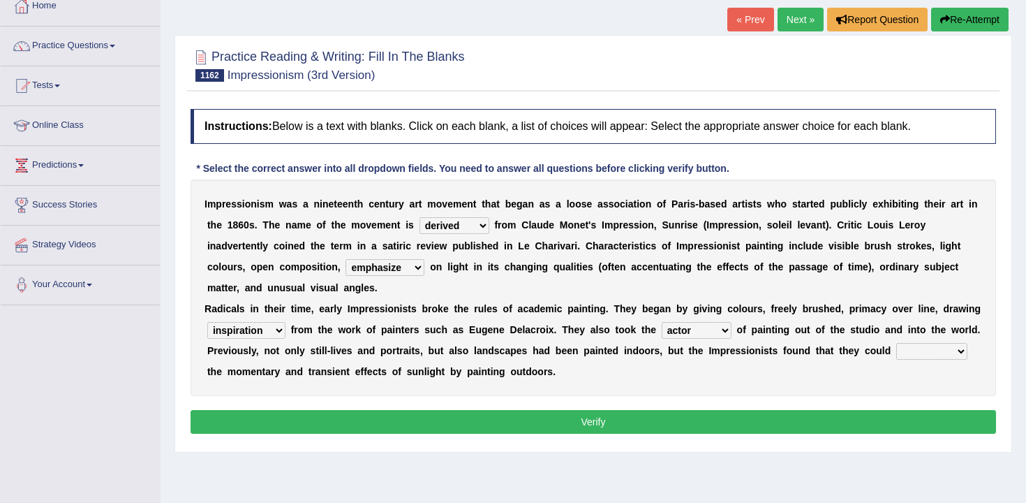
scroll to position [87, 0]
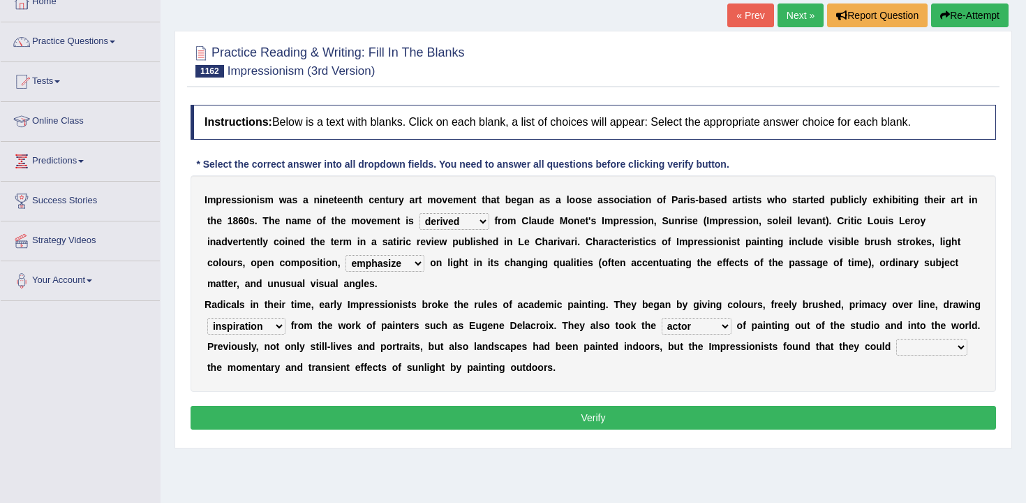
click at [715, 328] on select "act acting active actor" at bounding box center [697, 326] width 70 height 17
click at [900, 346] on select "captivating captive captor capture" at bounding box center [931, 347] width 71 height 17
click at [906, 356] on div "I m p r e s s i o n i s m w a s a n i n e t e e n t h c e n t u r y a r t m o v…" at bounding box center [593, 283] width 805 height 216
click at [914, 350] on select "captivating captive captor capture" at bounding box center [931, 347] width 71 height 17
select select "capture"
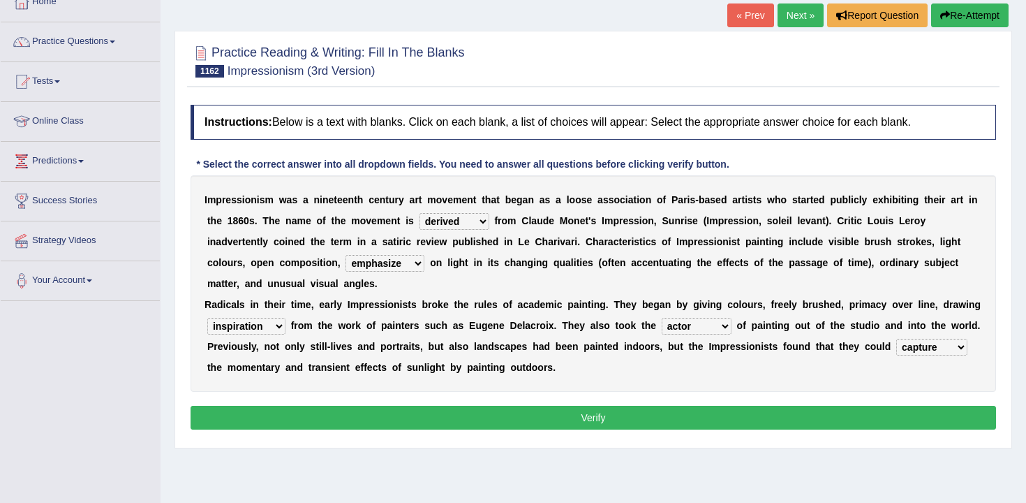
click at [896, 339] on select "captivating captive captor capture" at bounding box center [931, 347] width 71 height 17
click at [940, 346] on select "captivating captive captor capture" at bounding box center [931, 347] width 71 height 17
click at [896, 339] on select "captivating captive captor capture" at bounding box center [931, 347] width 71 height 17
click at [717, 327] on select "act acting active actor" at bounding box center [697, 326] width 70 height 17
click at [662, 318] on select "act acting active actor" at bounding box center [697, 326] width 70 height 17
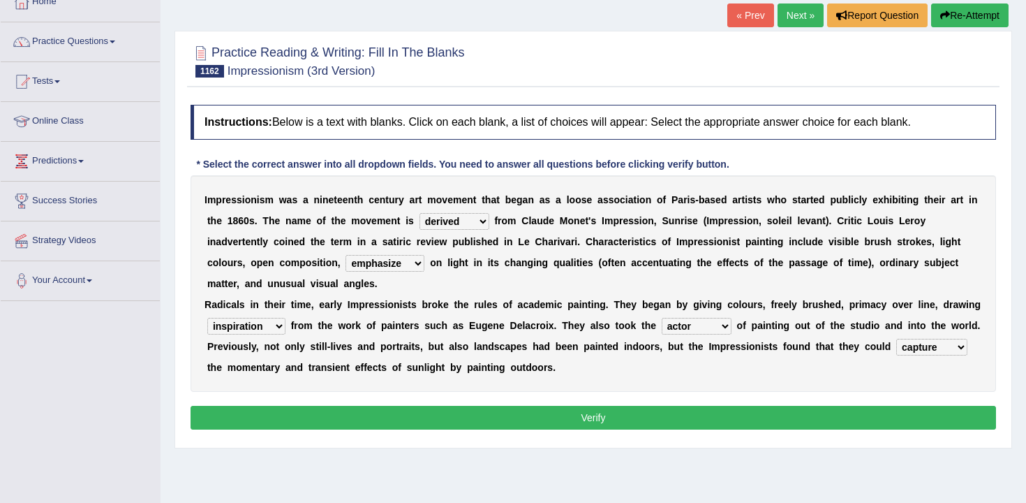
click at [699, 418] on button "Verify" at bounding box center [593, 418] width 805 height 24
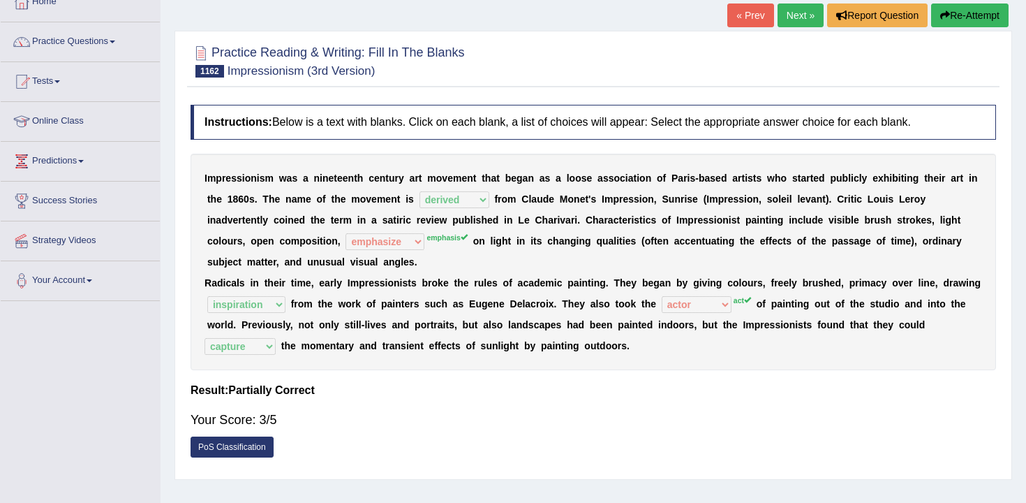
click at [953, 17] on button "Re-Attempt" at bounding box center [969, 15] width 77 height 24
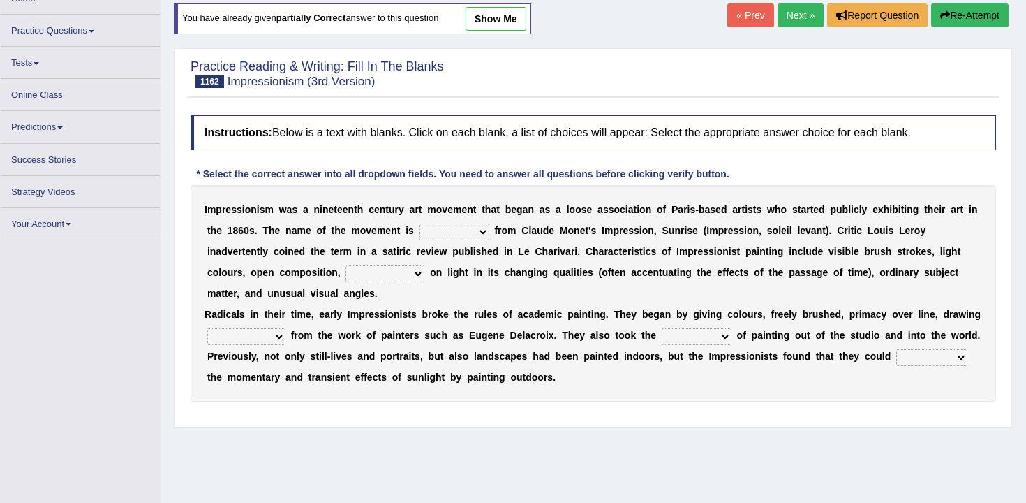
click at [465, 228] on select "derivation dervative derive derived" at bounding box center [454, 231] width 70 height 17
select select "derived"
click at [419, 223] on select "derivation dervative derive derived" at bounding box center [454, 231] width 70 height 17
click at [697, 336] on select "act acting active actor" at bounding box center [697, 336] width 70 height 17
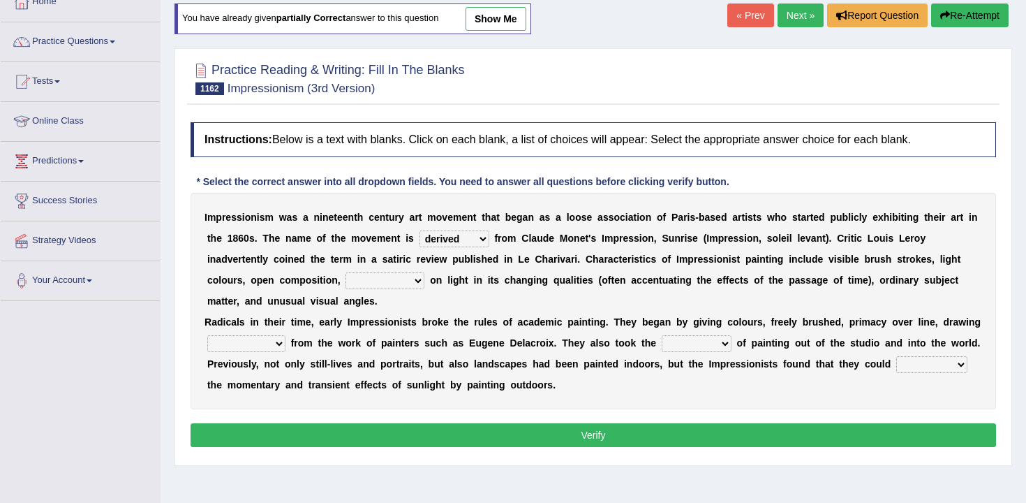
select select "act"
click at [662, 335] on select "act acting active actor" at bounding box center [697, 343] width 70 height 17
click at [389, 276] on select "emphasis emphasize emphatic emphatically" at bounding box center [384, 280] width 79 height 17
select select "emphasis"
click at [345, 272] on select "emphasis emphasize emphatic emphatically" at bounding box center [384, 280] width 79 height 17
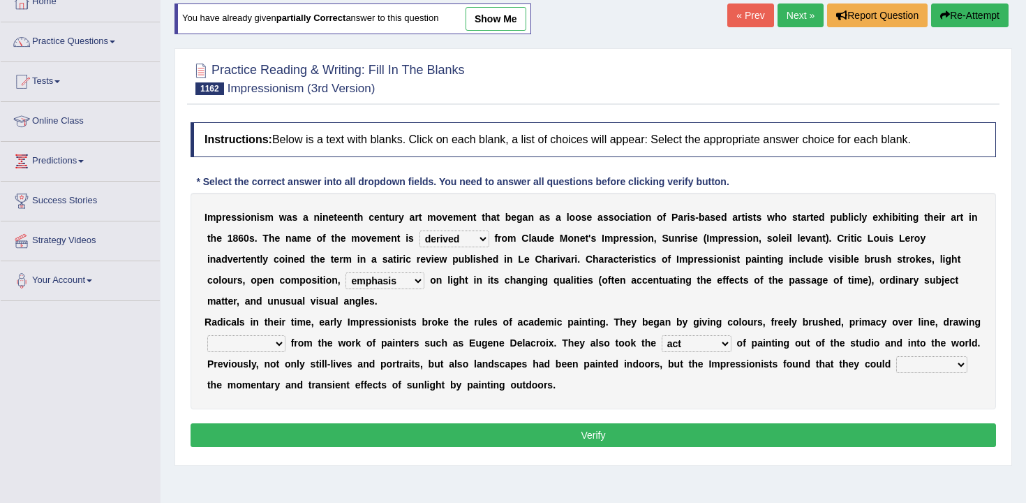
click at [741, 22] on link "« Prev" at bounding box center [750, 15] width 46 height 24
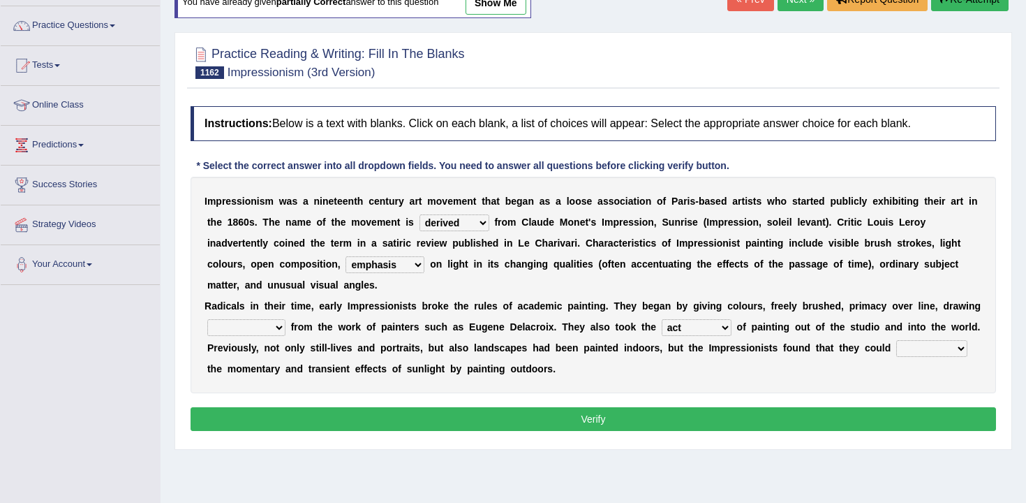
scroll to position [117, 0]
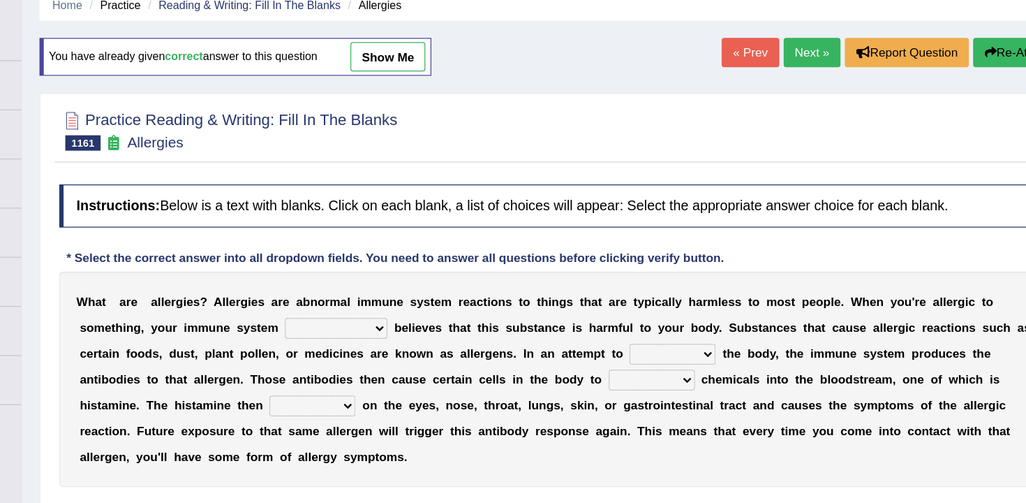
click at [424, 323] on select "completely consequently mistakenly definitely" at bounding box center [414, 325] width 83 height 17
select select "mistakenly"
click at [373, 317] on select "completely consequently mistakenly definitely" at bounding box center [414, 325] width 83 height 17
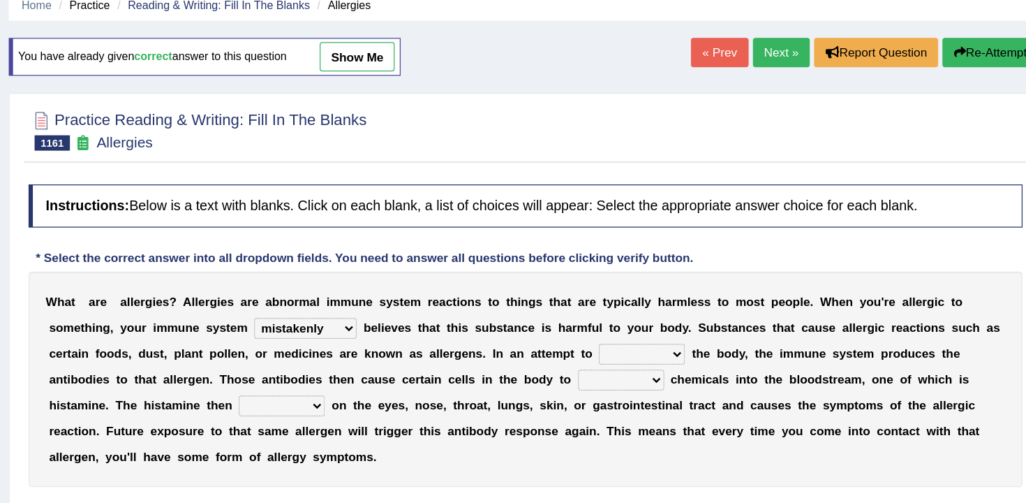
click at [692, 343] on select "preserve protect improve activate" at bounding box center [688, 346] width 70 height 17
select select "protect"
click at [653, 338] on select "preserve protect improve activate" at bounding box center [688, 346] width 70 height 17
click at [656, 375] on div "W h a t a r e a l l e r g i e s ? A l l e r g i e s a r e a b n o r m a l i m m…" at bounding box center [593, 366] width 805 height 174
click at [689, 375] on div "W h a t a r e a l l e r g i e s ? A l l e r g i e s a r e a b n o r m a l i m m…" at bounding box center [593, 366] width 805 height 174
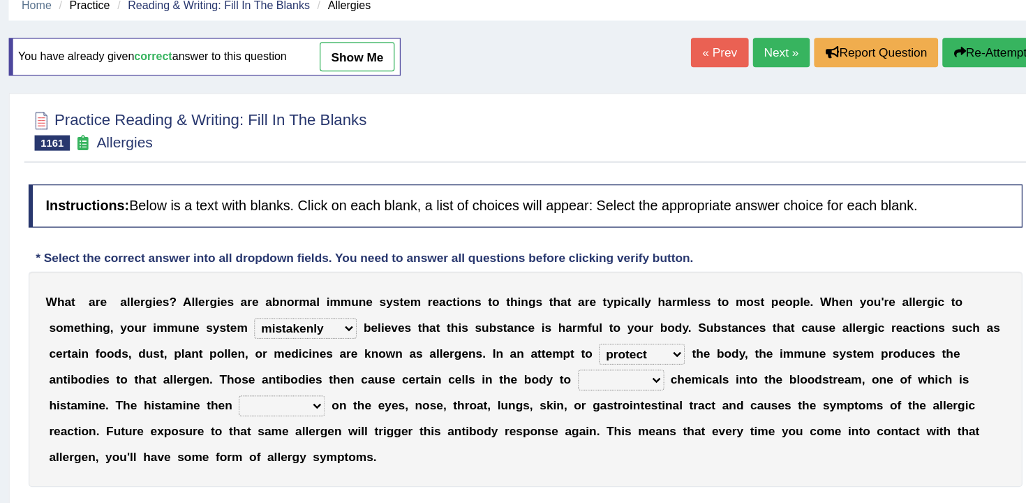
click at [673, 372] on select "confiine release escape hold" at bounding box center [671, 367] width 70 height 17
select select "release"
click at [636, 359] on select "confiine release escape hold" at bounding box center [671, 367] width 70 height 17
click at [417, 387] on select "acts performs targets focuses" at bounding box center [396, 388] width 70 height 17
select select "acts"
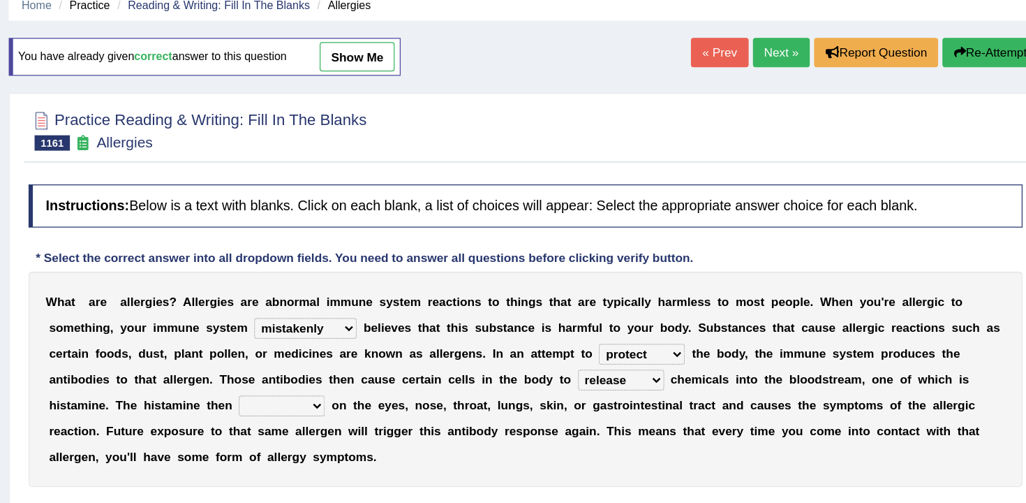
click at [361, 380] on select "acts performs targets focuses" at bounding box center [396, 388] width 70 height 17
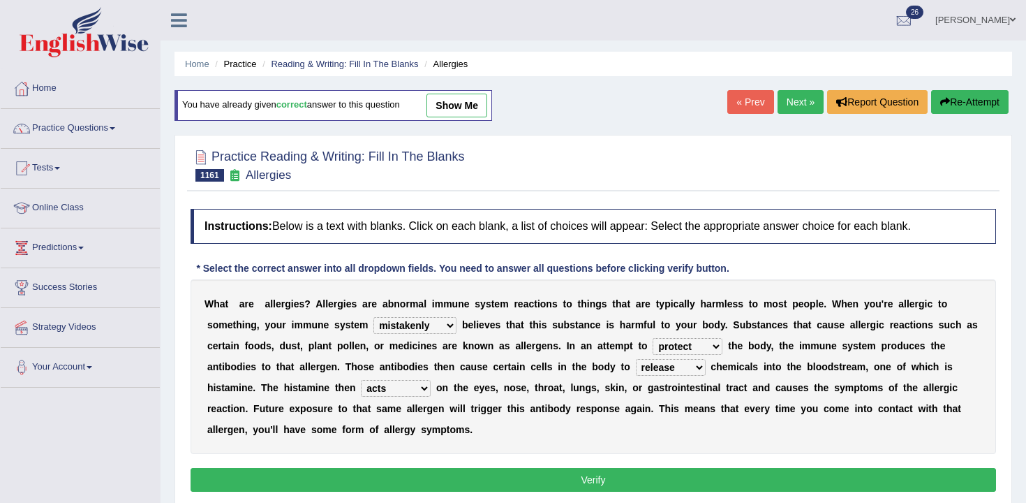
click at [431, 477] on button "Verify" at bounding box center [593, 480] width 805 height 24
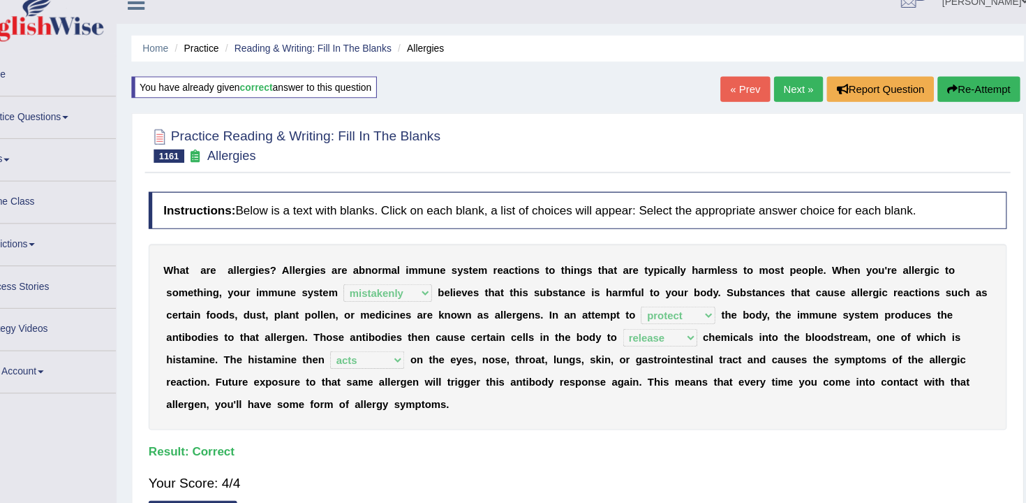
click at [237, 361] on b "m" at bounding box center [234, 355] width 8 height 11
click at [731, 98] on link "« Prev" at bounding box center [750, 102] width 46 height 24
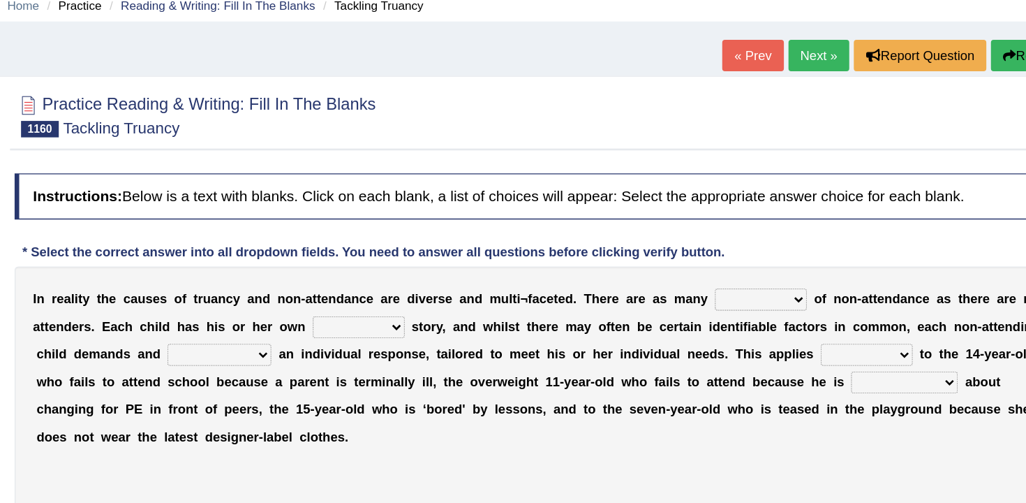
click at [735, 285] on select "initiations launches sparks causes" at bounding box center [757, 286] width 70 height 17
select select "causes"
click at [722, 278] on select "initiations launches sparks causes" at bounding box center [757, 286] width 70 height 17
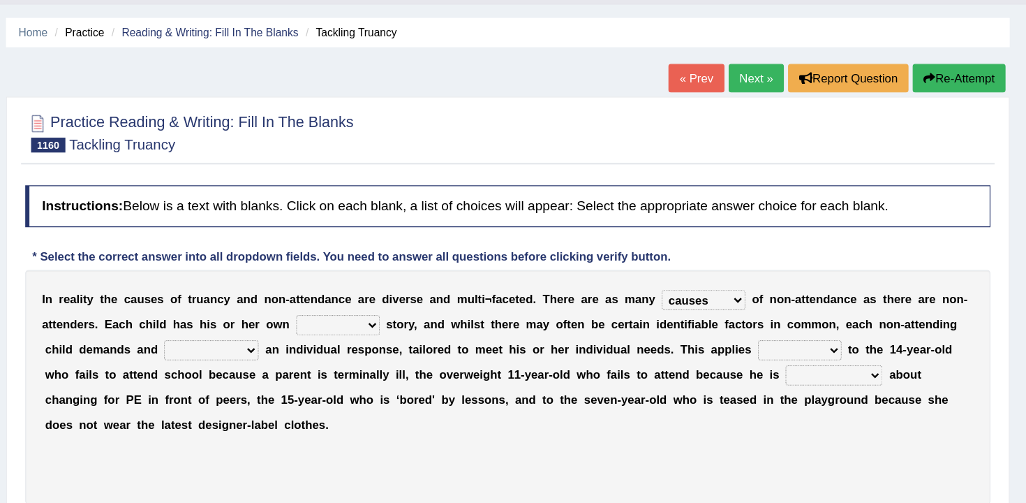
click at [453, 311] on select "only unique special typical" at bounding box center [452, 307] width 70 height 17
select select "unique"
click at [417, 299] on select "only unique special typical" at bounding box center [452, 307] width 70 height 17
click at [344, 332] on select "deserves earns necessitates qualifies" at bounding box center [345, 328] width 79 height 17
select select "deserves"
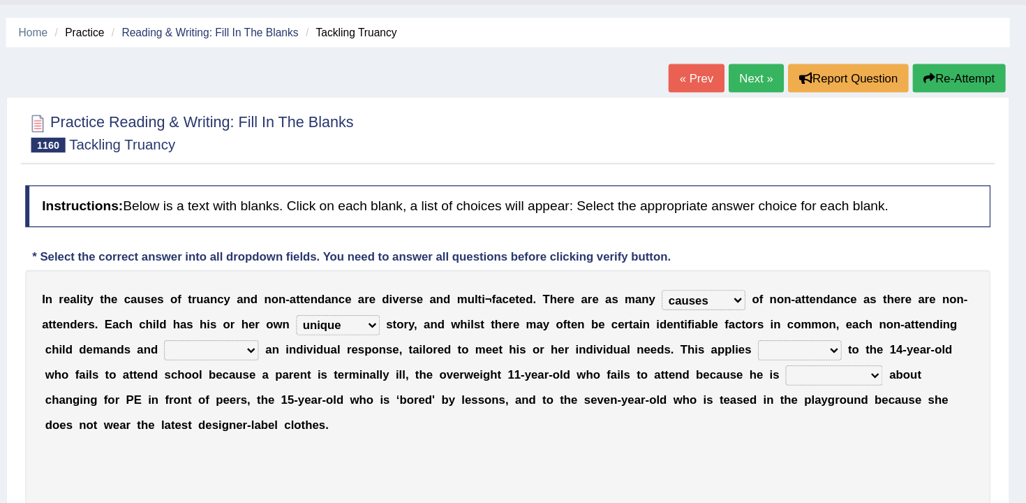
click at [306, 320] on select "deserves earns necessitates qualifies" at bounding box center [345, 328] width 79 height 17
click at [814, 322] on select "equally equitably fairly impartially" at bounding box center [837, 328] width 70 height 17
select select "equitably"
click at [802, 320] on select "equally equitably fairly impartially" at bounding box center [837, 328] width 70 height 17
click at [857, 352] on select "embarrassed restrained reticent taciturn" at bounding box center [865, 349] width 81 height 17
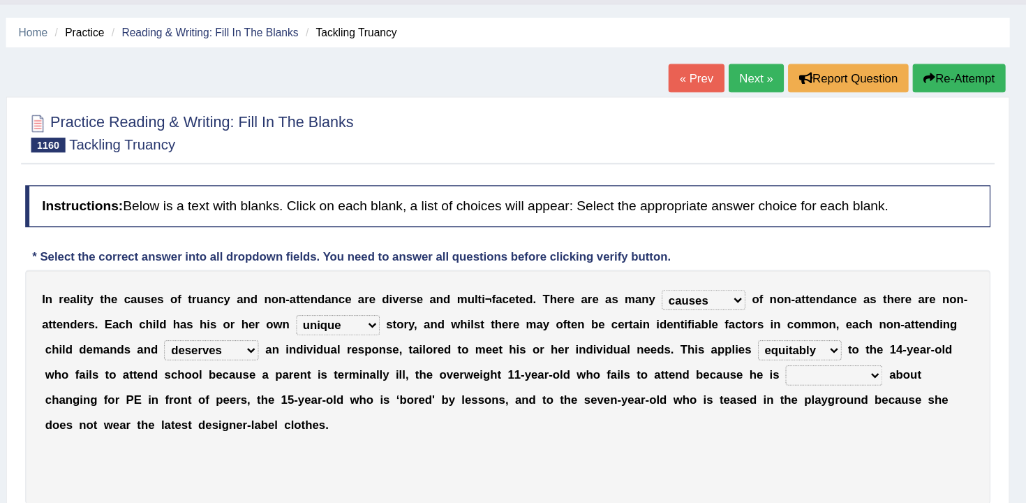
click at [844, 350] on select "embarrassed restrained reticent taciturn" at bounding box center [865, 349] width 81 height 17
select select "embarrassed"
click at [826, 341] on select "embarrassed restrained reticent taciturn" at bounding box center [865, 349] width 81 height 17
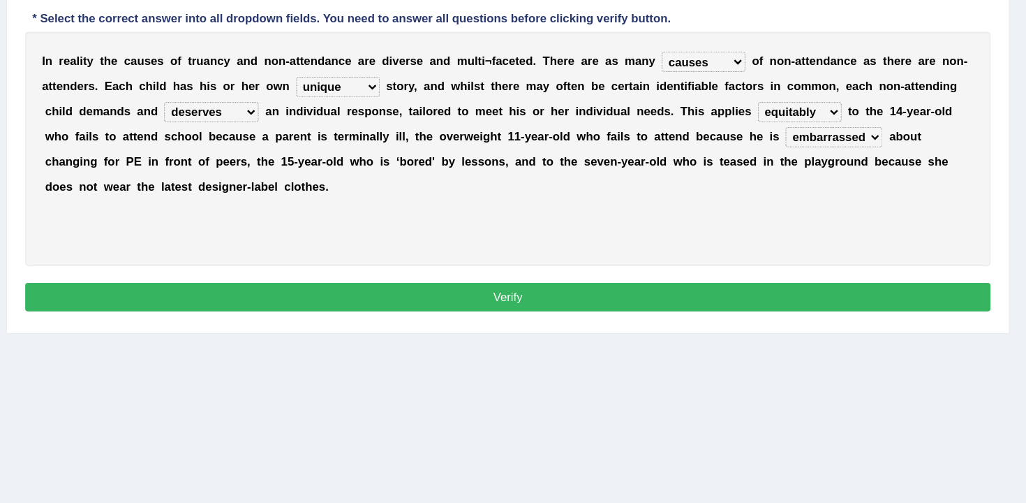
click at [782, 336] on button "Verify" at bounding box center [593, 331] width 805 height 24
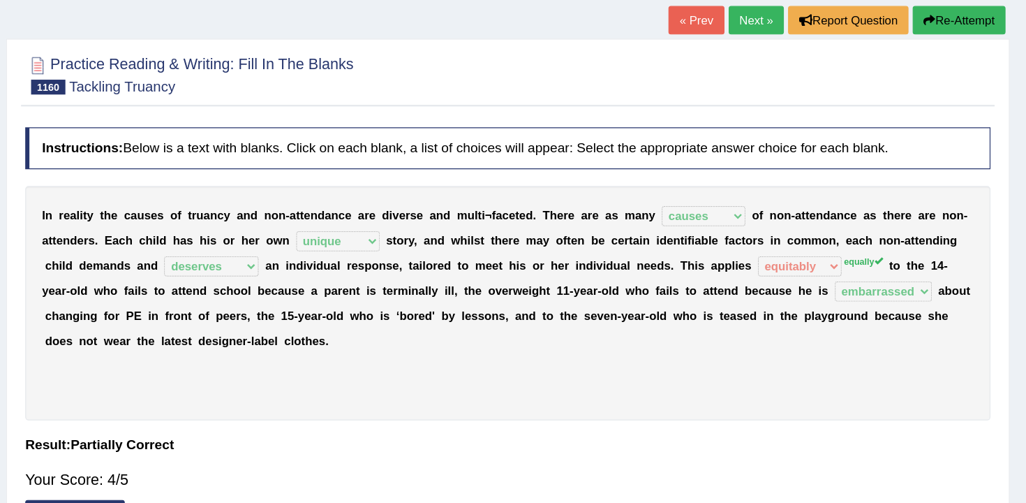
scroll to position [13, 0]
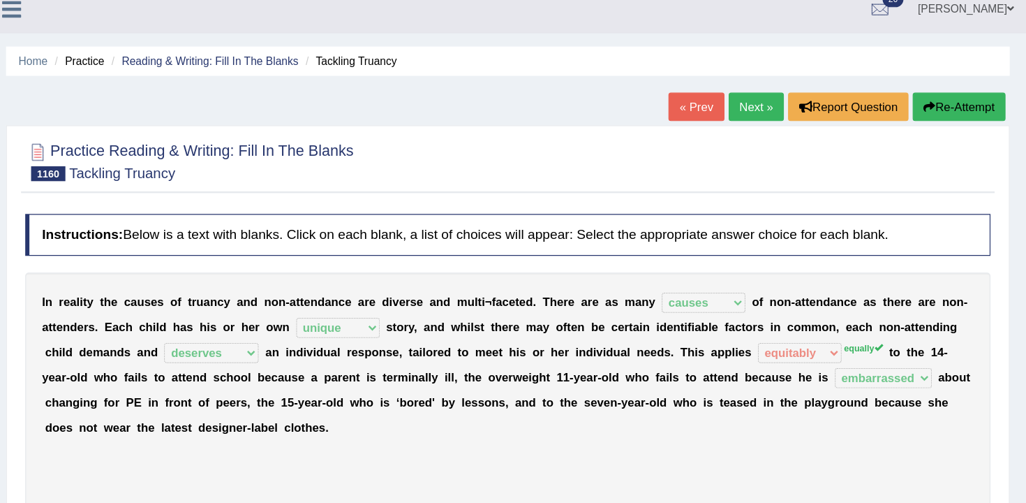
click at [761, 92] on link "« Prev" at bounding box center [750, 89] width 46 height 24
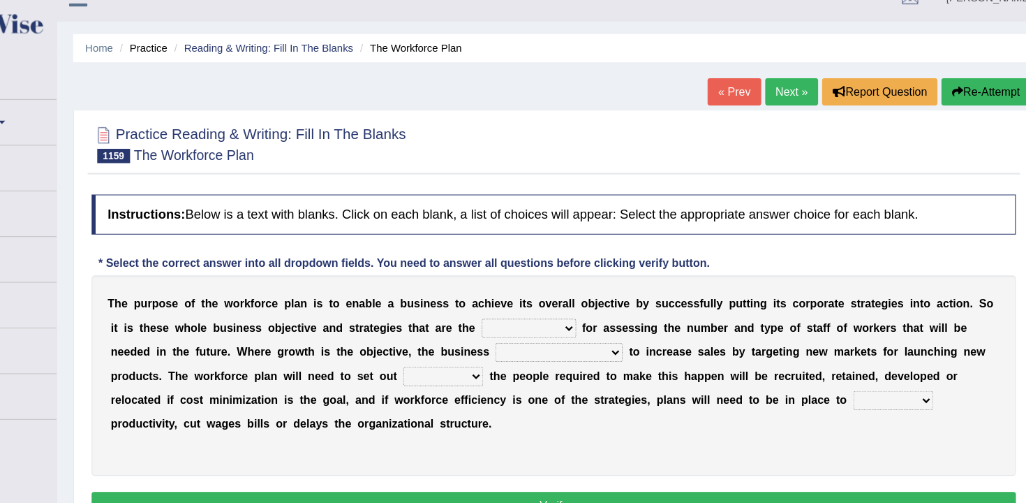
click at [585, 305] on select "take-off starting point square one day one" at bounding box center [571, 307] width 82 height 17
select select "starting point"
click at [530, 299] on select "take-off starting point square one day one" at bounding box center [571, 307] width 82 height 17
click at [595, 333] on select "was planning have been planning planned may be planning" at bounding box center [597, 328] width 111 height 17
click at [593, 333] on select "was planning have been planning planned may be planning" at bounding box center [597, 328] width 111 height 17
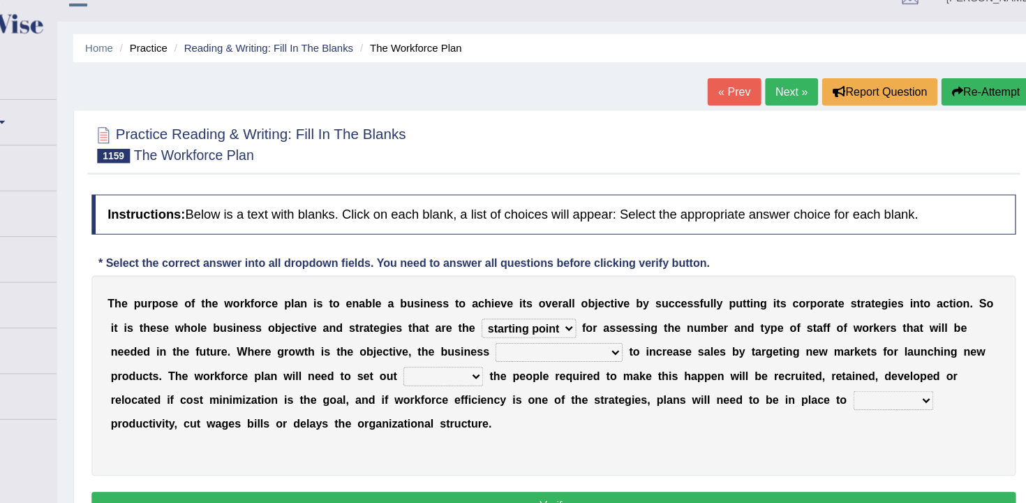
click at [600, 319] on div "T h e p u r p o s e o f t h e w o r k f o r c e p l a n i s t o e n a b l e a b…" at bounding box center [593, 349] width 805 height 174
click at [605, 327] on select "was planning have been planning planned may be planning" at bounding box center [597, 328] width 111 height 17
select select "may be planning"
click at [542, 320] on select "was planning have been planning planned may be planning" at bounding box center [597, 328] width 111 height 17
click at [609, 325] on select "was planning have been planning planned may be planning" at bounding box center [597, 328] width 111 height 17
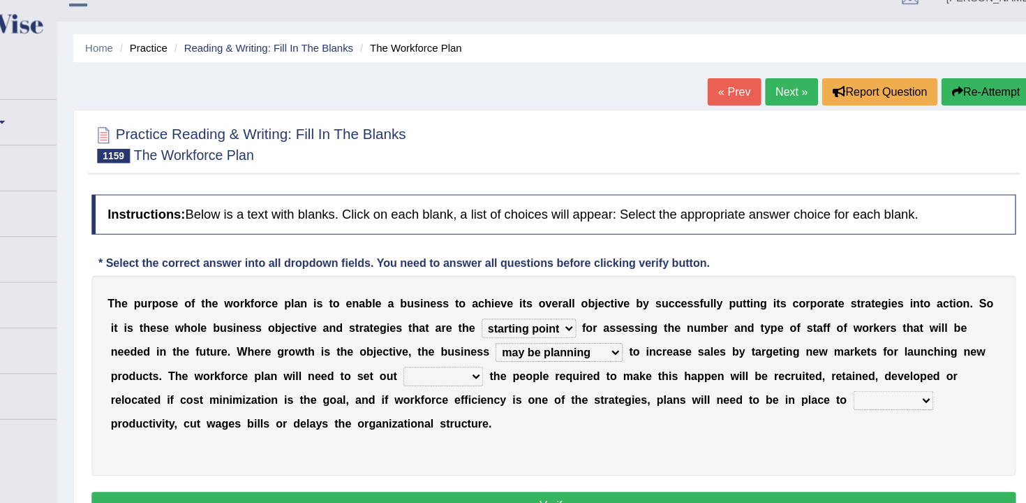
click at [506, 349] on select "that what how which" at bounding box center [497, 349] width 70 height 17
click at [511, 351] on select "that what how which" at bounding box center [497, 349] width 70 height 17
click at [496, 352] on select "that what how which" at bounding box center [497, 349] width 70 height 17
select select "what"
click at [462, 341] on select "that what how which" at bounding box center [497, 349] width 70 height 17
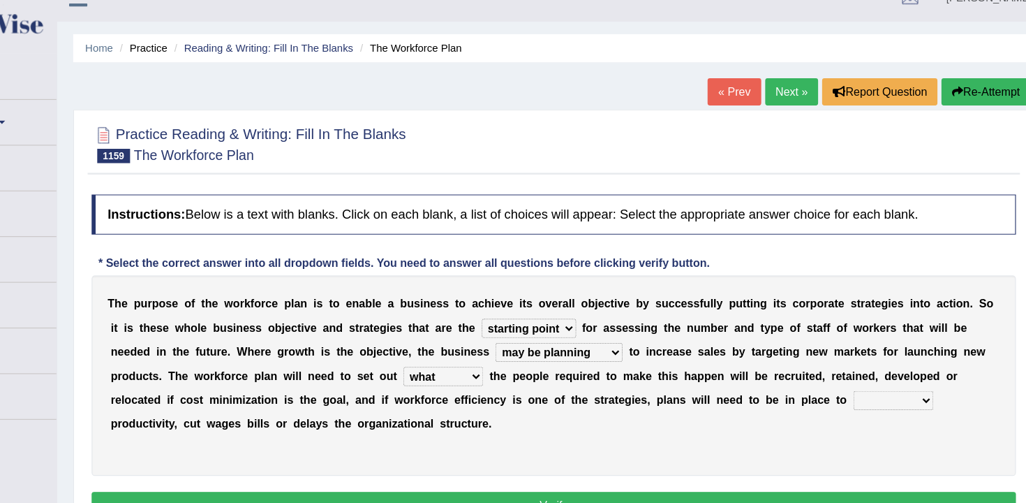
click at [885, 373] on select "boost innovate release renew" at bounding box center [889, 370] width 70 height 17
click at [877, 364] on select "boost innovate release renew" at bounding box center [889, 370] width 70 height 17
select select "boost"
click at [854, 362] on select "boost innovate release renew" at bounding box center [889, 370] width 70 height 17
click at [794, 452] on button "Verify" at bounding box center [593, 462] width 805 height 24
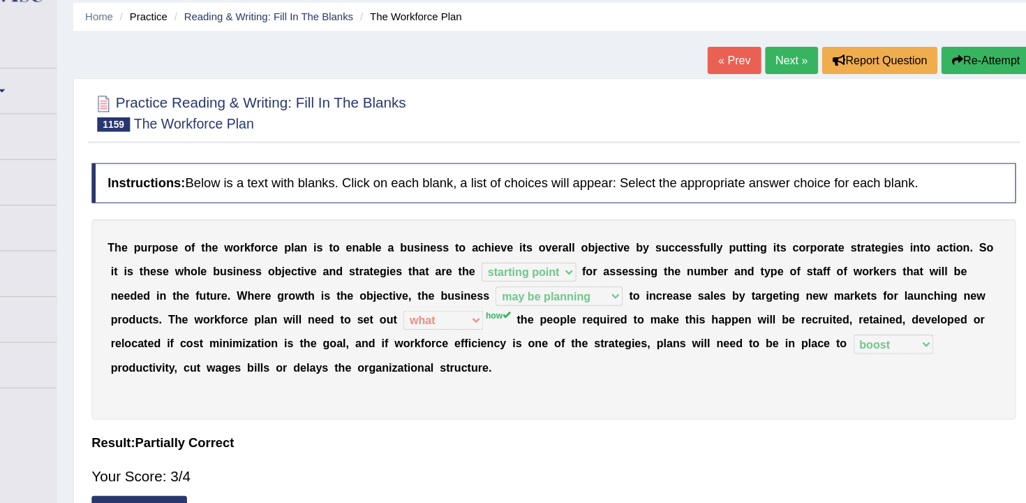
click at [748, 104] on link "« Prev" at bounding box center [750, 102] width 46 height 24
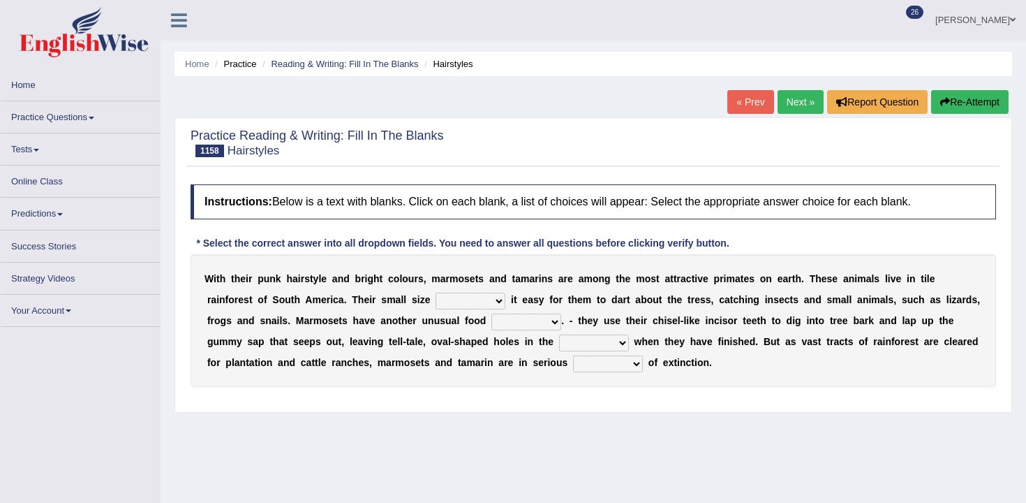
scroll to position [10, 0]
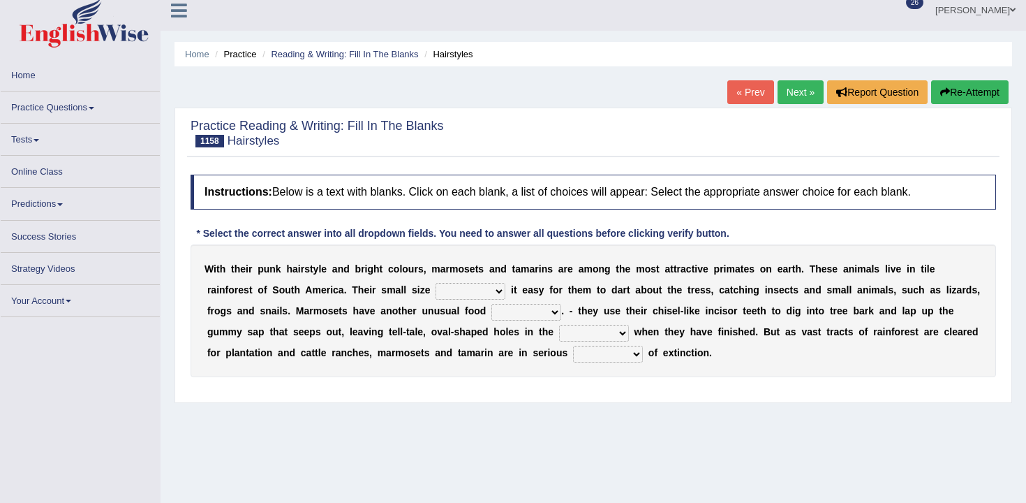
click at [451, 282] on div "W i t h t h e i r p u n k h a i r s t y l e a n d b r i g h t c o l o u r s , m…" at bounding box center [593, 310] width 805 height 133
click at [456, 288] on select "does makes gets has" at bounding box center [471, 291] width 70 height 17
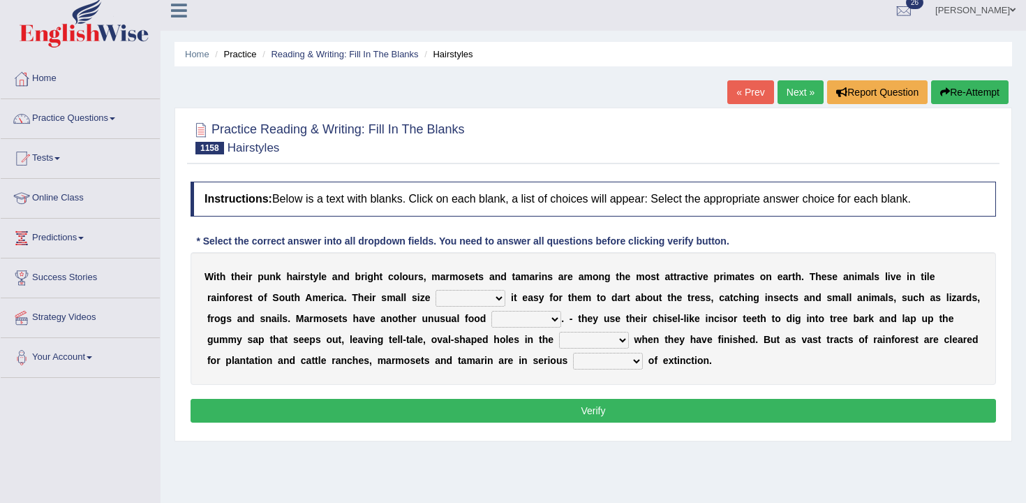
select select "makes"
click at [436, 290] on select "does makes gets has" at bounding box center [471, 298] width 70 height 17
click at [529, 327] on select "source diet habit process" at bounding box center [526, 319] width 70 height 17
click at [475, 298] on select "does makes gets has" at bounding box center [471, 298] width 70 height 17
click at [544, 318] on select "source diet habit process" at bounding box center [526, 319] width 70 height 17
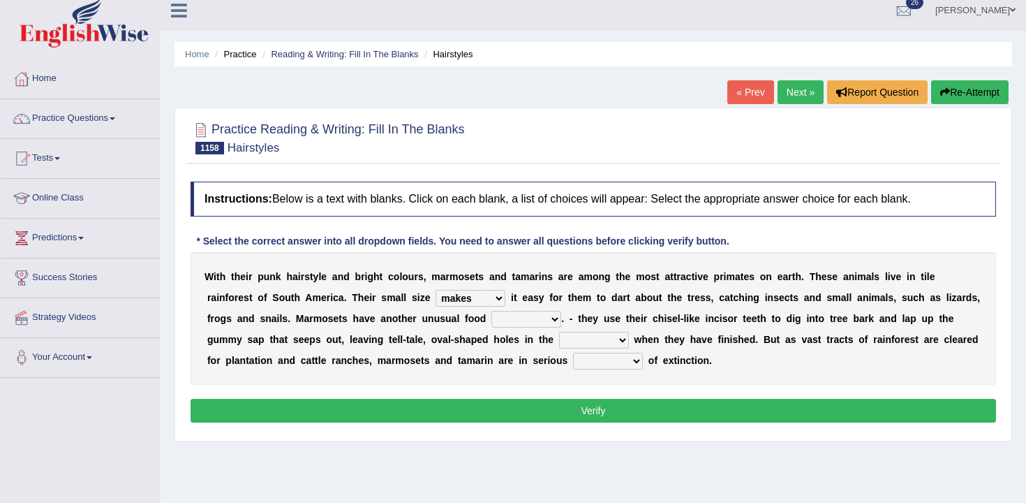
click at [546, 304] on div "W i t h t h e i r p u n k h a i r s t y l e a n d b r i g h t c o l o u r s , m…" at bounding box center [593, 318] width 805 height 133
click at [536, 314] on select "source diet habit process" at bounding box center [526, 319] width 70 height 17
select select "diet"
click at [491, 311] on select "source diet habit process" at bounding box center [526, 319] width 70 height 17
click at [594, 336] on select "skin branches mouth ground" at bounding box center [594, 340] width 70 height 17
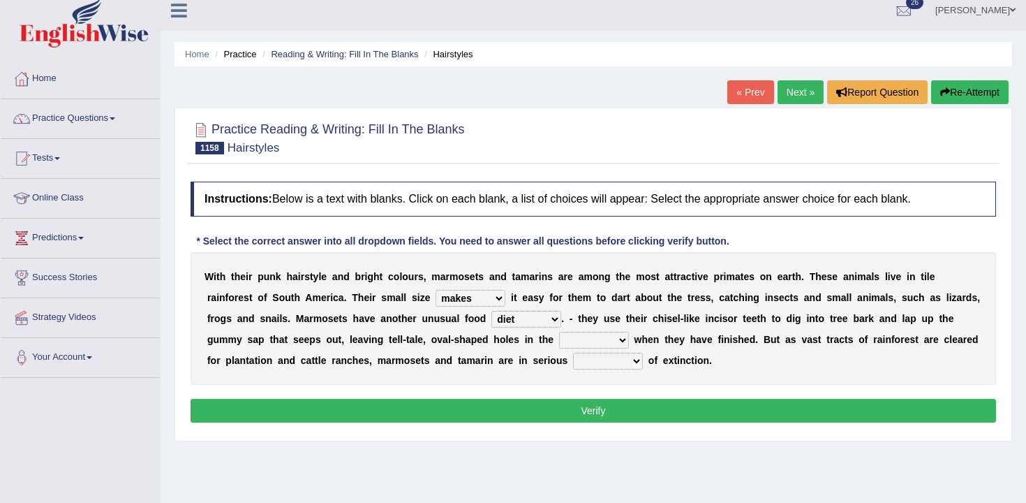
click at [576, 339] on select "skin branches mouth ground" at bounding box center [594, 340] width 70 height 17
click at [590, 339] on select "skin branches mouth ground" at bounding box center [594, 340] width 70 height 17
click at [559, 332] on select "skin branches mouth ground" at bounding box center [594, 340] width 70 height 17
click at [603, 339] on select "skin branches mouth ground" at bounding box center [594, 340] width 70 height 17
click at [559, 332] on select "skin branches mouth ground" at bounding box center [594, 340] width 70 height 17
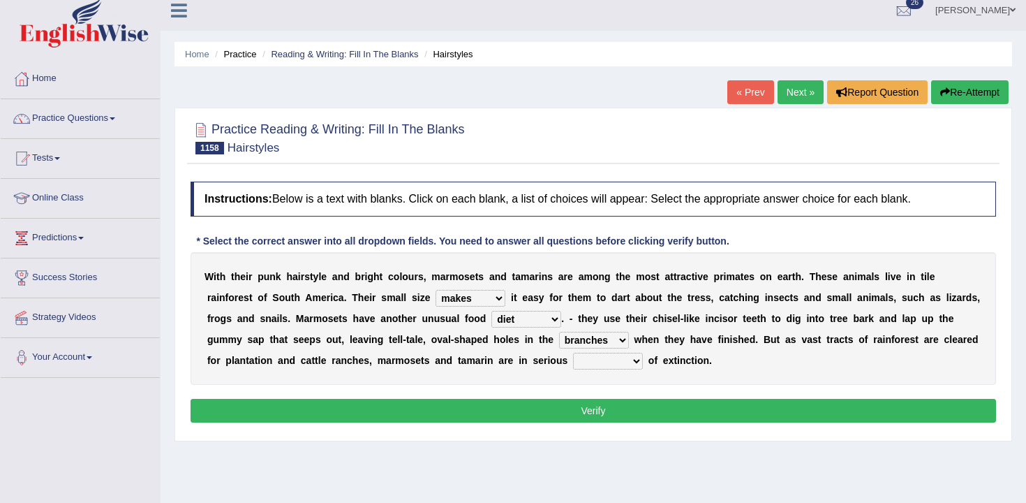
click at [595, 343] on select "skin branches mouth ground" at bounding box center [594, 340] width 70 height 17
click at [559, 332] on select "skin branches mouth ground" at bounding box center [594, 340] width 70 height 17
click at [599, 343] on select "skin branches mouth ground" at bounding box center [594, 340] width 70 height 17
click at [559, 332] on select "skin branches mouth ground" at bounding box center [594, 340] width 70 height 17
click at [591, 344] on select "skin branches mouth ground" at bounding box center [594, 340] width 70 height 17
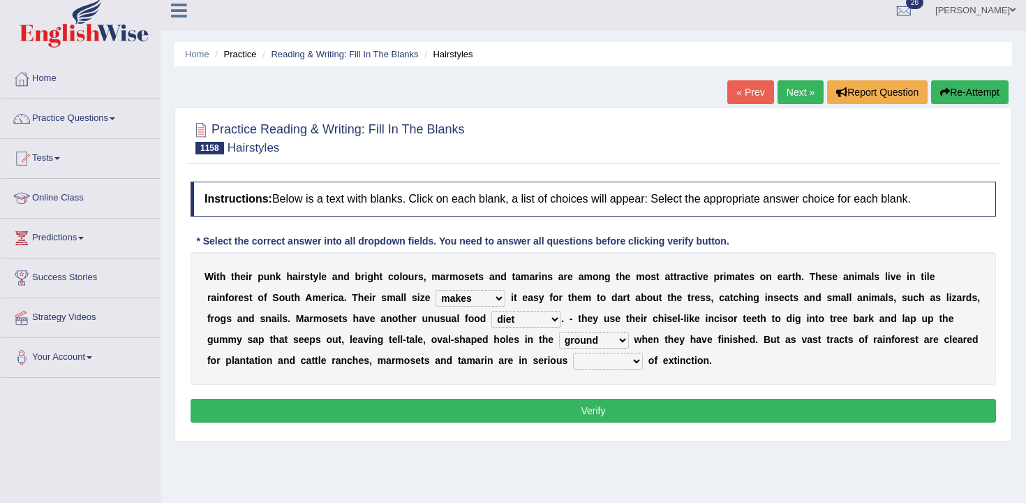
click at [559, 332] on select "skin branches mouth ground" at bounding box center [594, 340] width 70 height 17
click at [593, 332] on select "skin branches mouth ground" at bounding box center [594, 340] width 70 height 17
click at [559, 332] on select "skin branches mouth ground" at bounding box center [594, 340] width 70 height 17
click at [590, 345] on select "skin branches mouth ground" at bounding box center [594, 340] width 70 height 17
select select "mouth"
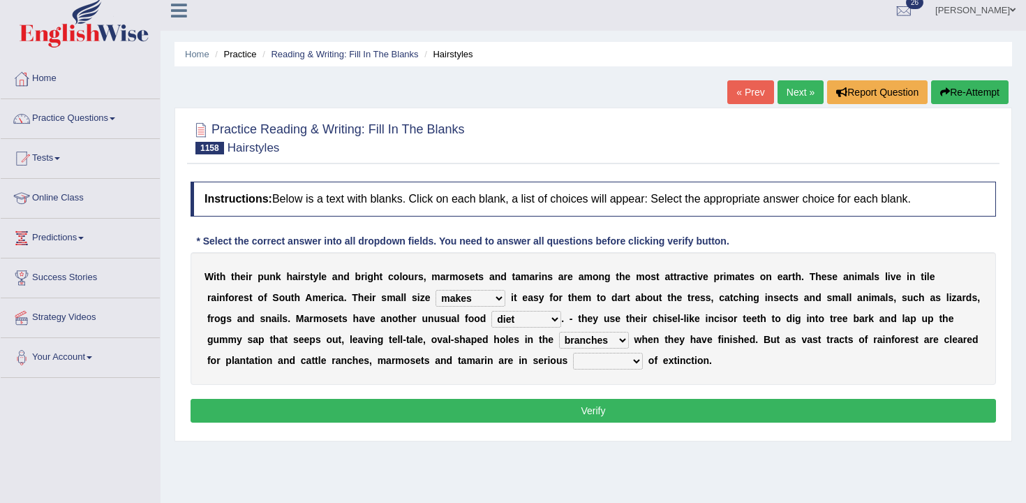
click at [559, 332] on select "skin branches mouth ground" at bounding box center [594, 340] width 70 height 17
click at [590, 359] on select "doubt trouble way danger" at bounding box center [608, 360] width 70 height 17
select select "trouble"
click at [573, 352] on select "doubt trouble way danger" at bounding box center [608, 360] width 70 height 17
click at [613, 415] on button "Verify" at bounding box center [593, 411] width 805 height 24
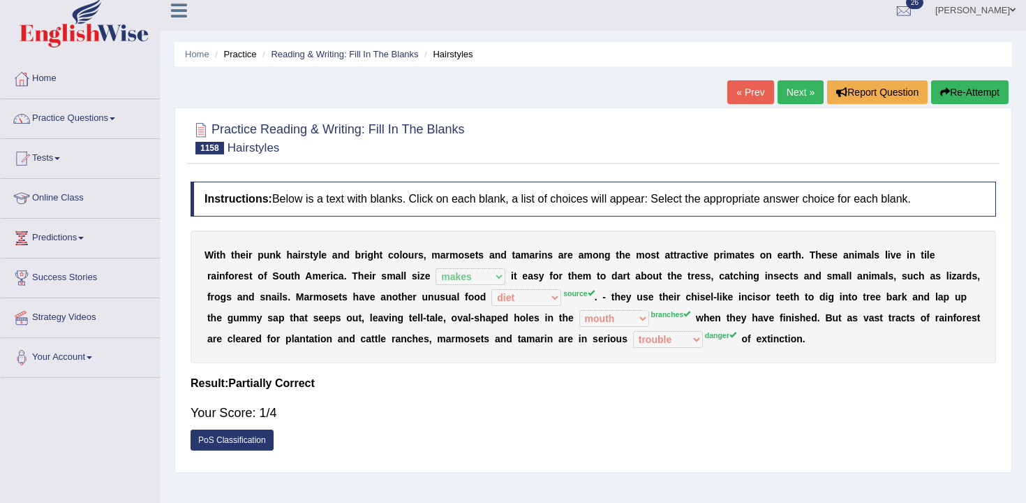
click at [950, 96] on button "Re-Attempt" at bounding box center [969, 92] width 77 height 24
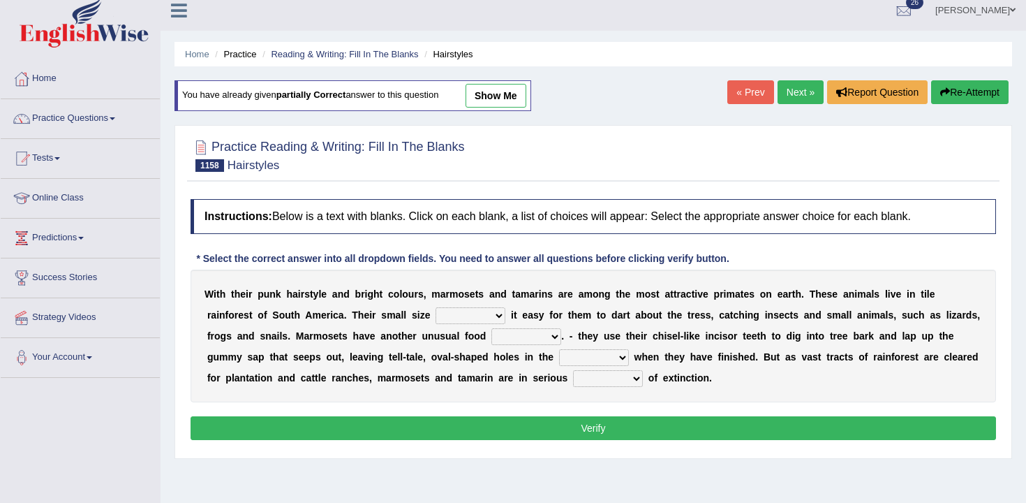
click at [491, 308] on select "does makes gets has" at bounding box center [471, 315] width 70 height 17
select select "makes"
click at [436, 307] on select "does makes gets has" at bounding box center [471, 315] width 70 height 17
click at [529, 345] on div "W i t h t h e i r p u n k h a i r s t y l e a n d b r i g h t c o l o u r s , m…" at bounding box center [593, 335] width 805 height 133
click at [529, 336] on select "source diet habit process" at bounding box center [526, 336] width 70 height 17
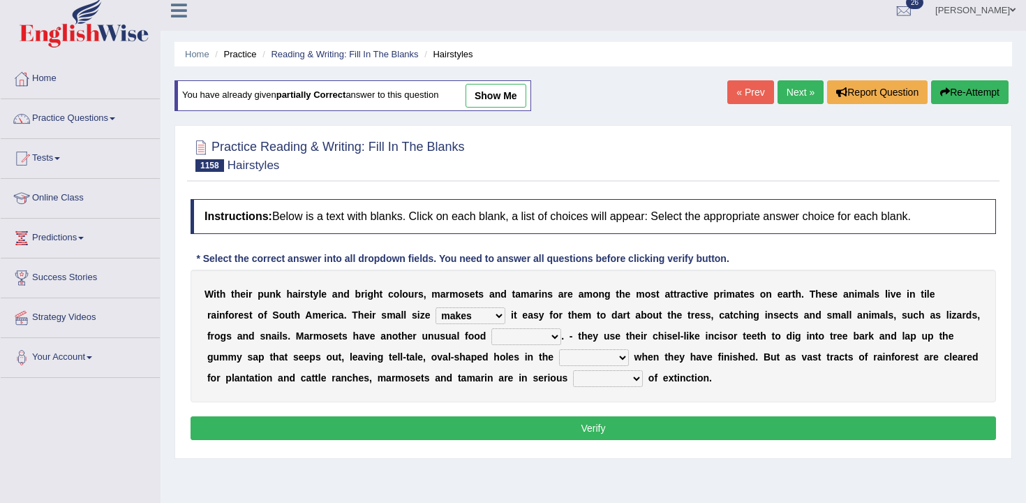
select select "source"
click at [491, 328] on select "source diet habit process" at bounding box center [526, 336] width 70 height 17
click at [565, 353] on select "skin branches mouth ground" at bounding box center [594, 357] width 70 height 17
select select "branches"
click at [559, 349] on select "skin branches mouth ground" at bounding box center [594, 357] width 70 height 17
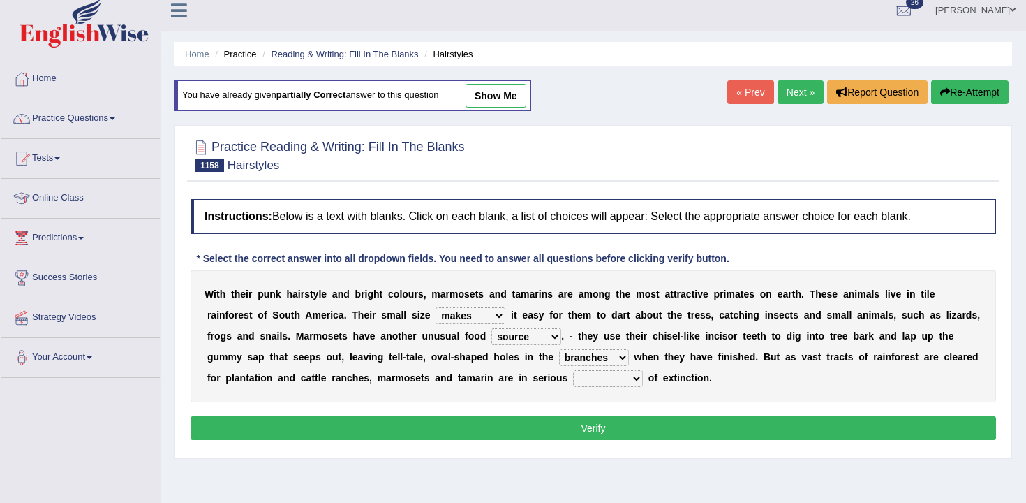
click at [624, 382] on select "doubt trouble way danger" at bounding box center [608, 378] width 70 height 17
select select "danger"
click at [573, 370] on select "doubt trouble way danger" at bounding box center [608, 378] width 70 height 17
click at [620, 387] on select "doubt trouble way danger" at bounding box center [608, 378] width 70 height 17
click at [573, 370] on select "doubt trouble way danger" at bounding box center [608, 378] width 70 height 17
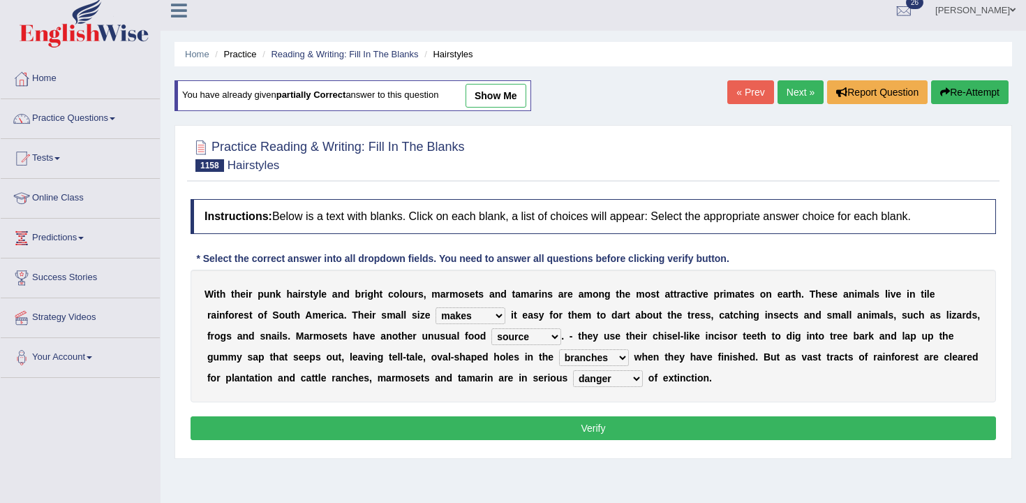
click at [588, 417] on button "Verify" at bounding box center [593, 428] width 805 height 24
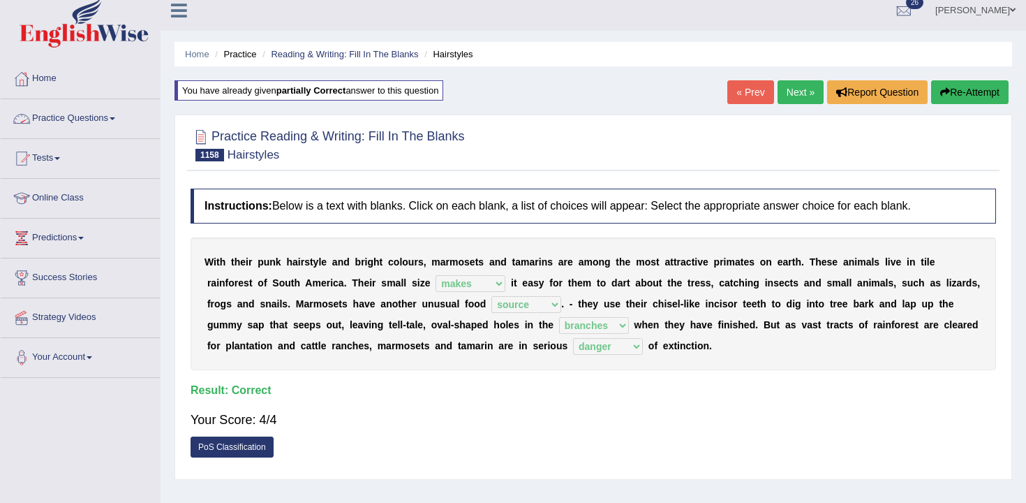
click at [732, 92] on link "« Prev" at bounding box center [750, 92] width 46 height 24
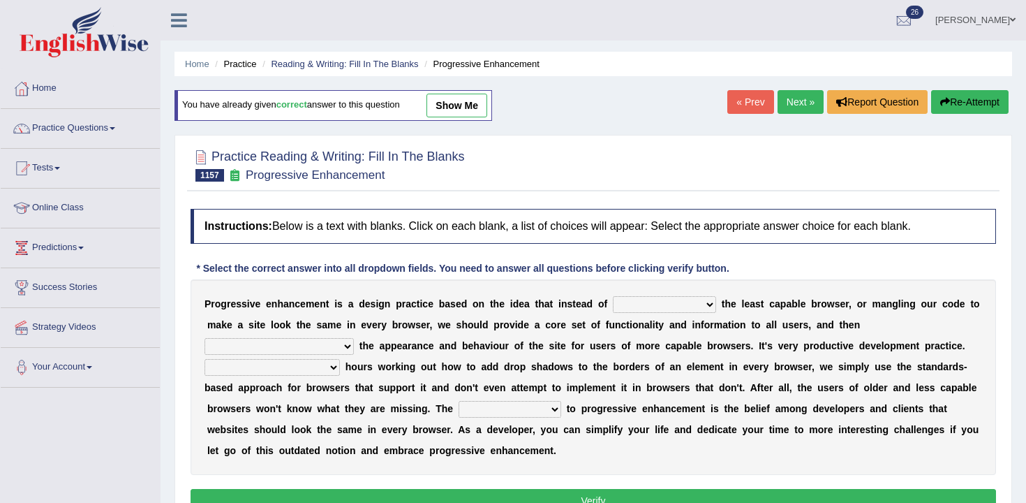
click at [739, 97] on link "« Prev" at bounding box center [750, 102] width 46 height 24
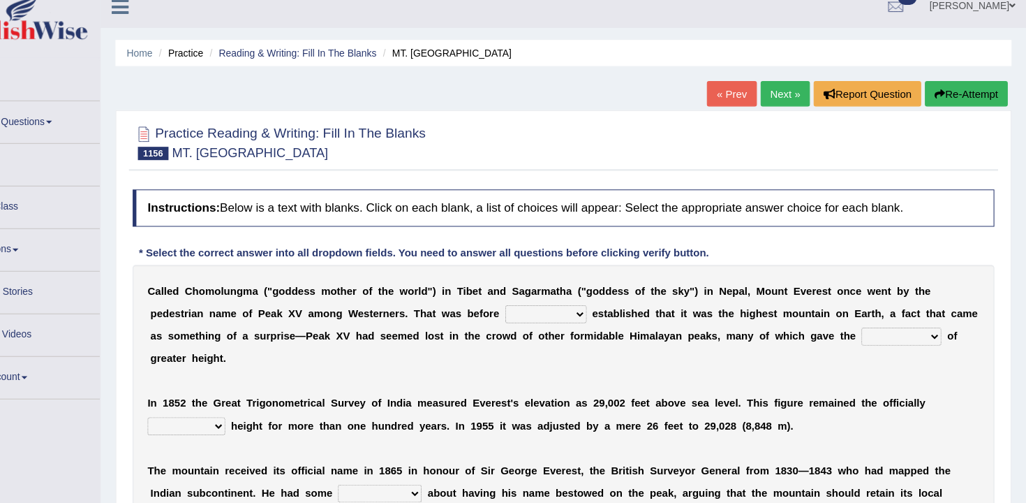
click at [601, 316] on select "surveyors purveyors surveillance persuasion" at bounding box center [577, 307] width 76 height 17
click at [583, 302] on select "surveyors purveyors surveillance persuasion" at bounding box center [577, 307] width 76 height 17
click at [583, 305] on select "surveyors purveyors surveillance persuasion" at bounding box center [577, 307] width 76 height 17
click at [572, 315] on select "surveyors purveyors surveillance persuasion" at bounding box center [577, 307] width 76 height 17
select select "surveyors"
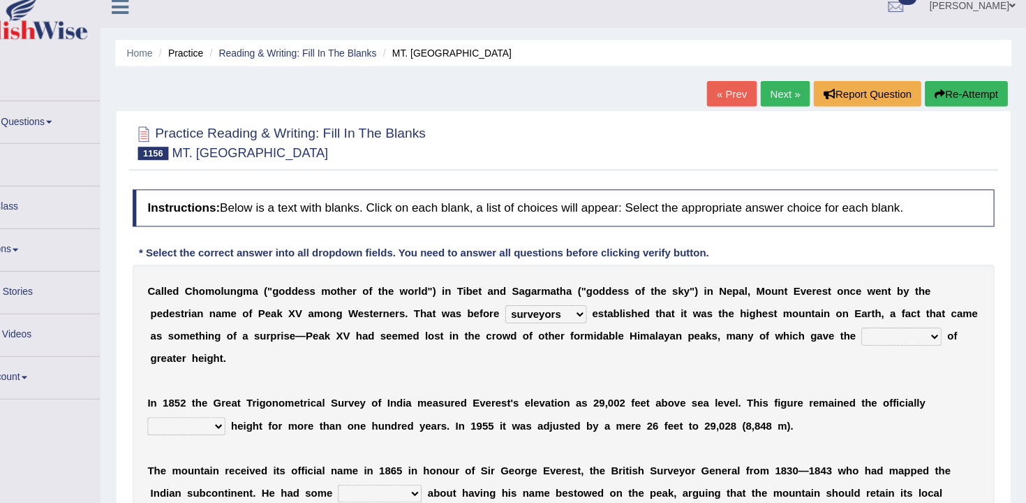
click at [540, 299] on select "surveyors purveyors surveillance persuasion" at bounding box center [577, 307] width 76 height 17
click at [946, 329] on select "illusion inclusion allusion anticipation" at bounding box center [909, 328] width 75 height 17
select select "illusion"
click at [903, 320] on select "illusion inclusion allusion anticipation" at bounding box center [909, 328] width 75 height 17
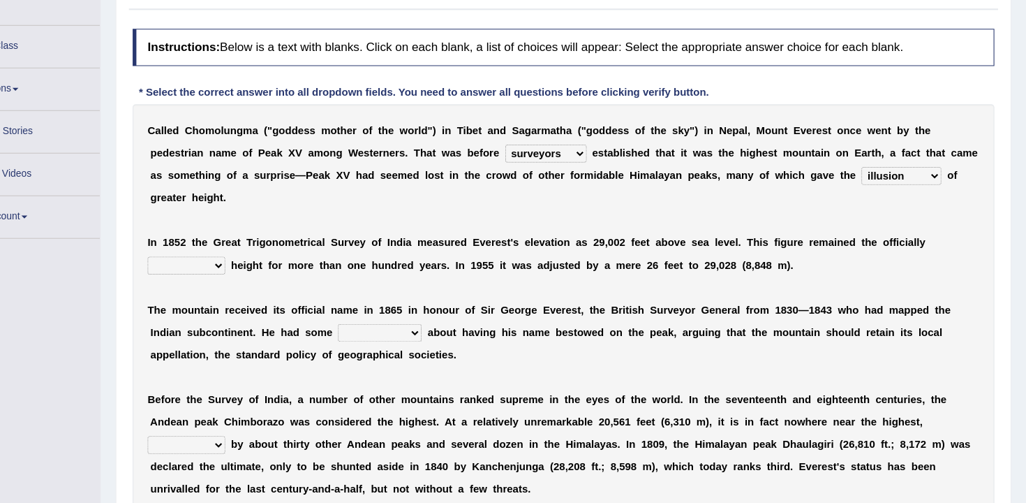
click at [239, 285] on select "accepted excepted incepted intercepted" at bounding box center [240, 280] width 73 height 17
click at [204, 272] on select "accepted excepted incepted intercepted" at bounding box center [240, 280] width 73 height 17
click at [254, 280] on select "accepted excepted incepted intercepted" at bounding box center [240, 280] width 73 height 17
click at [204, 272] on select "accepted excepted incepted intercepted" at bounding box center [240, 280] width 73 height 17
click at [253, 278] on select "accepted excepted incepted intercepted" at bounding box center [240, 280] width 73 height 17
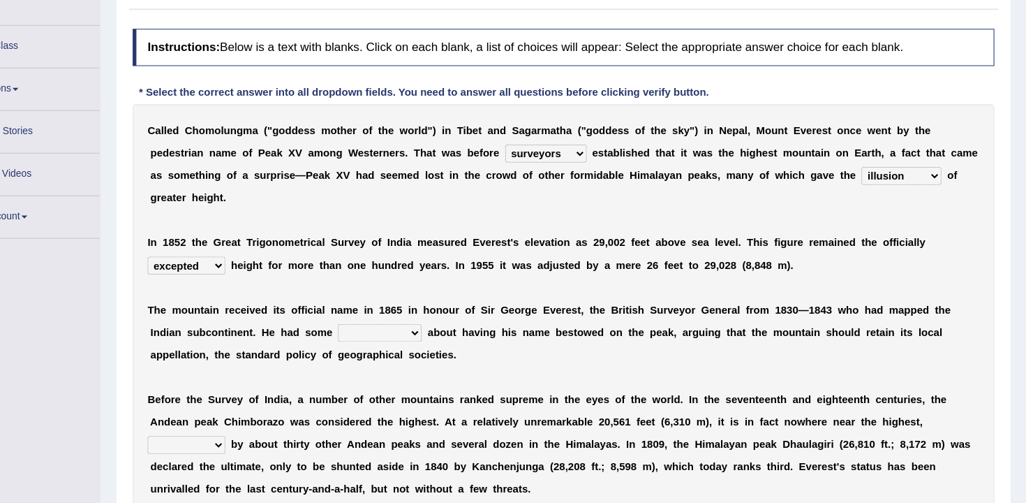
select select "accepted"
click at [204, 272] on select "accepted excepted incepted intercepted" at bounding box center [240, 280] width 73 height 17
click at [454, 336] on select "reservations applications implications rejections" at bounding box center [421, 343] width 78 height 17
click at [426, 322] on b "8" at bounding box center [429, 321] width 6 height 11
click at [425, 332] on div "C a l l e d C h o m o l u n g m a ( " g o d d e s s m o t h e r o f t h e w o r…" at bounding box center [593, 322] width 805 height 384
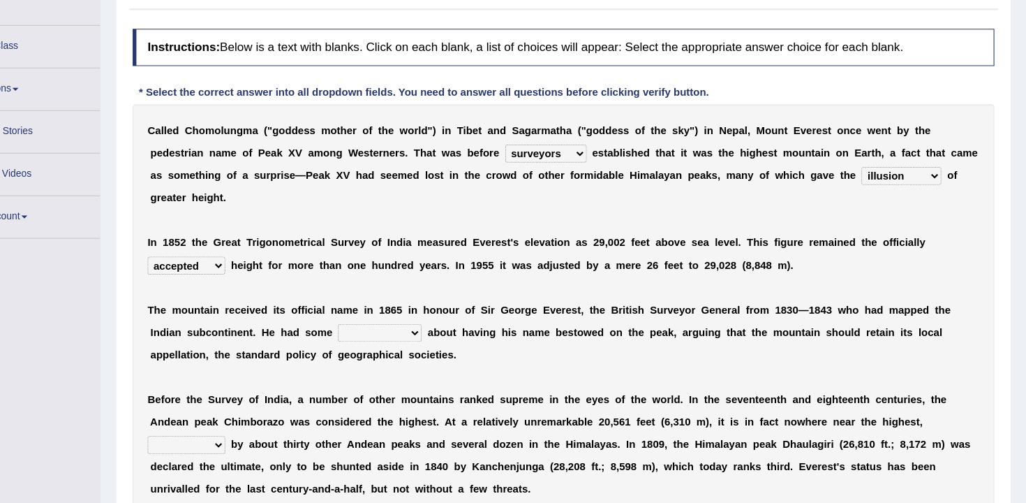
click at [425, 344] on select "reservations applications implications rejections" at bounding box center [421, 343] width 78 height 17
select select "implications"
click at [382, 335] on select "reservations applications implications rejections" at bounding box center [421, 343] width 78 height 17
click at [445, 335] on select "reservations applications implications rejections" at bounding box center [421, 343] width 78 height 17
click at [440, 348] on select "reservations applications implications rejections" at bounding box center [421, 343] width 78 height 17
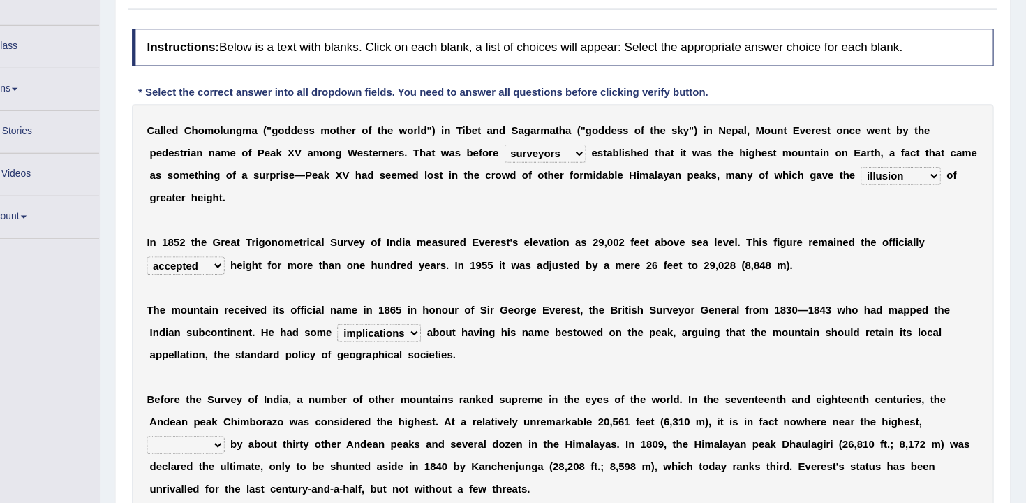
click at [440, 343] on select "reservations applications implications rejections" at bounding box center [421, 343] width 78 height 17
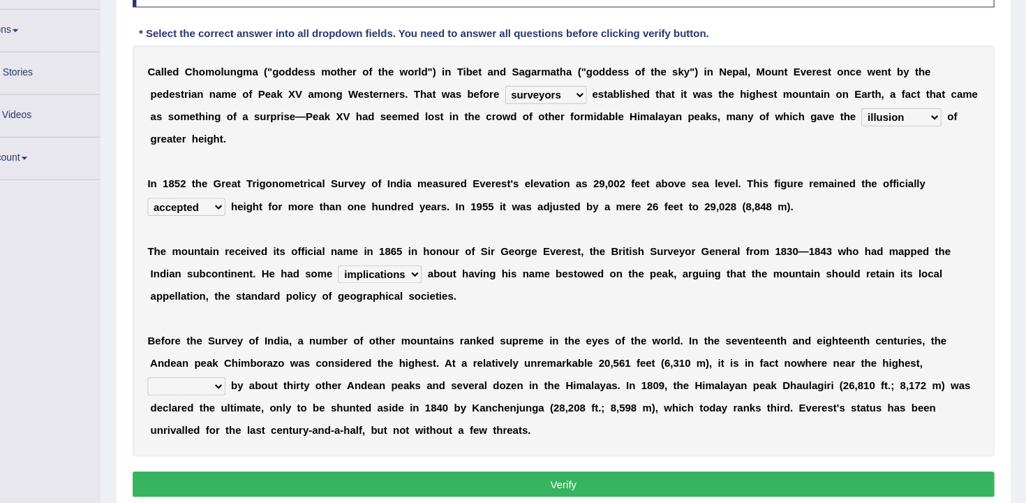
click at [260, 391] on select "transposed surmises reduces surpassed" at bounding box center [240, 393] width 73 height 17
select select "reduces"
click at [204, 385] on select "transposed surmises reduces surpassed" at bounding box center [240, 393] width 73 height 17
click at [283, 471] on div "Instructions: Below is a text with blanks. Click on each blank, a list of choic…" at bounding box center [593, 252] width 812 height 510
click at [305, 477] on button "Verify" at bounding box center [593, 485] width 805 height 24
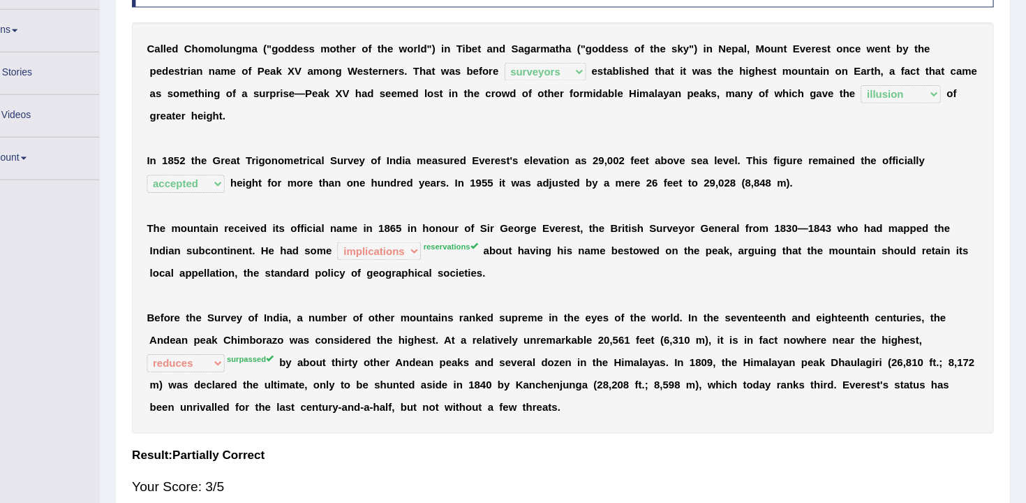
scroll to position [187, 0]
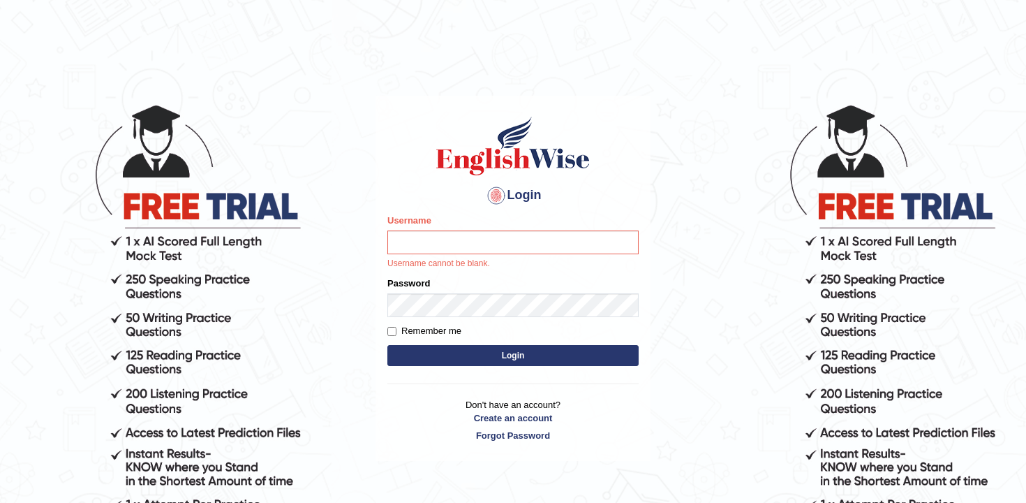
click at [480, 247] on input "Username" at bounding box center [512, 242] width 251 height 24
type input "andy_parramatta"
click at [503, 307] on form "Please fix the following errors: Username [PERSON_NAME] Username cannot be blan…" at bounding box center [512, 292] width 251 height 156
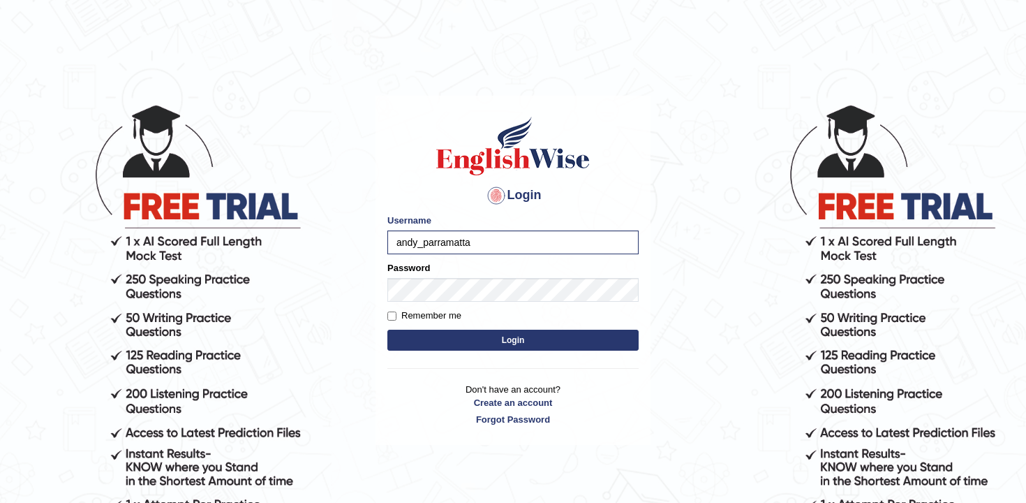
click at [684, 305] on body "Login Please fix the following errors: Username [PERSON_NAME] Password Remember…" at bounding box center [513, 303] width 1026 height 503
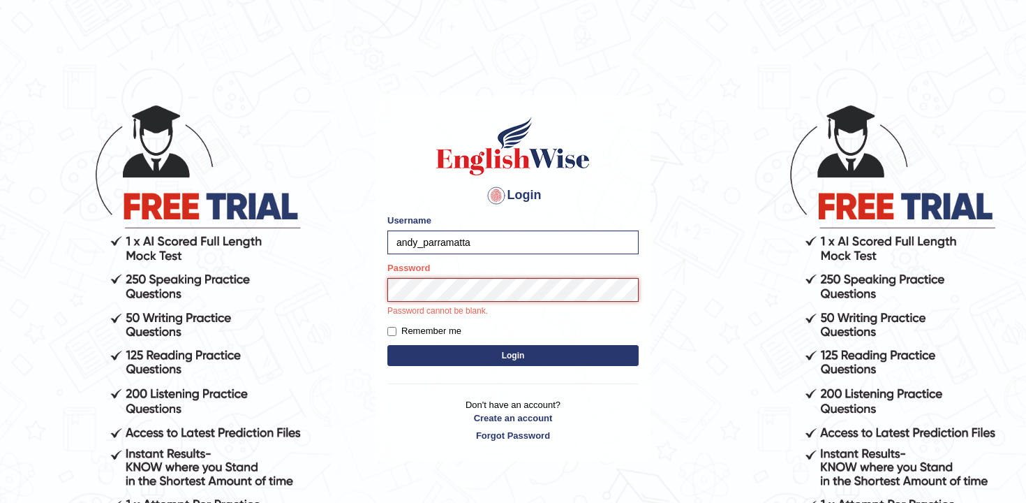
click at [387, 345] on button "Login" at bounding box center [512, 355] width 251 height 21
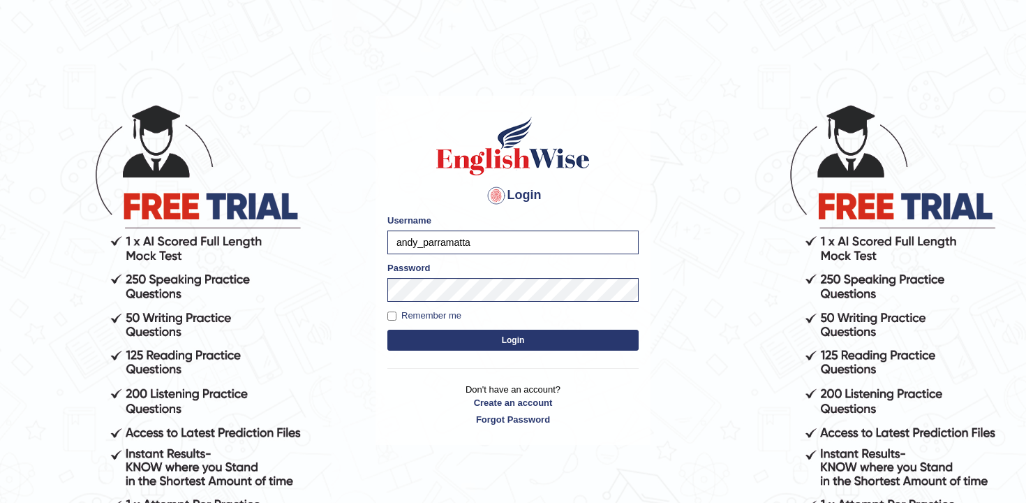
click at [590, 338] on button "Login" at bounding box center [512, 339] width 251 height 21
